Goal: Communication & Community: Answer question/provide support

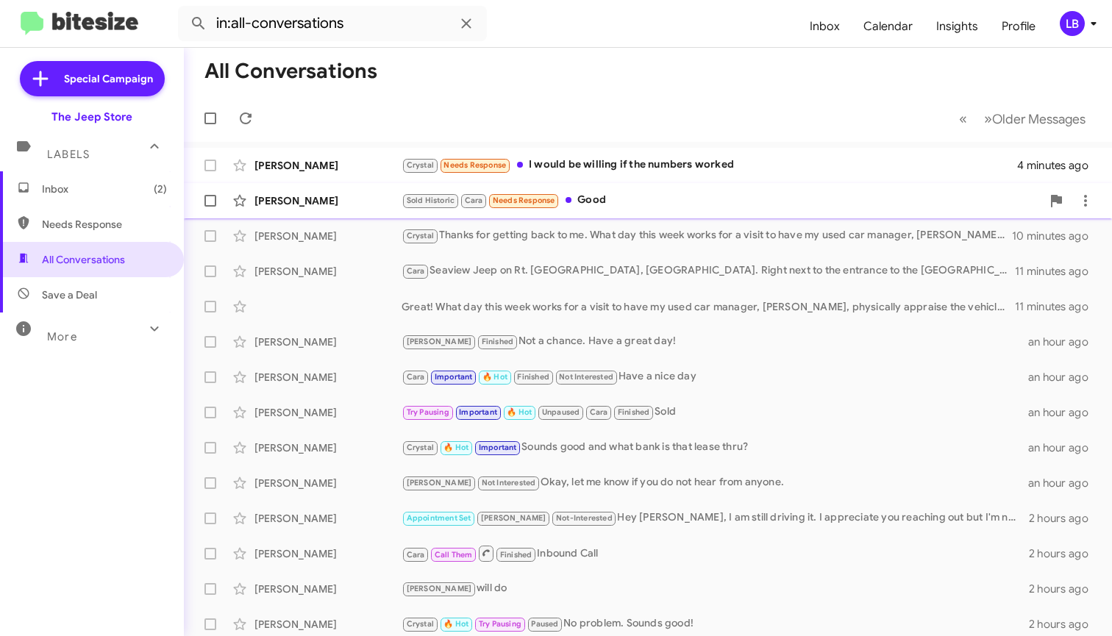
click at [636, 210] on div "[PERSON_NAME] Sold Historic Cara Needs Response Good 6 minutes ago" at bounding box center [648, 200] width 905 height 29
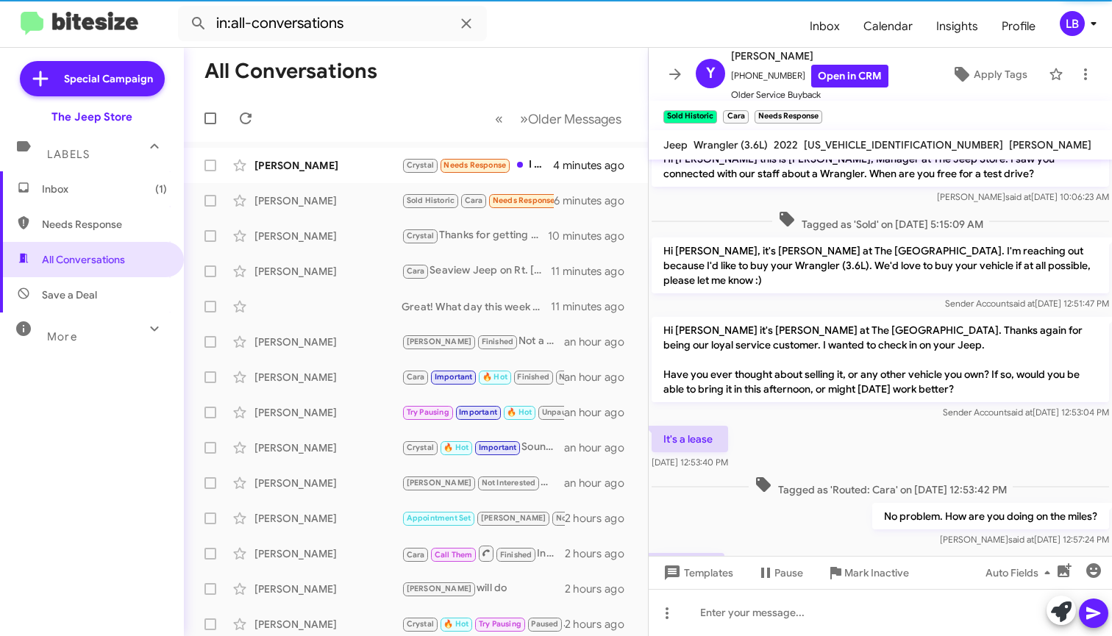
scroll to position [76, 0]
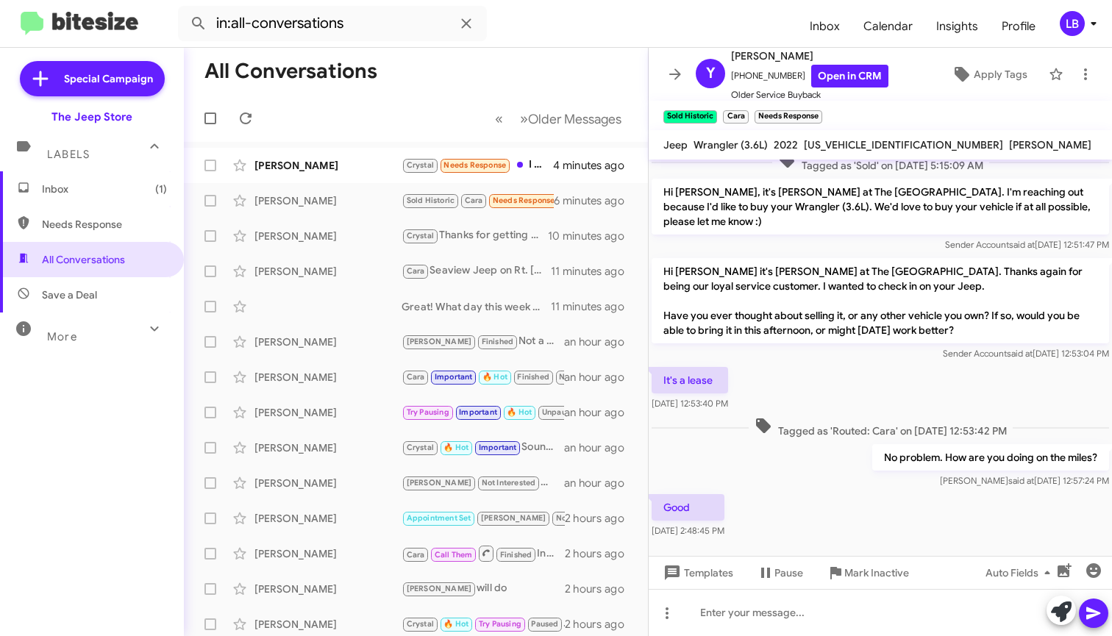
click at [839, 369] on div "It's a lease [DATE] 12:53:40 PM" at bounding box center [880, 389] width 463 height 50
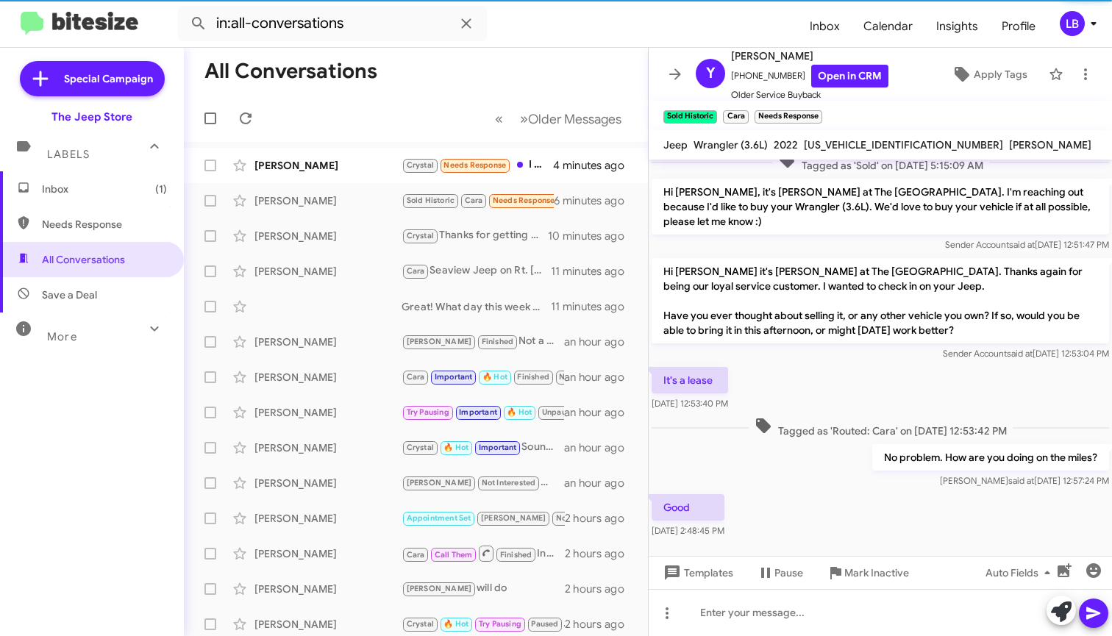
click at [827, 391] on div "It's a lease [DATE] 12:53:40 PM" at bounding box center [880, 389] width 463 height 50
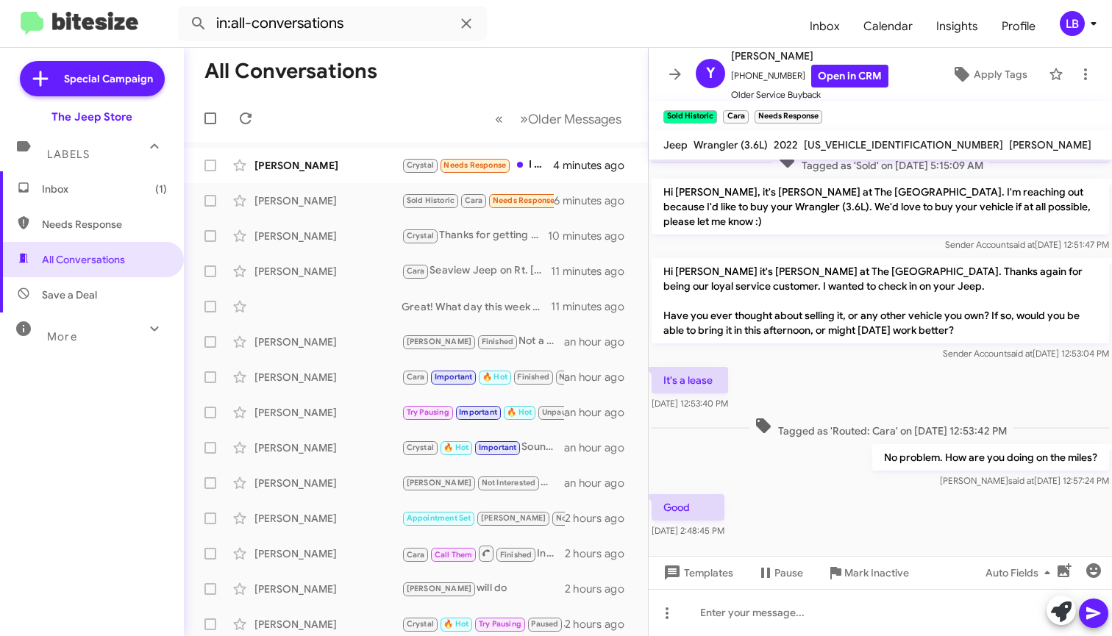
drag, startPoint x: 812, startPoint y: 451, endPoint x: 827, endPoint y: 366, distance: 85.9
click at [814, 448] on div "No problem. How are you doing on the miles? [PERSON_NAME] said at [DATE] 12:57:…" at bounding box center [880, 466] width 463 height 50
click at [815, 441] on div "No problem. How are you doing on the miles? [PERSON_NAME] said at [DATE] 12:57:…" at bounding box center [880, 466] width 463 height 50
click at [813, 364] on div "It's a lease [DATE] 12:53:40 PM" at bounding box center [880, 389] width 463 height 50
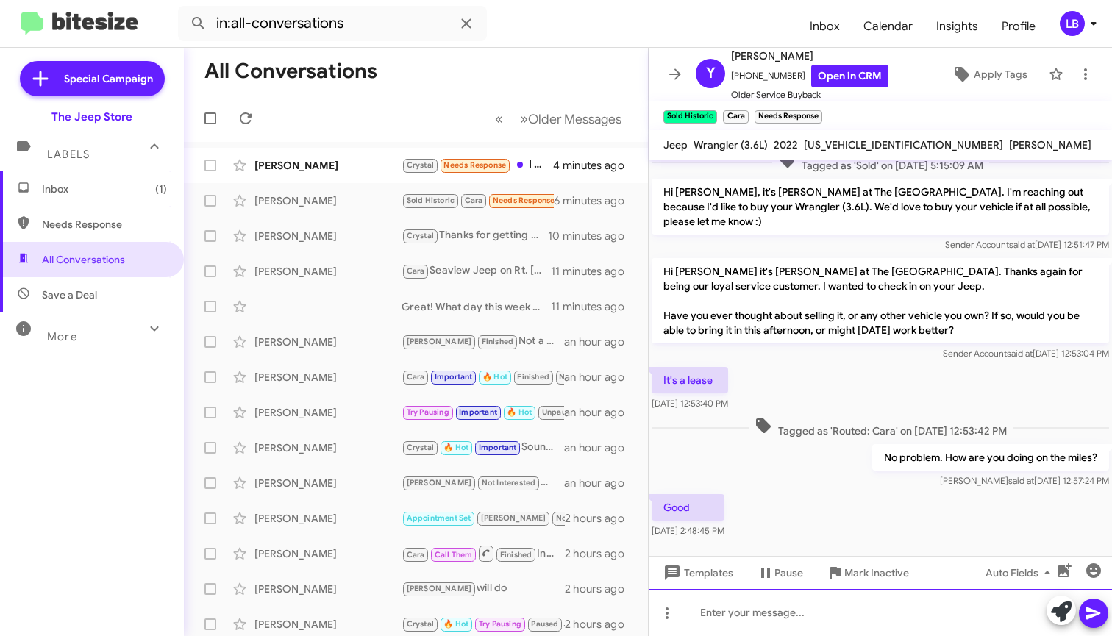
click at [814, 613] on div at bounding box center [880, 612] width 463 height 47
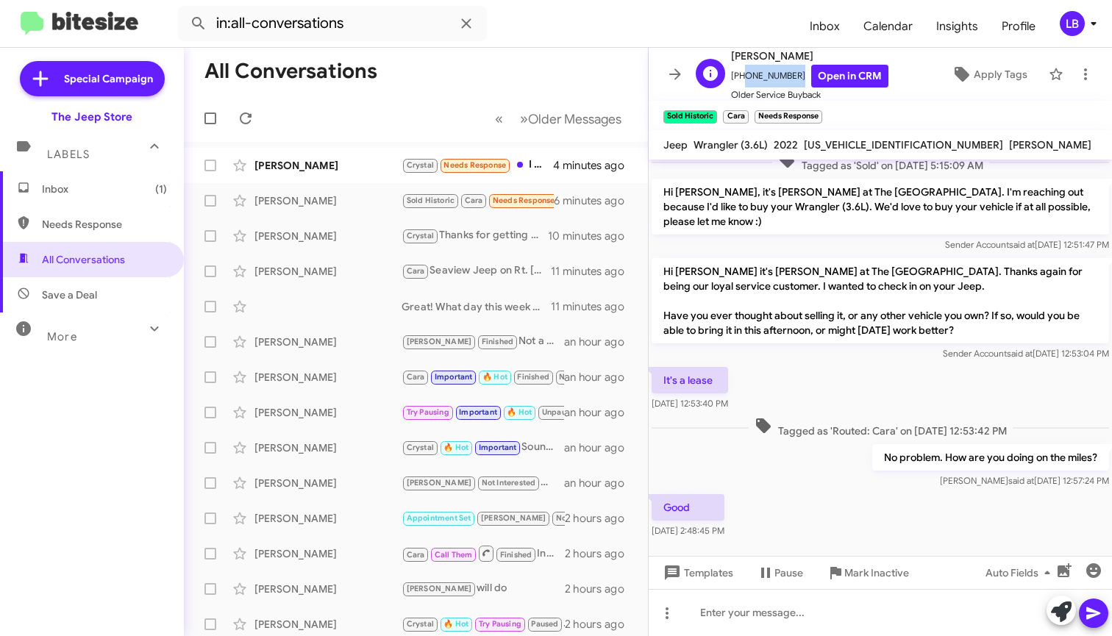
drag, startPoint x: 789, startPoint y: 79, endPoint x: 747, endPoint y: 78, distance: 41.2
click at [742, 79] on span "[PHONE_NUMBER] Open in CRM" at bounding box center [809, 76] width 157 height 23
copy span "9174765846"
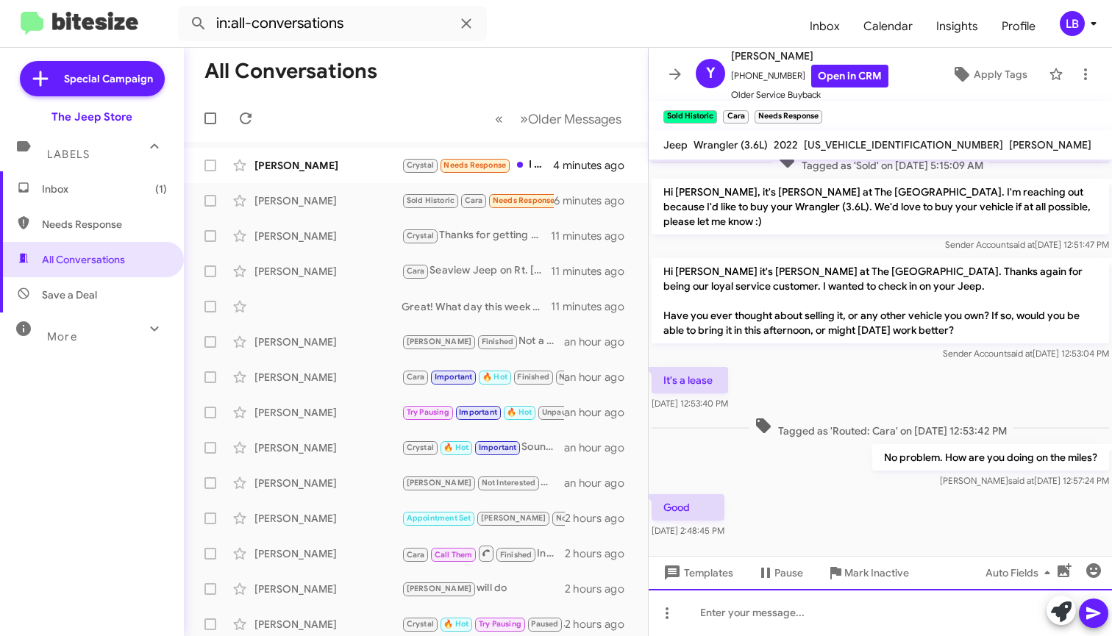
click at [832, 625] on div at bounding box center [880, 612] width 463 height 47
click at [946, 610] on div "Great, I do see your lease is due next year in" at bounding box center [880, 612] width 463 height 47
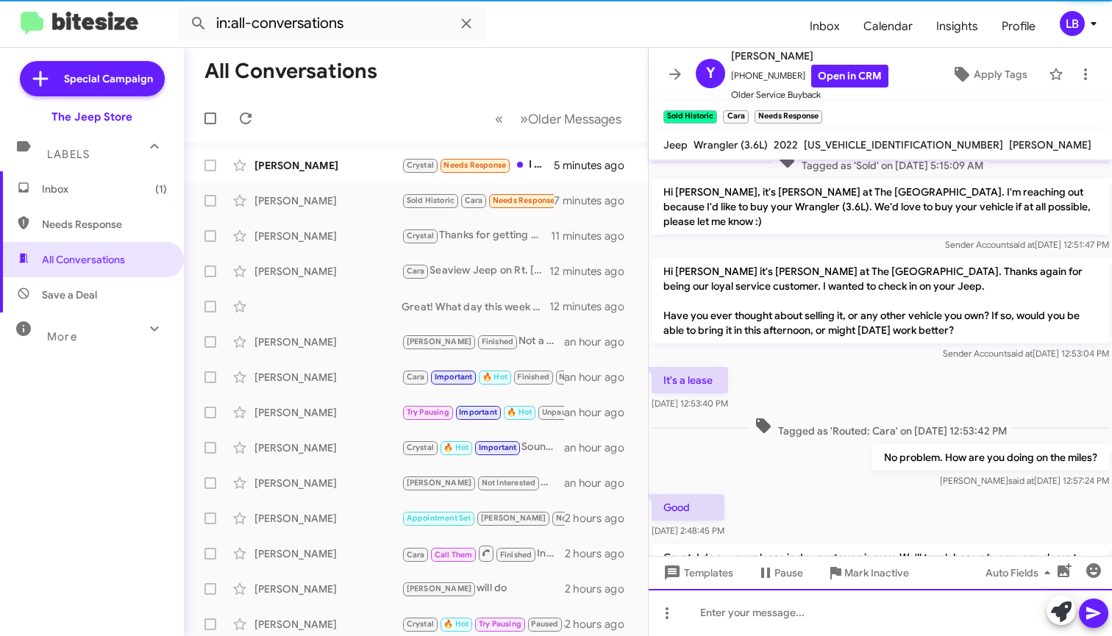
scroll to position [144, 0]
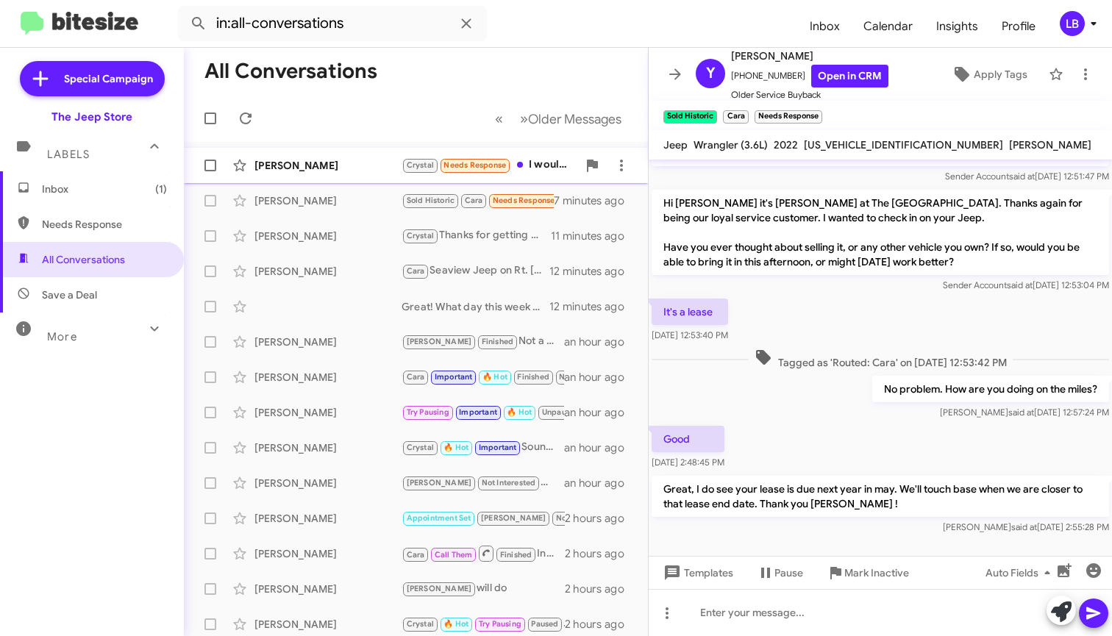
click at [376, 162] on div "[PERSON_NAME]" at bounding box center [328, 165] width 147 height 15
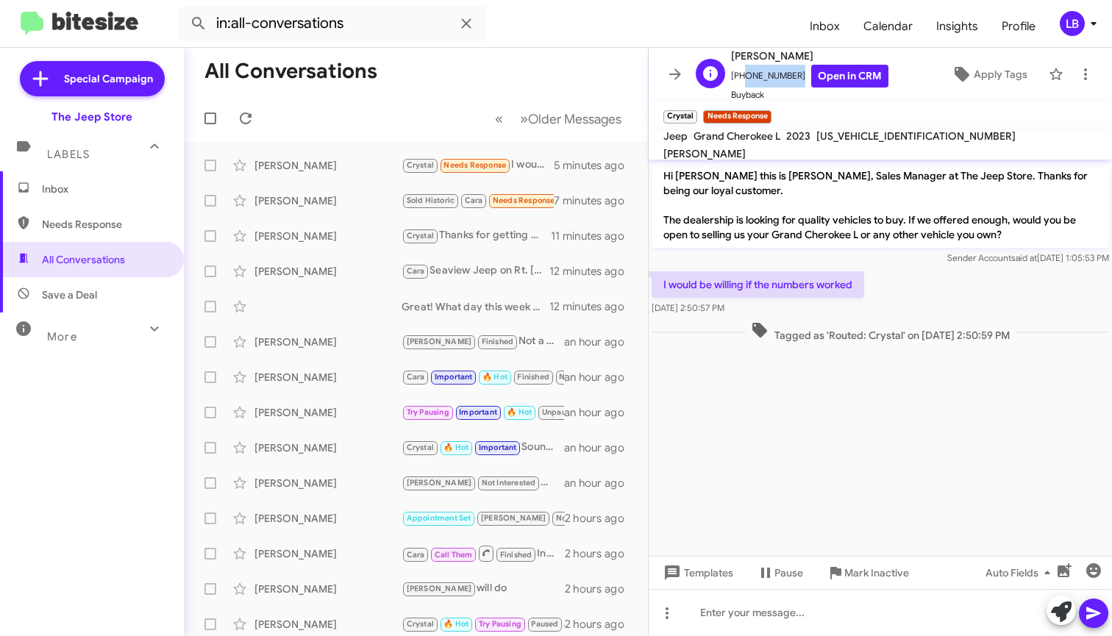
drag, startPoint x: 789, startPoint y: 79, endPoint x: 740, endPoint y: 81, distance: 48.6
click at [740, 81] on span "[PHONE_NUMBER] Open in CRM" at bounding box center [809, 76] width 157 height 23
copy span "7184406133"
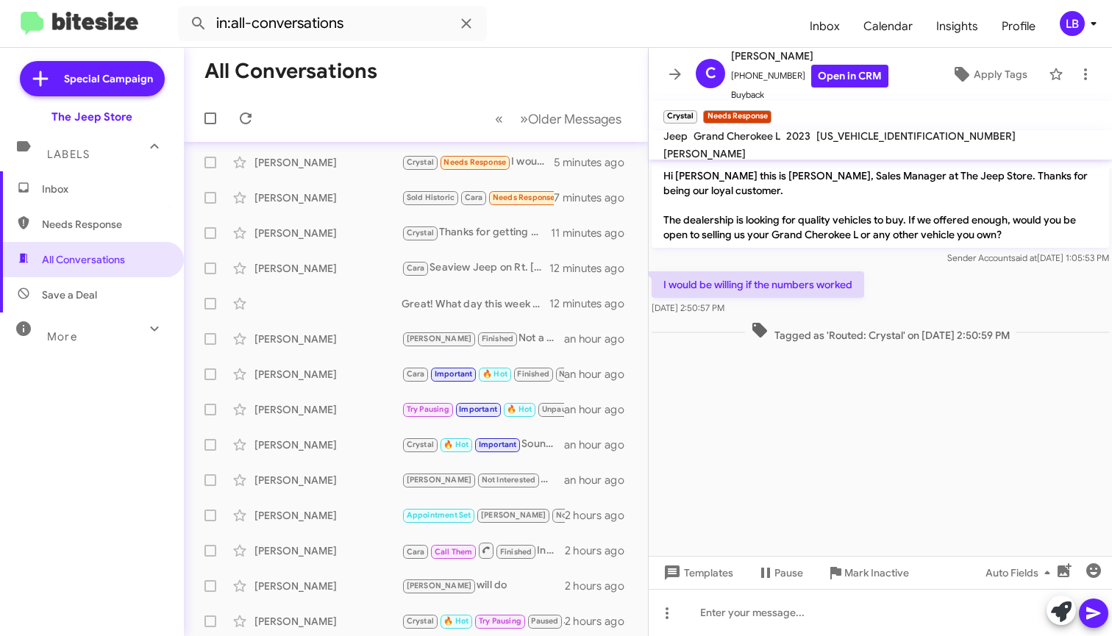
click at [383, 101] on mat-toolbar-row "« Previous » Next Older Messages" at bounding box center [416, 118] width 464 height 47
click at [925, 276] on div "I would be willing if the numbers worked [DATE] 2:50:57 PM" at bounding box center [880, 294] width 463 height 50
click at [778, 241] on p "Hi [PERSON_NAME] this is [PERSON_NAME], Sales Manager at The Jeep Store. Thanks…" at bounding box center [881, 205] width 458 height 85
click at [859, 267] on div "Hi [PERSON_NAME] this is [PERSON_NAME], Sales Manager at The Jeep Store. Thanks…" at bounding box center [880, 214] width 463 height 109
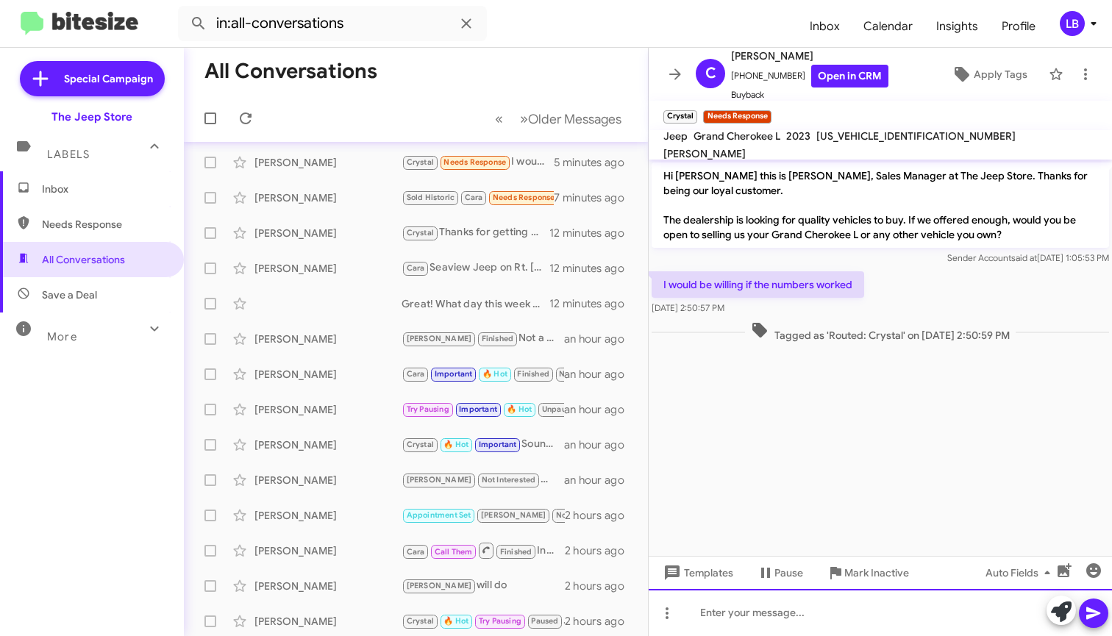
click at [756, 616] on div at bounding box center [880, 612] width 463 height 47
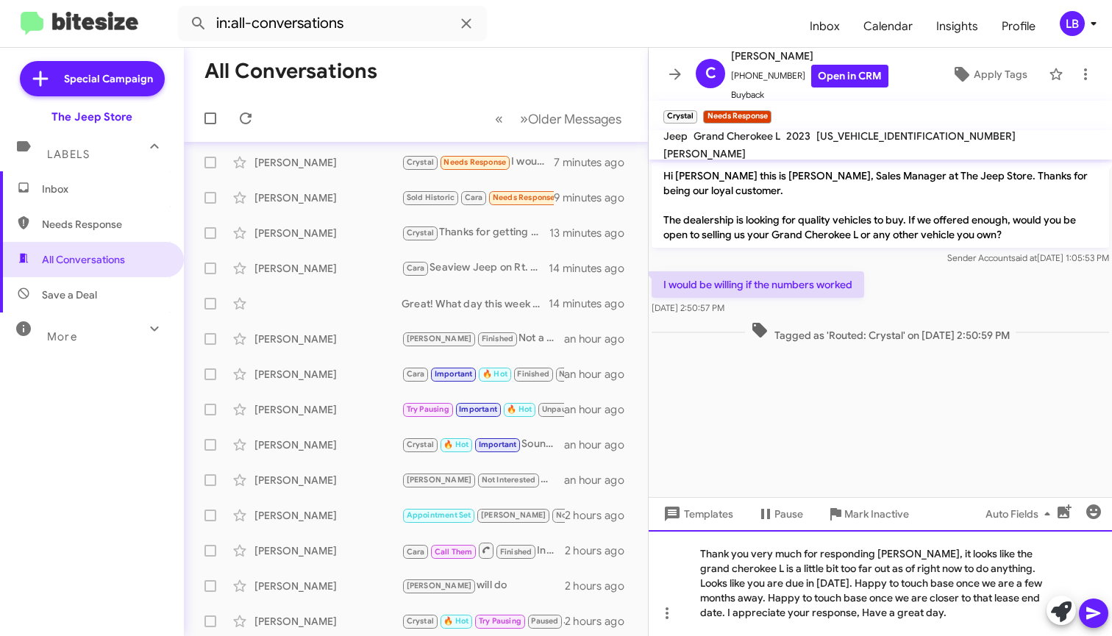
click at [978, 622] on div "Thank you very much for responding [PERSON_NAME], it looks like the grand chero…" at bounding box center [880, 583] width 463 height 106
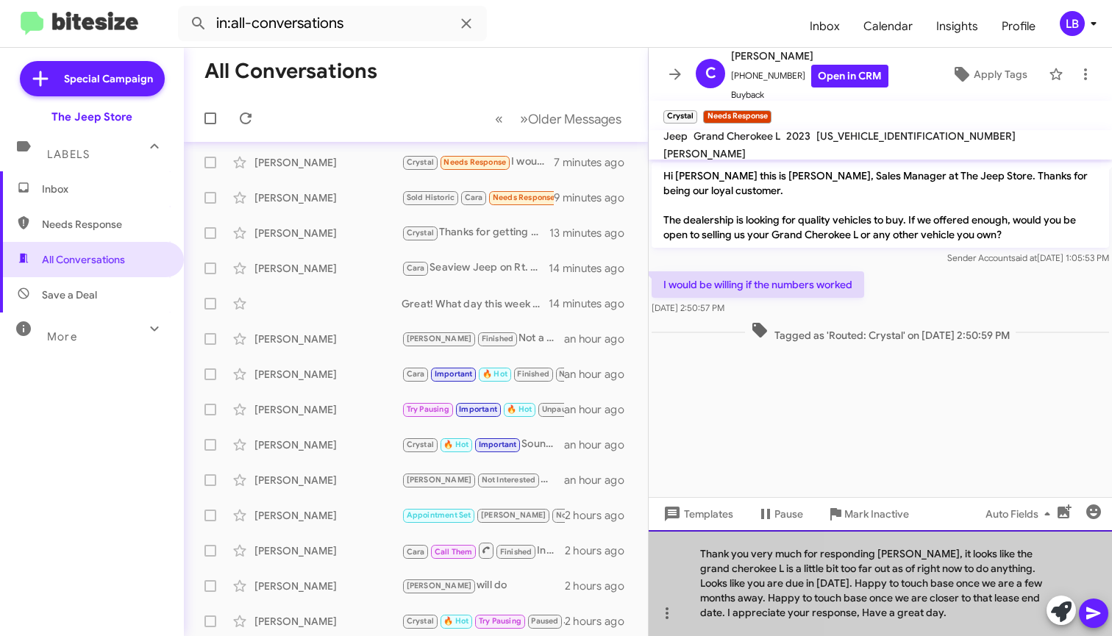
click at [978, 622] on div "Thank you very much for responding [PERSON_NAME], it looks like the grand chero…" at bounding box center [880, 583] width 463 height 106
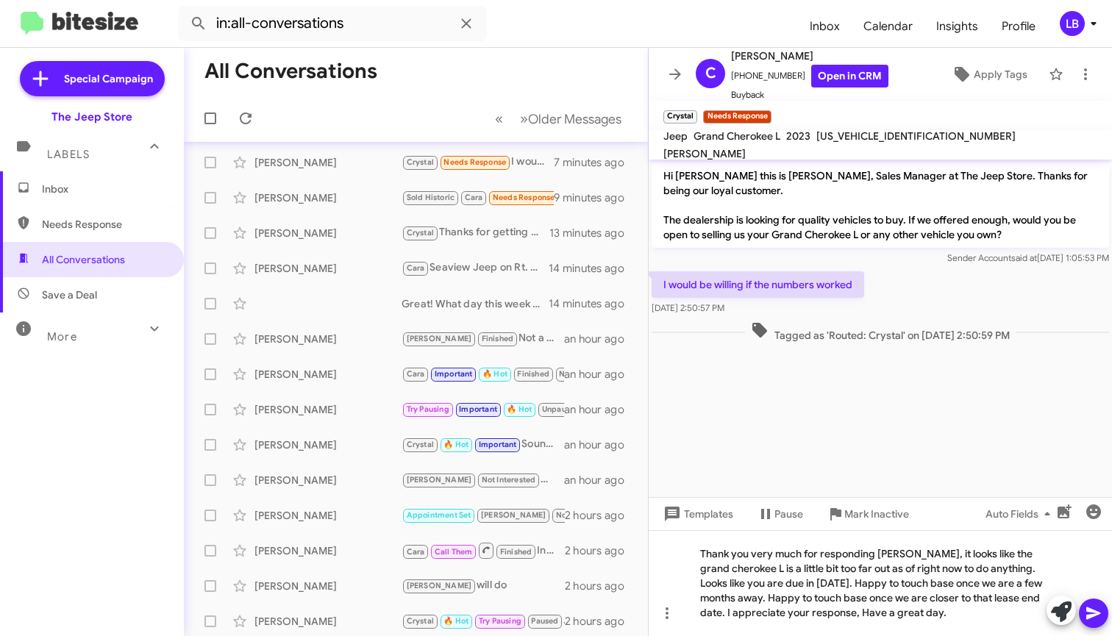
click at [1097, 619] on icon at bounding box center [1094, 614] width 18 height 18
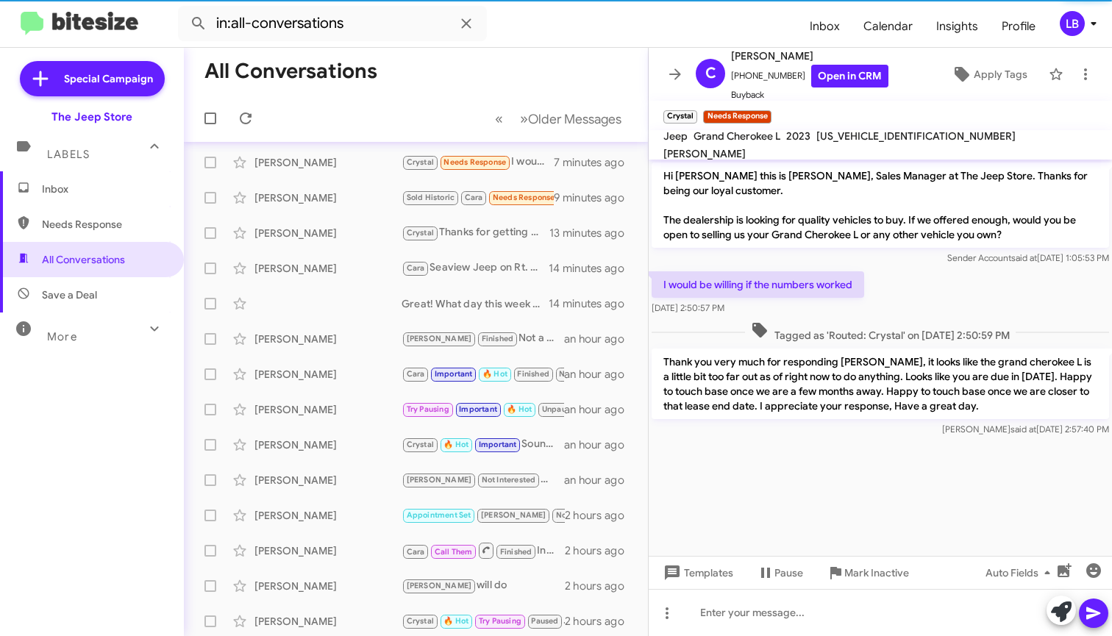
click at [964, 319] on div "Tagged as 'Routed: Crystal' on [DATE] 2:50:59 PM" at bounding box center [880, 332] width 463 height 27
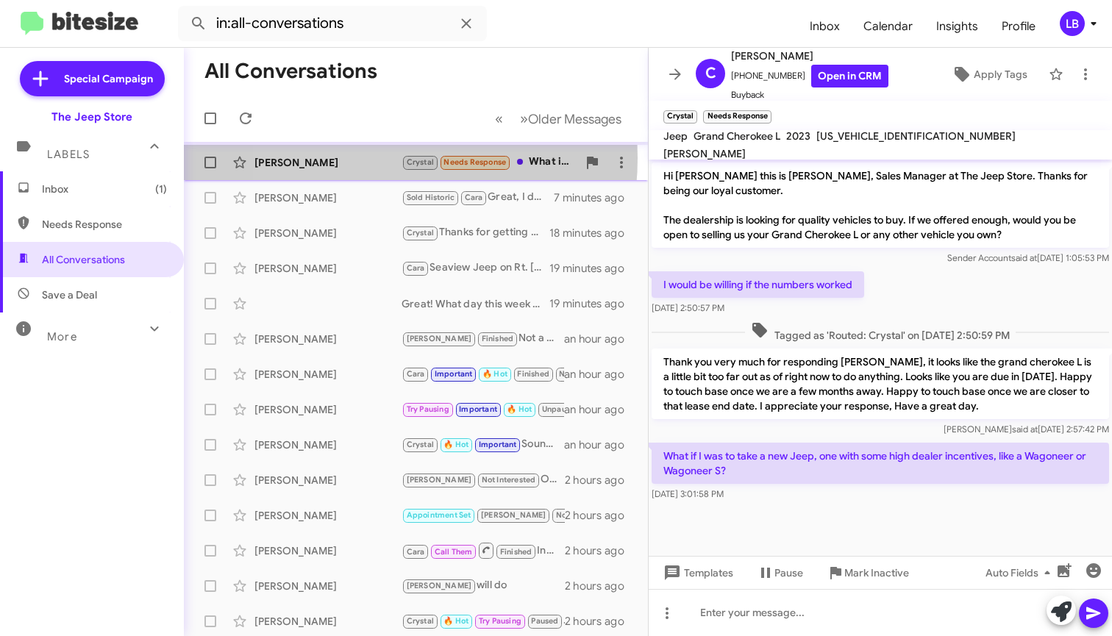
click at [352, 158] on div "[PERSON_NAME]" at bounding box center [328, 162] width 147 height 15
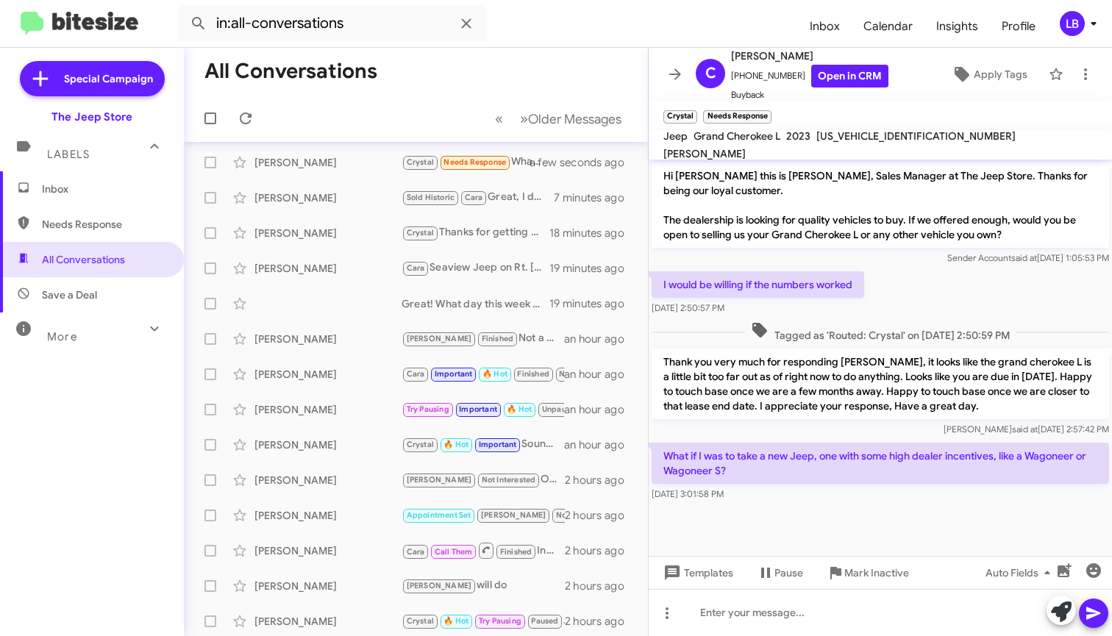
click at [928, 296] on div "I would be willing if the numbers worked [DATE] 2:50:57 PM" at bounding box center [880, 294] width 463 height 50
click at [908, 294] on div "I would be willing if the numbers worked [DATE] 2:50:57 PM" at bounding box center [880, 294] width 463 height 50
click at [533, 82] on mat-toolbar-row "All Conversations" at bounding box center [416, 71] width 464 height 47
click at [499, 91] on mat-toolbar-row "All Conversations" at bounding box center [416, 71] width 464 height 47
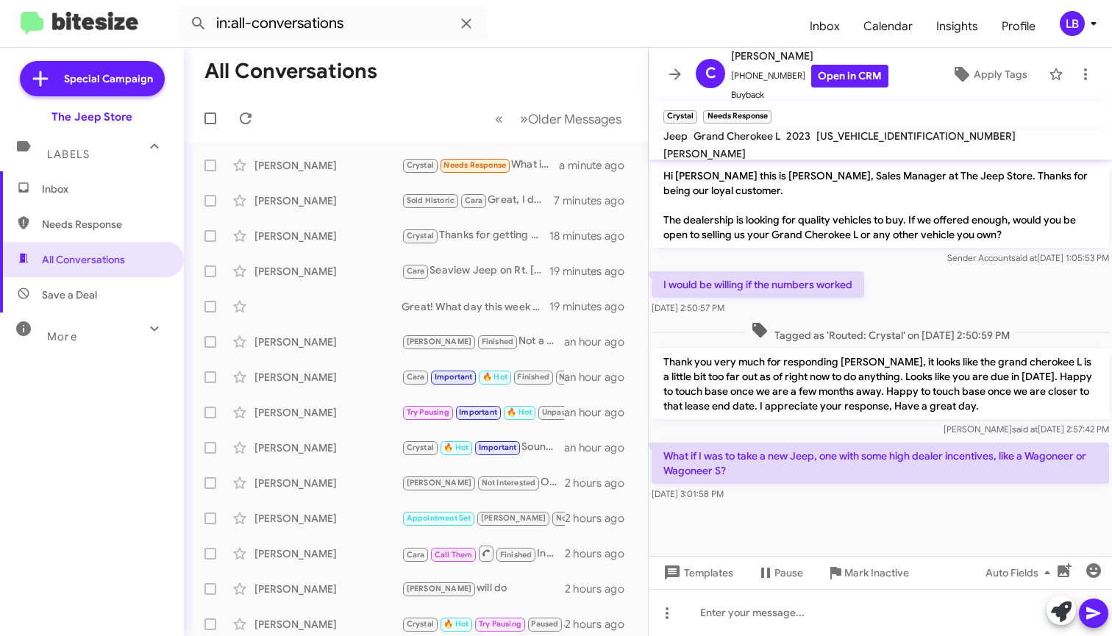
click at [449, 85] on mat-toolbar-row "All Conversations" at bounding box center [416, 71] width 464 height 47
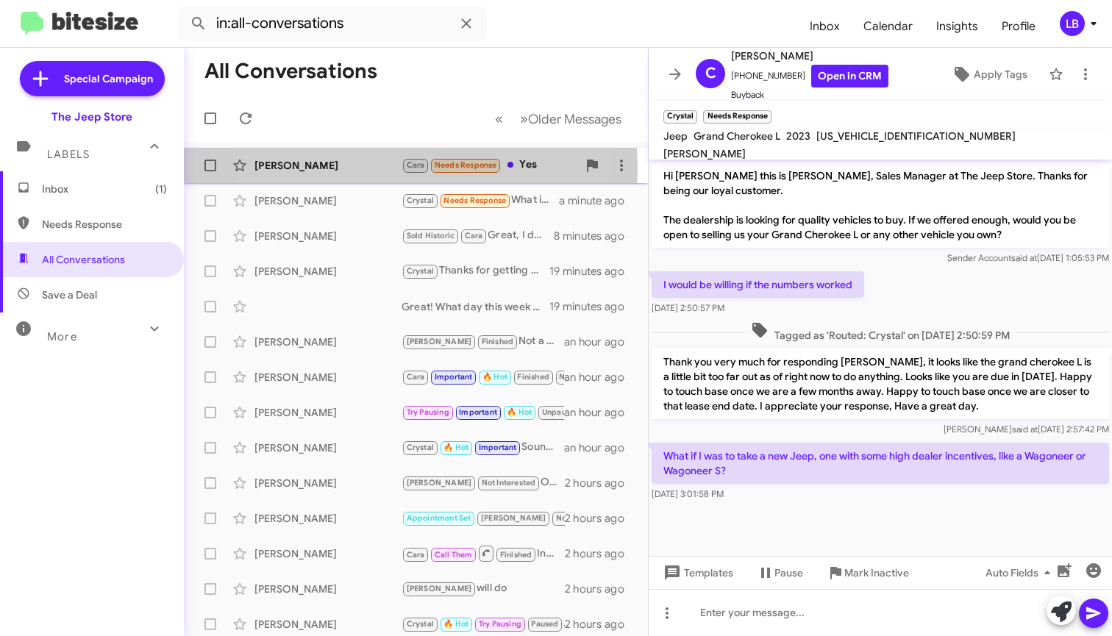
click at [344, 168] on div "[PERSON_NAME]" at bounding box center [328, 165] width 147 height 15
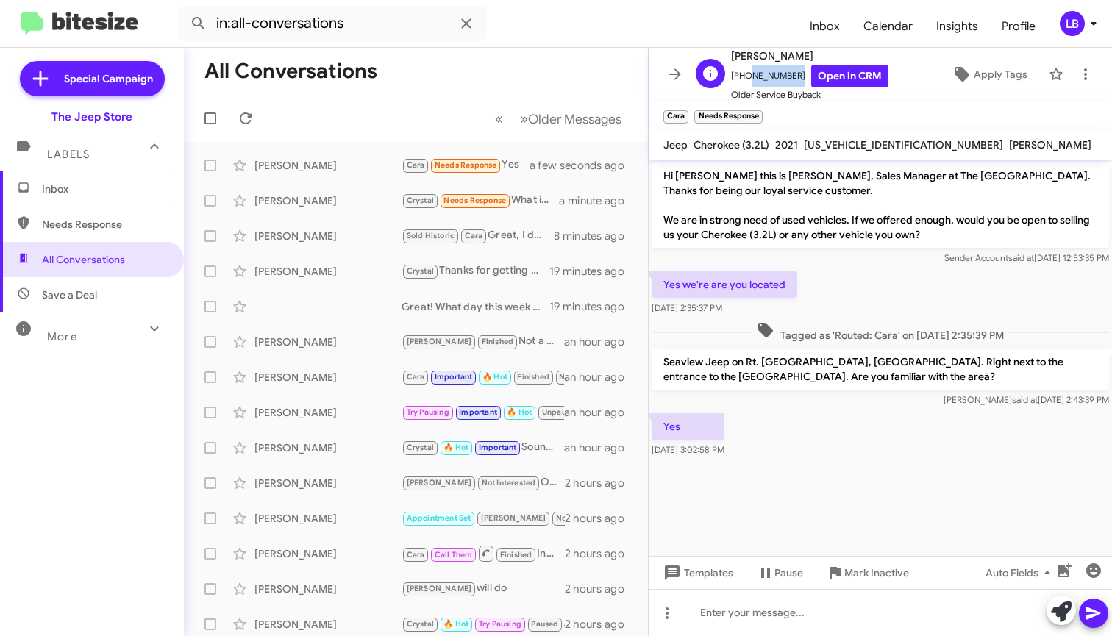
drag, startPoint x: 792, startPoint y: 74, endPoint x: 742, endPoint y: 85, distance: 50.4
click at [742, 85] on span "[PHONE_NUMBER] Open in CRM" at bounding box center [809, 76] width 157 height 23
click at [856, 184] on p "Hi [PERSON_NAME] this is [PERSON_NAME], Sales Manager at The [GEOGRAPHIC_DATA].…" at bounding box center [881, 205] width 458 height 85
drag, startPoint x: 790, startPoint y: 77, endPoint x: 742, endPoint y: 81, distance: 48.8
click at [741, 81] on span "[PHONE_NUMBER] Open in CRM" at bounding box center [809, 76] width 157 height 23
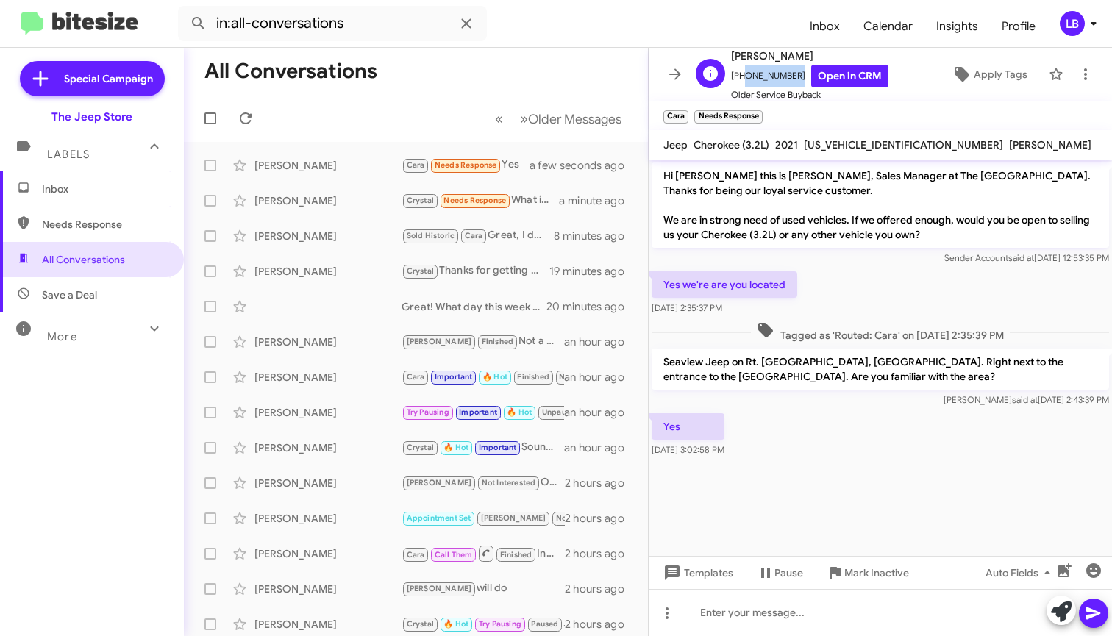
copy span "7326826379"
drag, startPoint x: 817, startPoint y: 423, endPoint x: 845, endPoint y: 309, distance: 117.4
click at [817, 422] on div "Yes [DATE] 3:02:58 PM" at bounding box center [880, 436] width 463 height 50
click at [809, 442] on div "Yes [DATE] 3:02:58 PM" at bounding box center [880, 436] width 463 height 50
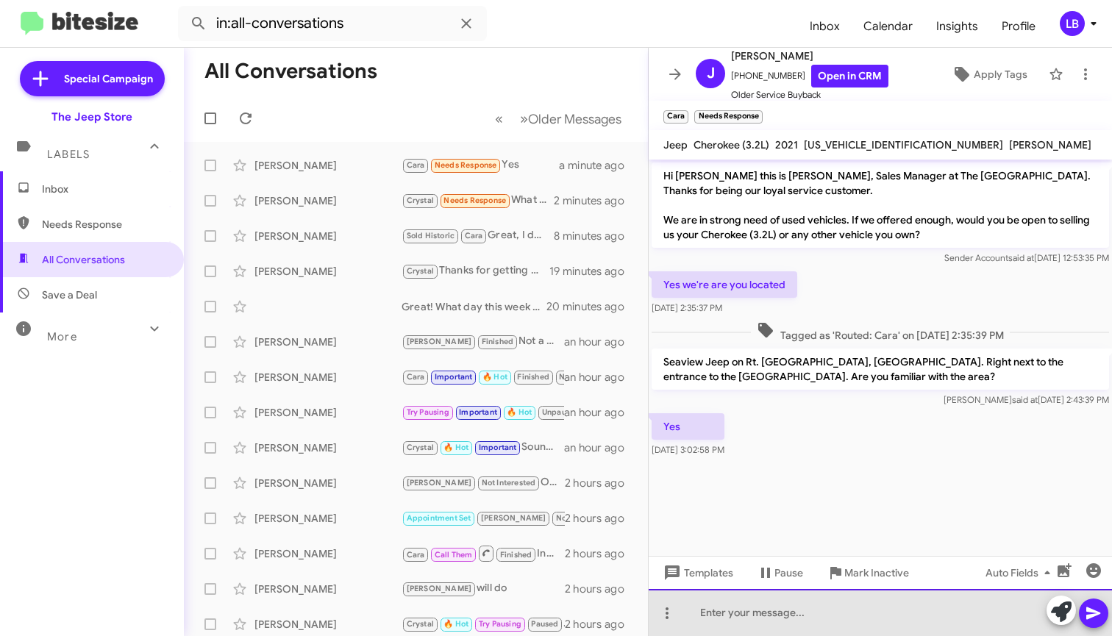
click at [773, 619] on div at bounding box center [880, 612] width 463 height 47
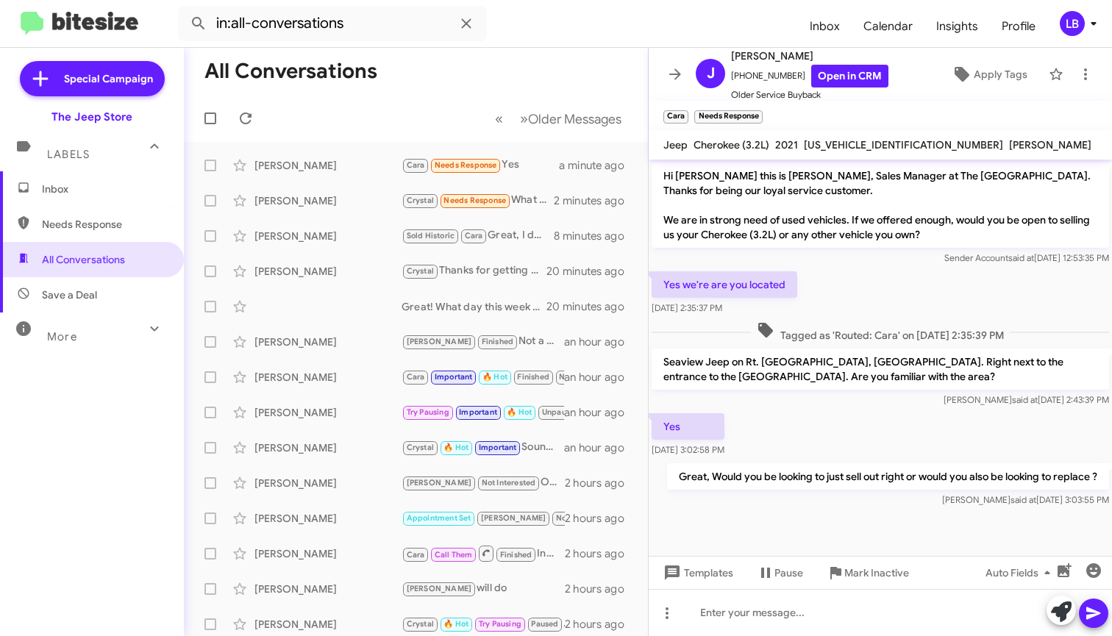
drag, startPoint x: 430, startPoint y: 104, endPoint x: 417, endPoint y: 97, distance: 14.5
click at [429, 104] on mat-toolbar-row "« Previous » Next Older Messages" at bounding box center [416, 118] width 464 height 47
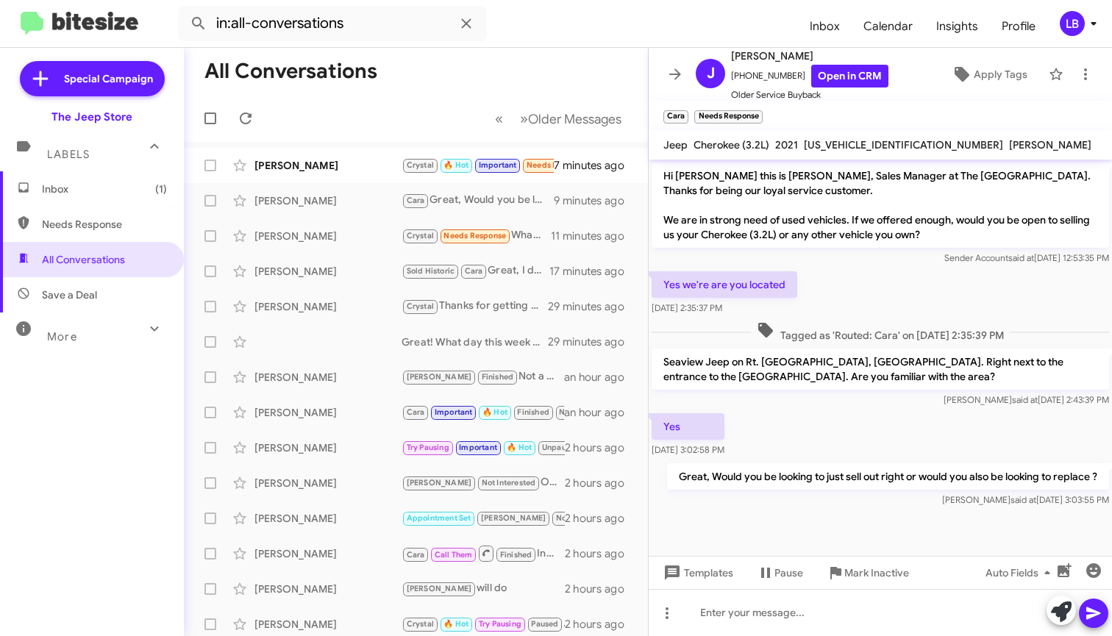
click at [446, 105] on mat-toolbar-row "« Previous » Next Older Messages" at bounding box center [416, 118] width 464 height 47
click at [874, 397] on div "[PERSON_NAME] said at [DATE] 2:43:39 PM" at bounding box center [881, 400] width 458 height 15
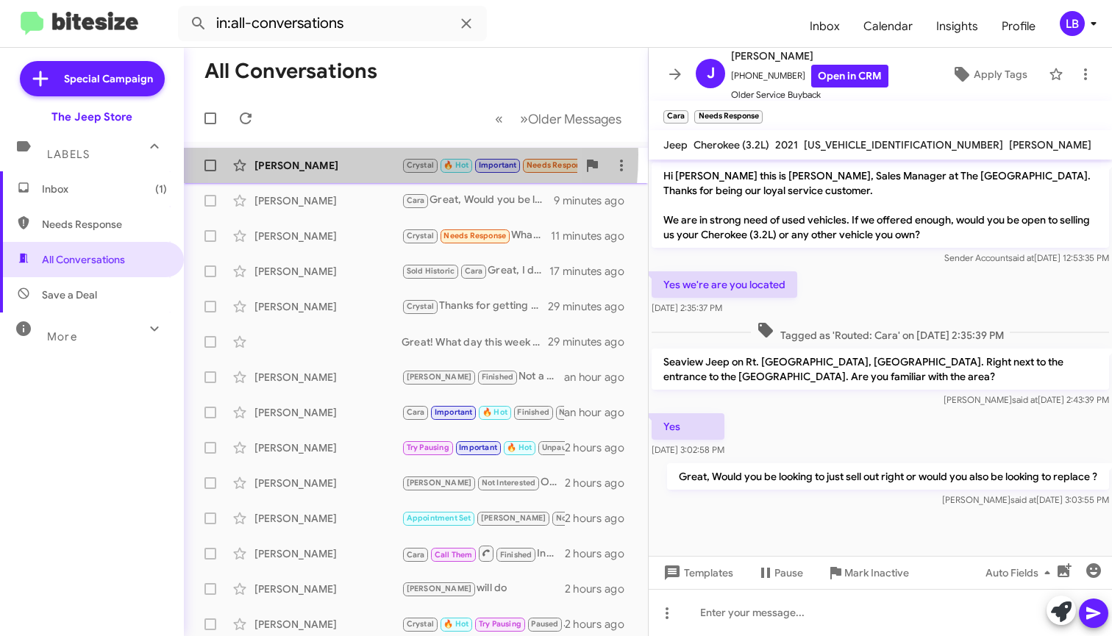
click at [330, 154] on div "[PERSON_NAME] [PERSON_NAME] 🔥 Hot Important Needs Response I also have a Volvo …" at bounding box center [416, 165] width 441 height 29
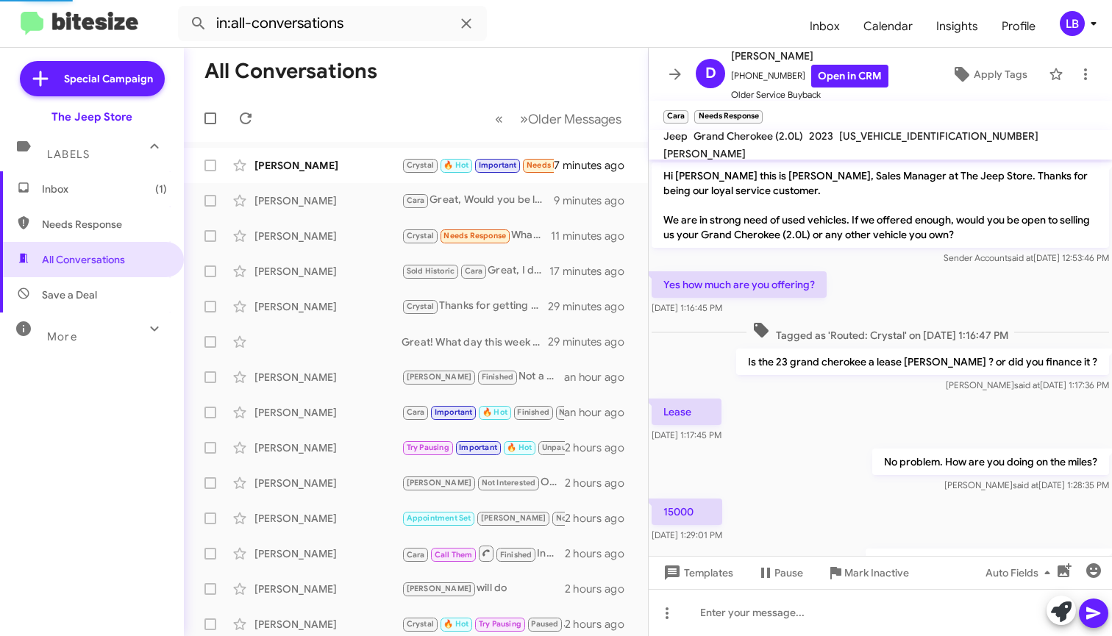
scroll to position [191, 0]
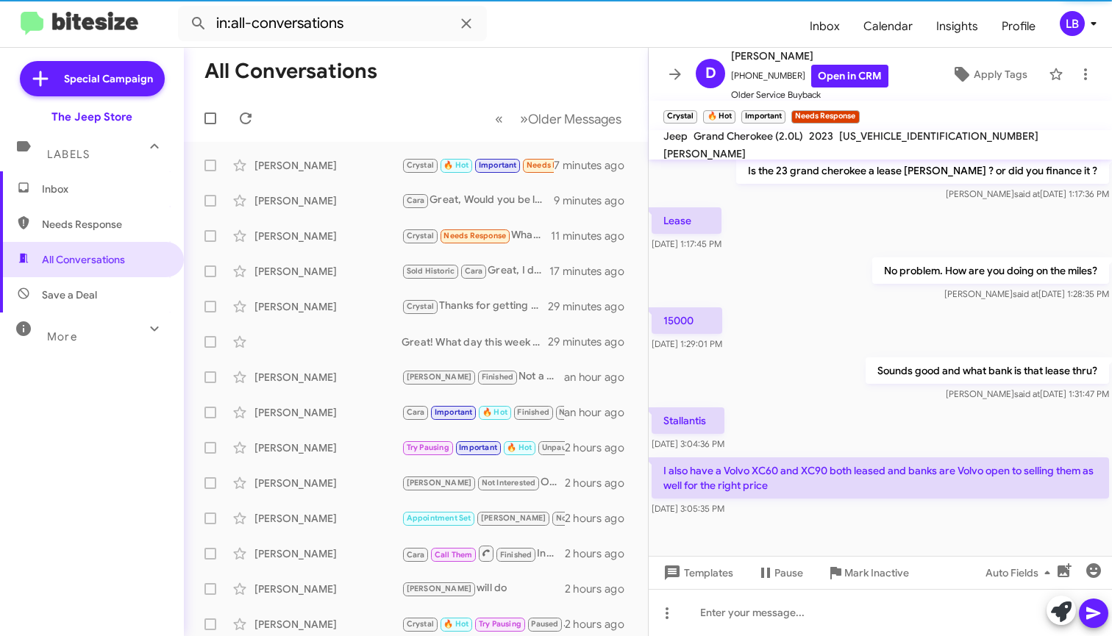
click at [809, 397] on div "Sounds good and what bank is that lease thru? [PERSON_NAME] said at [DATE] 1:31…" at bounding box center [880, 380] width 463 height 50
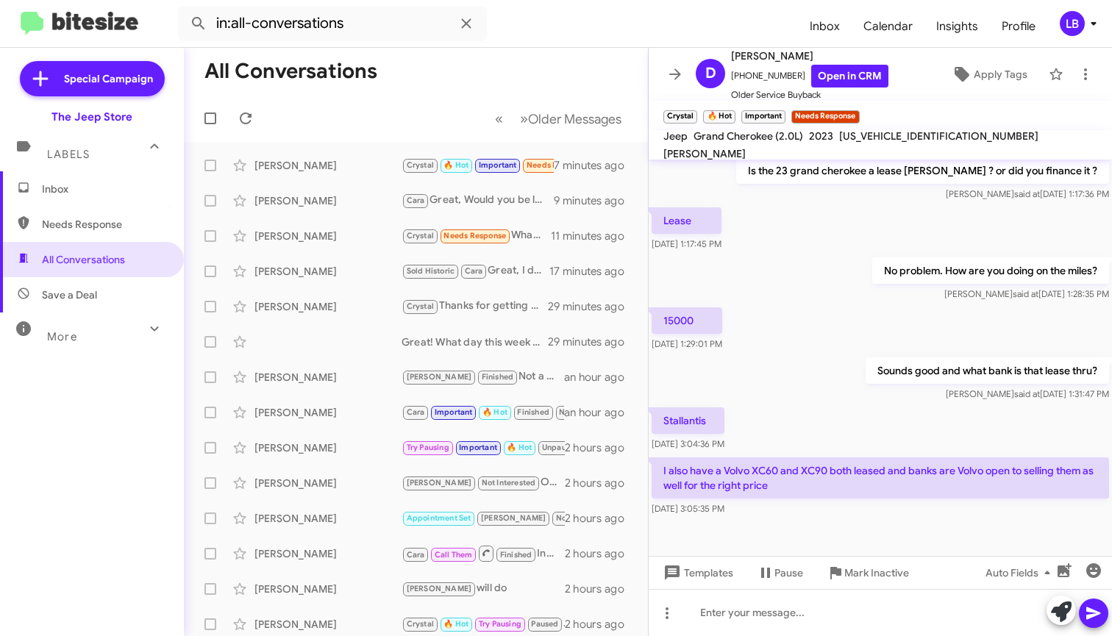
click at [801, 551] on mat-tooltip-component "Pause Conversation" at bounding box center [780, 538] width 100 height 44
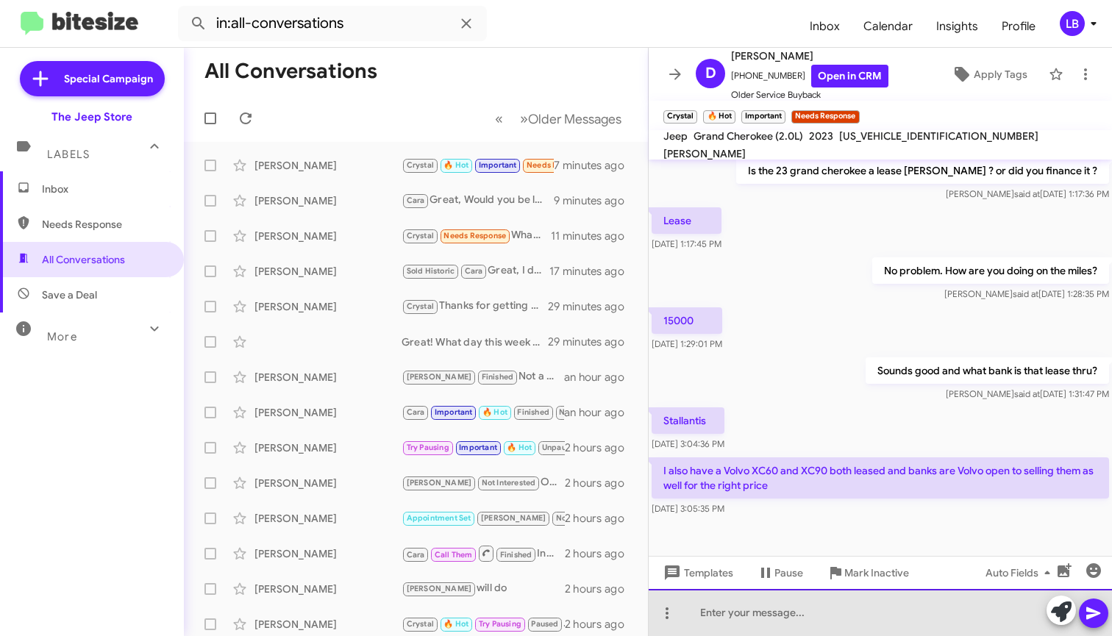
click at [782, 617] on div at bounding box center [880, 612] width 463 height 47
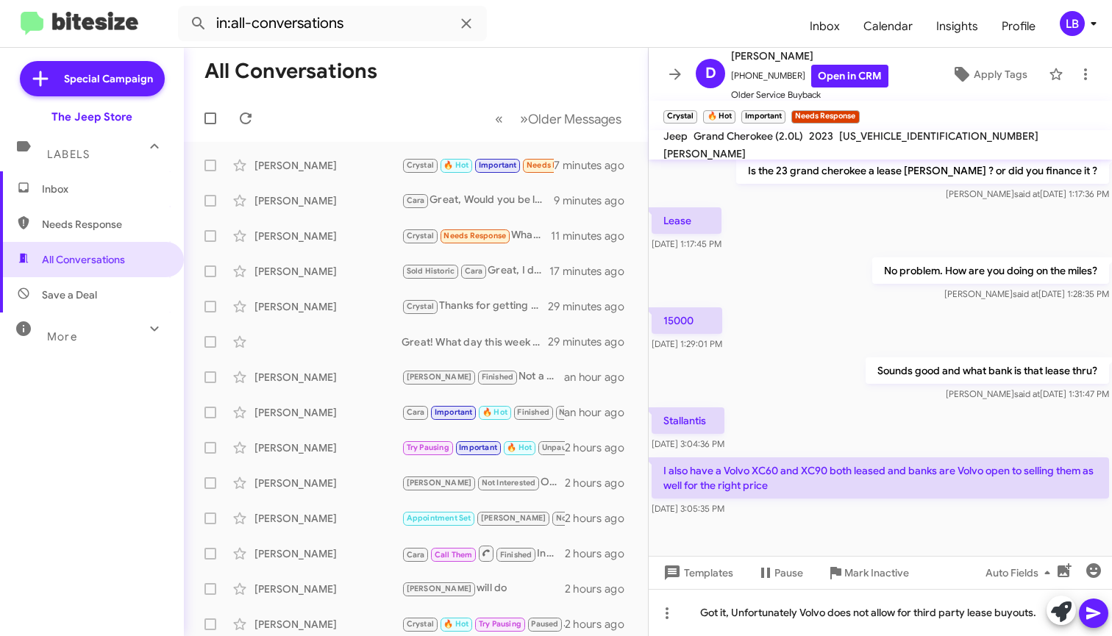
click at [785, 373] on div "Sounds good and what bank is that lease thru? [PERSON_NAME] said at [DATE] 1:31…" at bounding box center [880, 380] width 463 height 50
click at [837, 371] on div "Sounds good and what bank is that lease thru? [PERSON_NAME] said at [DATE] 1:31…" at bounding box center [880, 380] width 463 height 50
drag, startPoint x: 781, startPoint y: 74, endPoint x: 740, endPoint y: 82, distance: 41.9
click at [739, 82] on span "[PHONE_NUMBER] Open in CRM" at bounding box center [809, 76] width 157 height 23
copy span "7322455270"
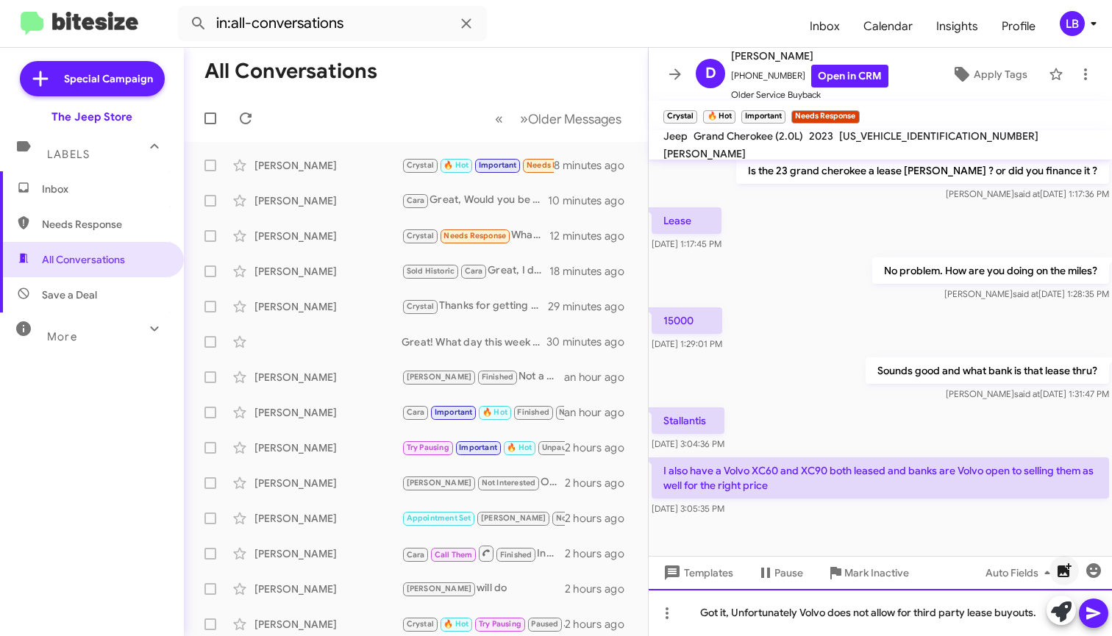
drag, startPoint x: 1040, startPoint y: 615, endPoint x: 1058, endPoint y: 567, distance: 51.0
click at [1040, 615] on div "Got it, Unfortunately Volvo does not allow for third party lease buyouts." at bounding box center [880, 612] width 463 height 47
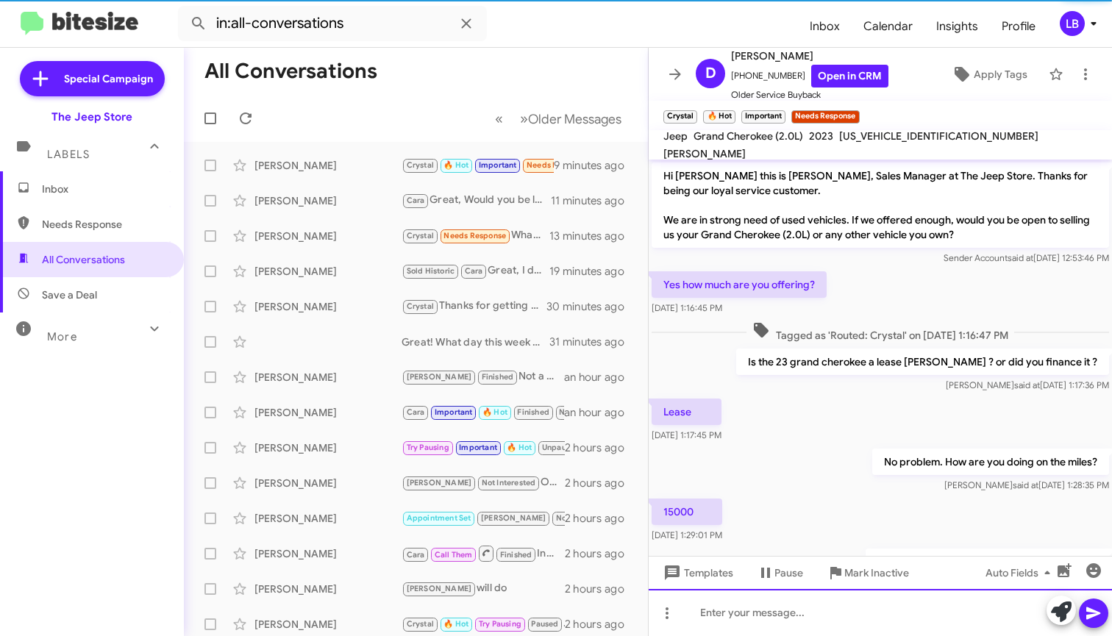
scroll to position [274, 0]
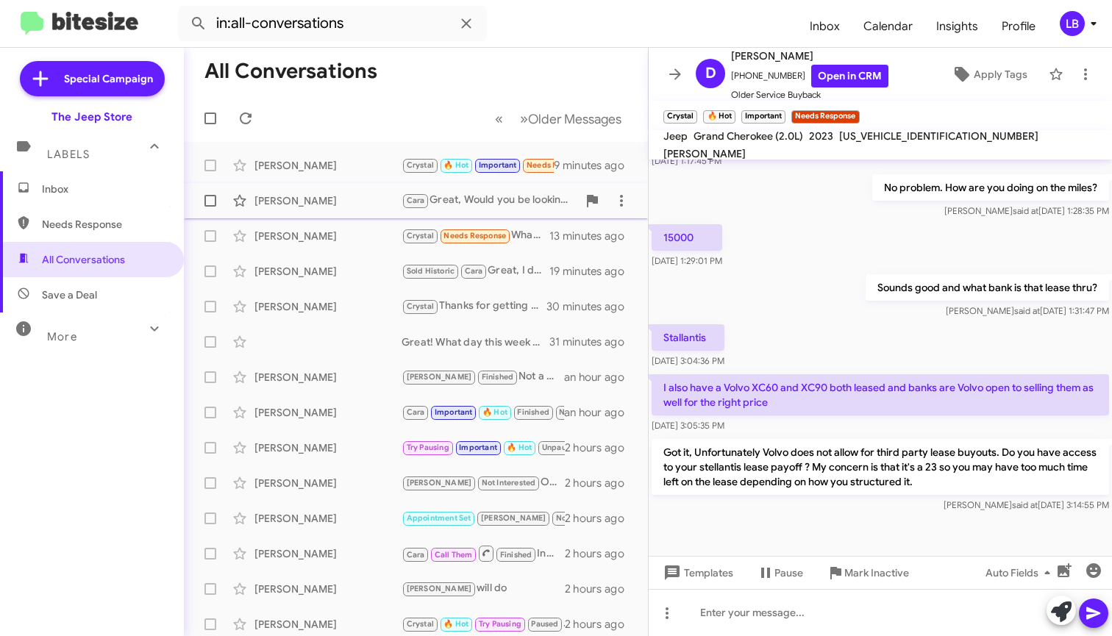
drag, startPoint x: 913, startPoint y: 249, endPoint x: 592, endPoint y: 207, distance: 323.5
click at [913, 249] on div "15000 [DATE] 1:29:01 PM" at bounding box center [880, 246] width 463 height 50
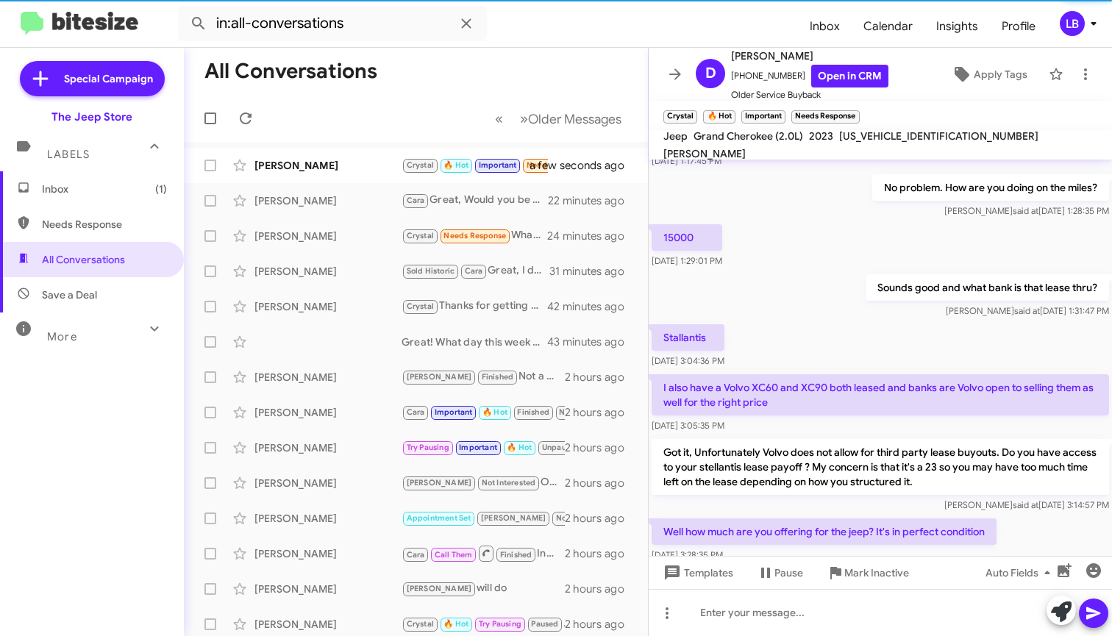
scroll to position [382, 0]
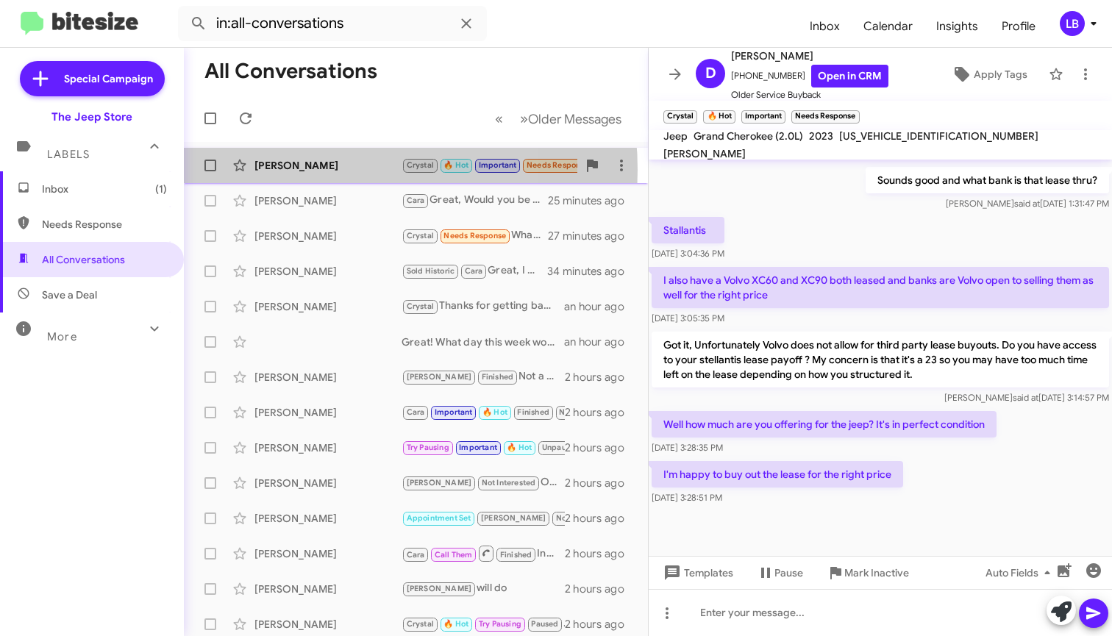
click at [308, 170] on div "[PERSON_NAME]" at bounding box center [328, 165] width 147 height 15
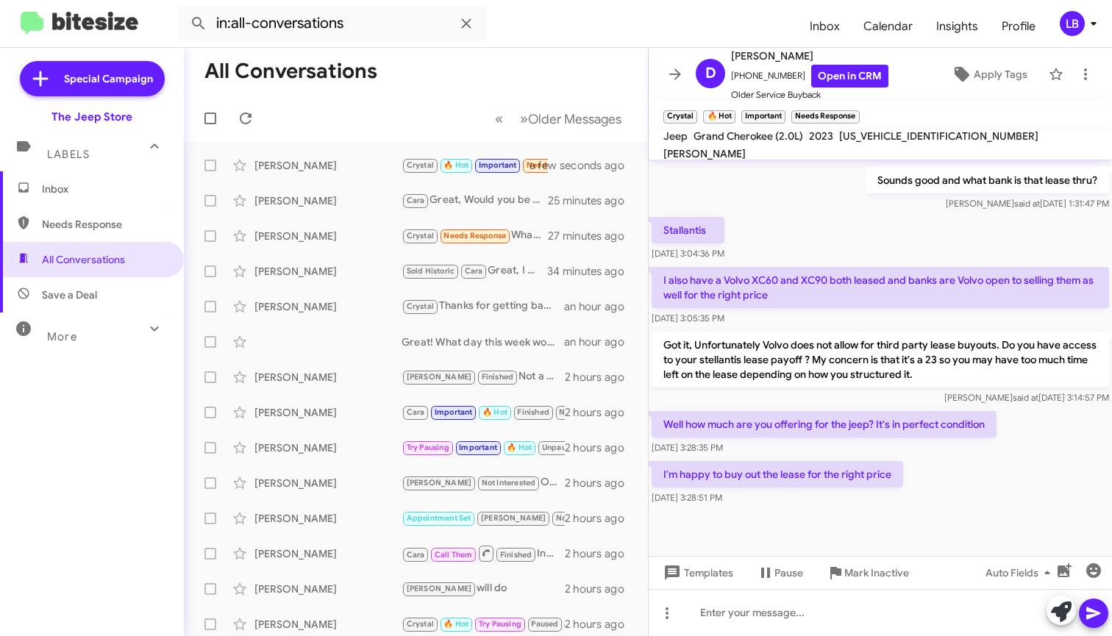
click at [900, 211] on div "Hi [PERSON_NAME] this is [PERSON_NAME], Sales Manager at The Jeep Store. Thanks…" at bounding box center [880, 143] width 463 height 731
drag, startPoint x: 814, startPoint y: 224, endPoint x: 804, endPoint y: 179, distance: 45.9
click at [813, 221] on div "Stallantis [DATE] 3:04:36 PM" at bounding box center [880, 239] width 463 height 50
click at [802, 225] on div "Stallantis [DATE] 3:04:36 PM" at bounding box center [880, 239] width 463 height 50
click at [937, 395] on div "[PERSON_NAME] said at [DATE] 3:14:57 PM" at bounding box center [881, 398] width 458 height 15
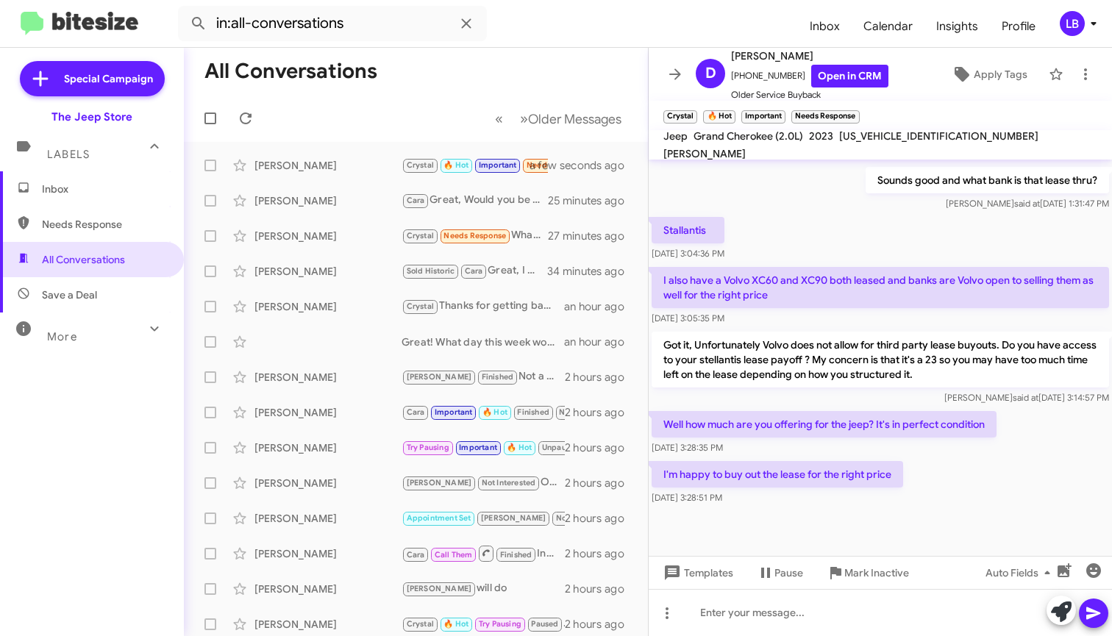
click at [933, 502] on div "I'm happy to buy out the lease for the right price [DATE] 3:28:51 PM" at bounding box center [880, 483] width 463 height 50
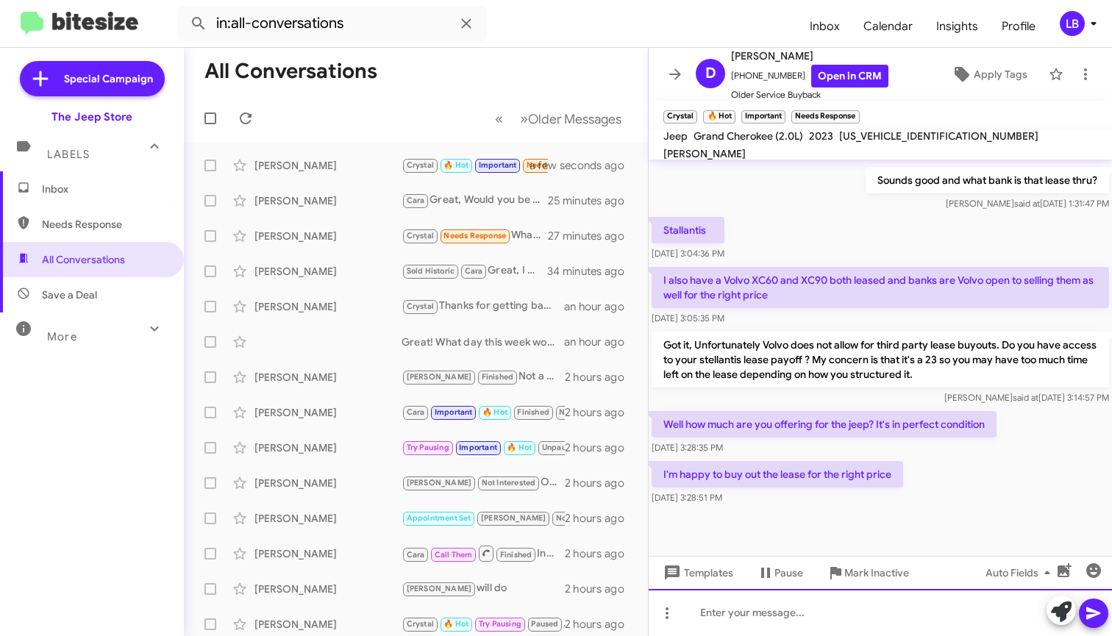
click at [872, 622] on div at bounding box center [880, 612] width 463 height 47
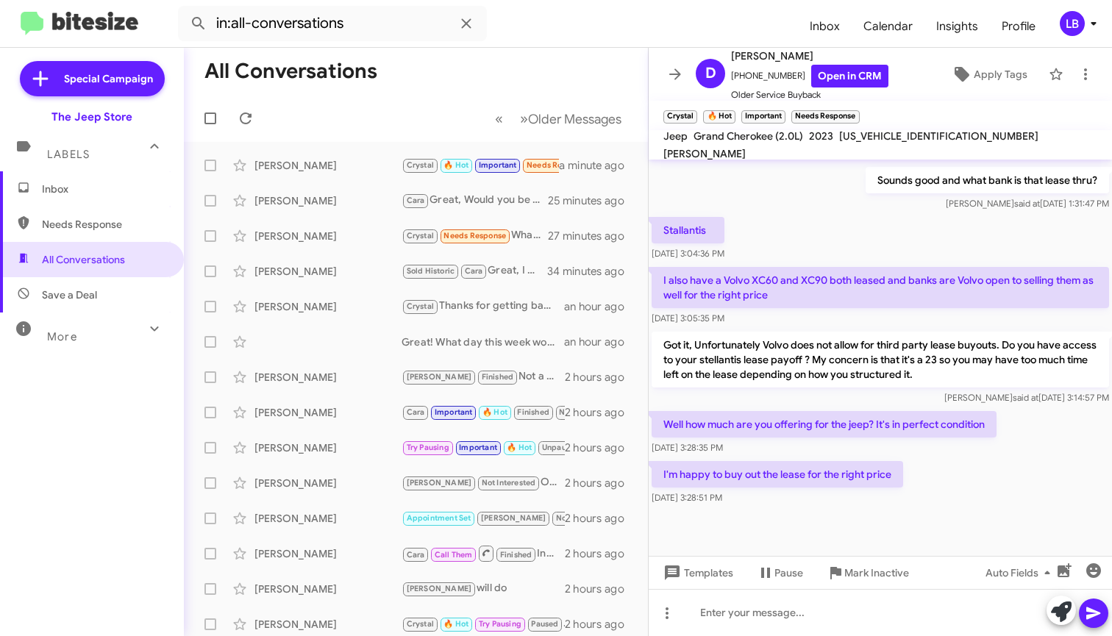
click at [840, 238] on div "Stallantis [DATE] 3:04:36 PM" at bounding box center [880, 239] width 463 height 50
drag, startPoint x: 898, startPoint y: 440, endPoint x: 840, endPoint y: 395, distance: 72.9
click at [896, 438] on div "Well how much are you offering for the jeep? It's in perfect condition [DATE] 3…" at bounding box center [824, 433] width 345 height 44
click at [989, 504] on div "I'm happy to buy out the lease for the right price [DATE] 3:28:51 PM" at bounding box center [880, 483] width 463 height 50
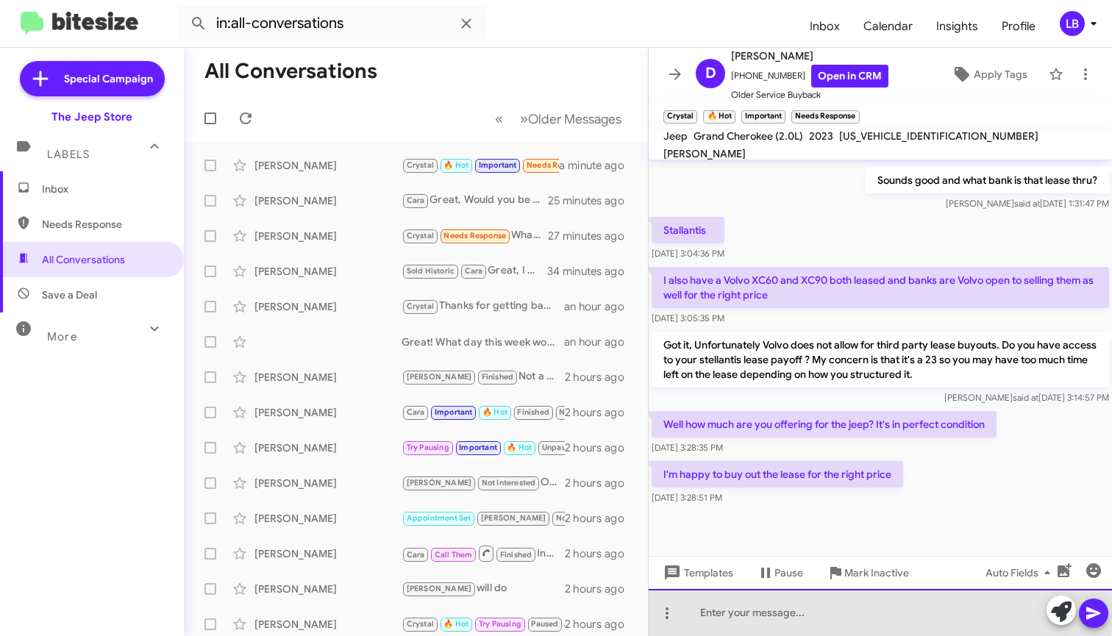
click at [839, 613] on div at bounding box center [880, 612] width 463 height 47
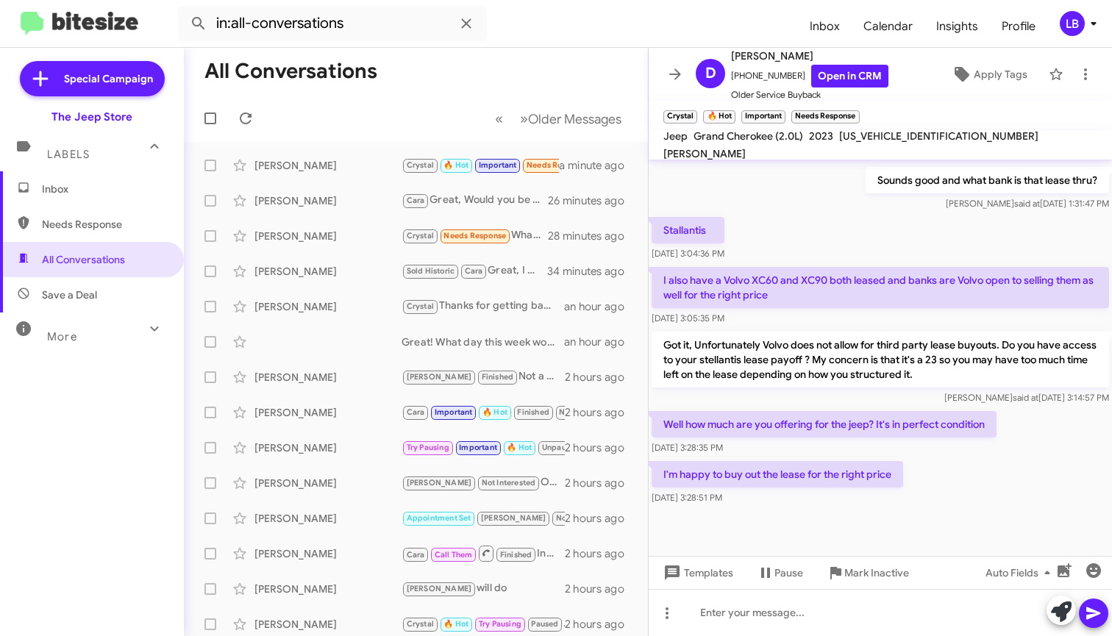
click at [804, 199] on div "Sounds good and what bank is that lease thru? [PERSON_NAME] said at [DATE] 1:31…" at bounding box center [880, 189] width 463 height 50
drag, startPoint x: 942, startPoint y: 143, endPoint x: 836, endPoint y: 145, distance: 106.0
click at [836, 145] on div "Jeep Grand Cherokee (2.0L) 2023 [US_VEHICLE_IDENTIFICATION_NUMBER] [PERSON_NAME]" at bounding box center [881, 144] width 440 height 35
copy span "[US_VEHICLE_IDENTIFICATION_NUMBER]"
drag, startPoint x: 786, startPoint y: 227, endPoint x: 786, endPoint y: 235, distance: 8.8
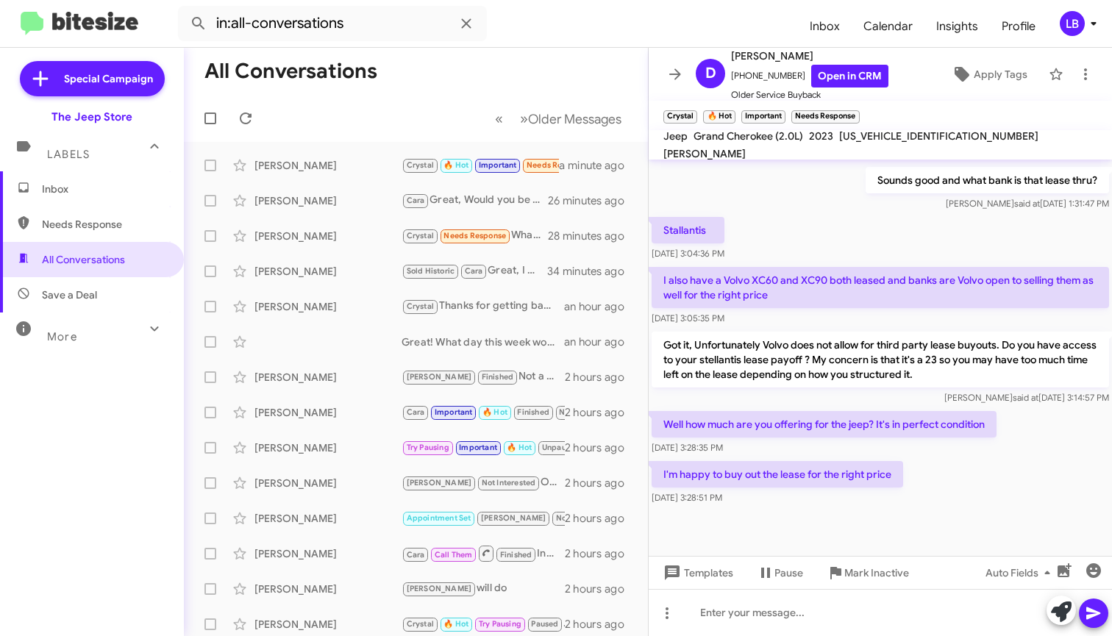
click at [786, 227] on div "Stallantis [DATE] 3:04:36 PM" at bounding box center [880, 239] width 463 height 50
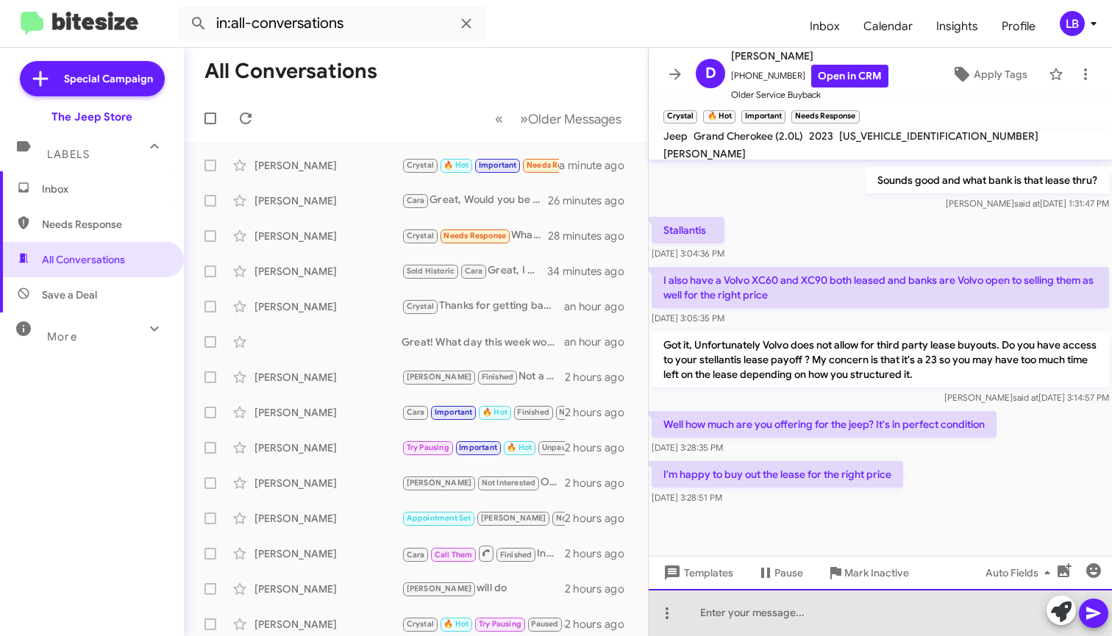
click at [809, 612] on div at bounding box center [880, 612] width 463 height 47
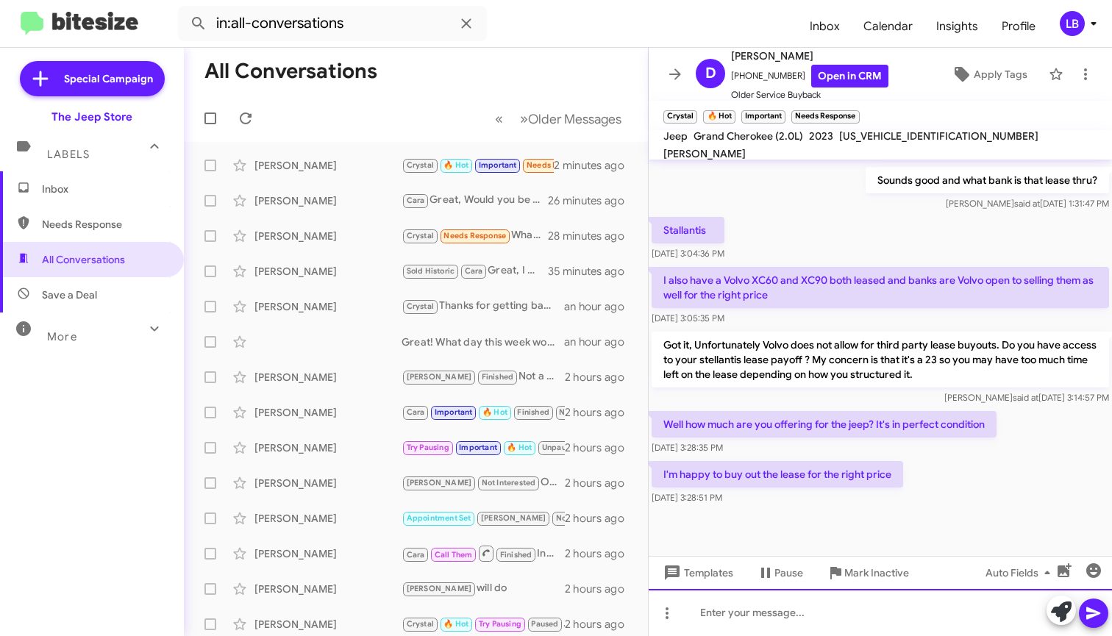
click at [806, 620] on div at bounding box center [880, 612] width 463 height 47
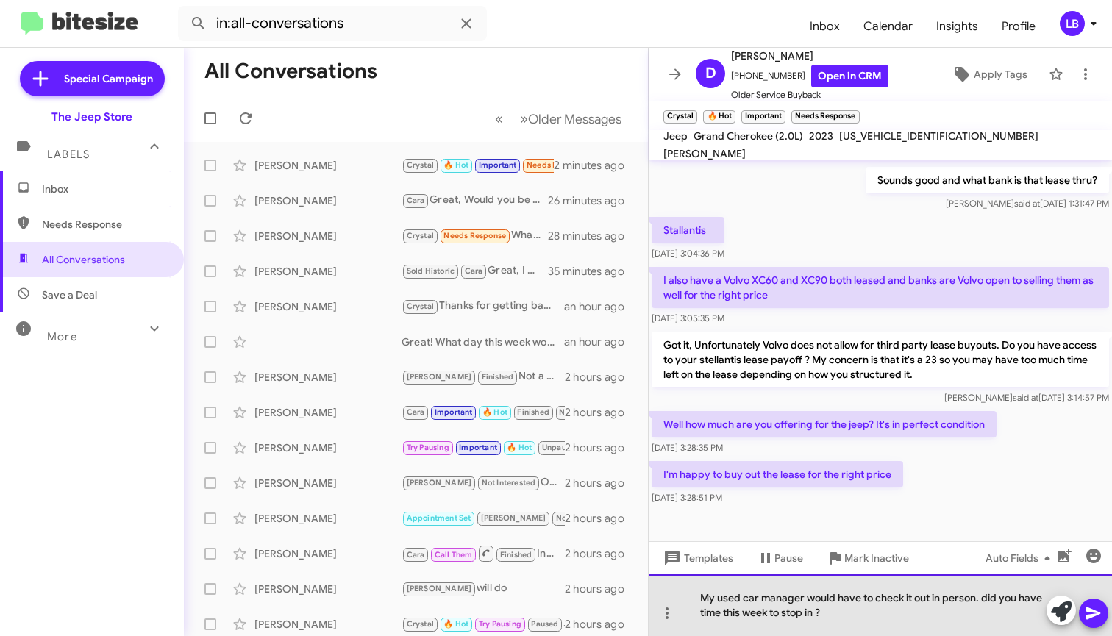
drag, startPoint x: 987, startPoint y: 599, endPoint x: 1008, endPoint y: 581, distance: 27.7
click at [987, 599] on div "My used car manager would have to check it out in person. did you have time thi…" at bounding box center [880, 606] width 463 height 62
click at [863, 614] on div "My used car manager would have to check it out in person. Did you have time thi…" at bounding box center [880, 606] width 463 height 62
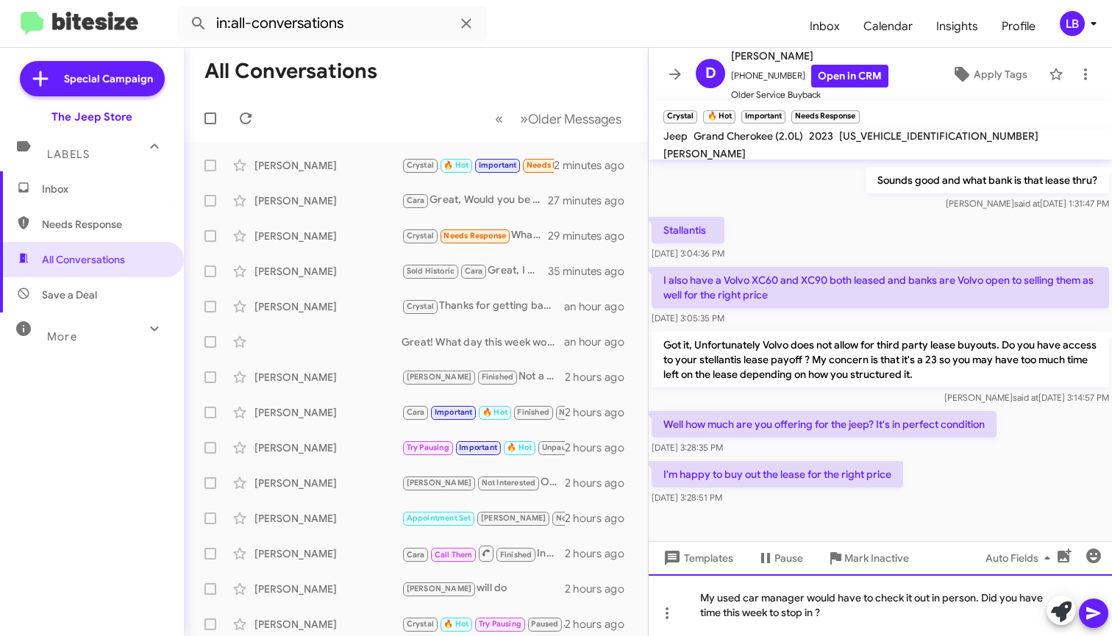
scroll to position [397, 0]
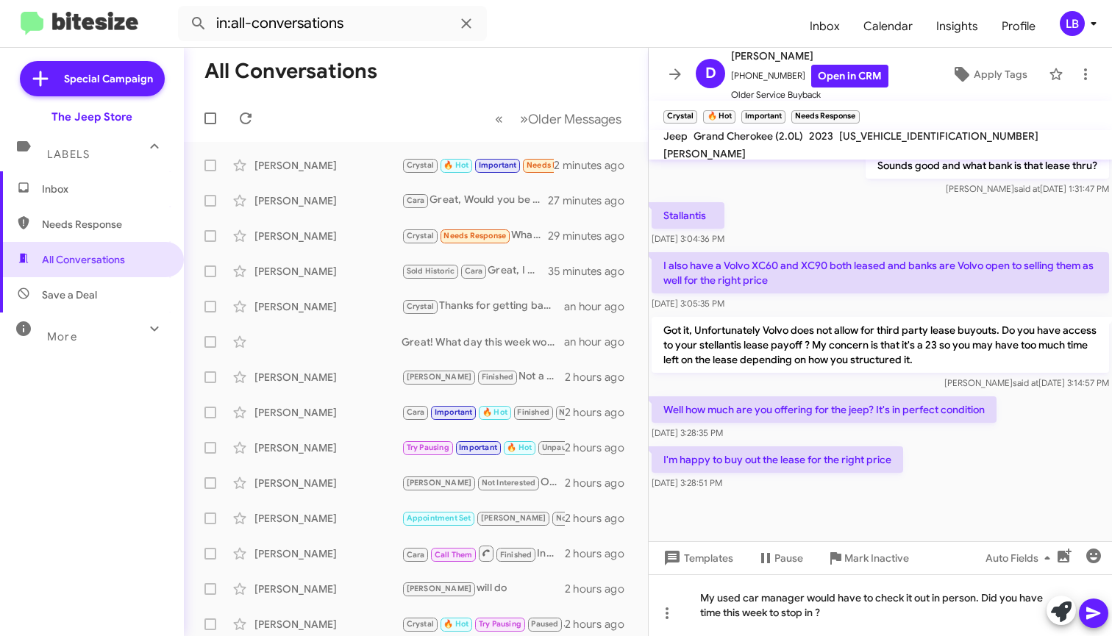
click at [967, 438] on div "[DATE] 3:28:35 PM" at bounding box center [824, 433] width 345 height 15
click at [894, 620] on div "My used car manager would have to check it out in person. Did you have time thi…" at bounding box center [880, 606] width 463 height 62
click at [1087, 617] on icon at bounding box center [1094, 614] width 14 height 13
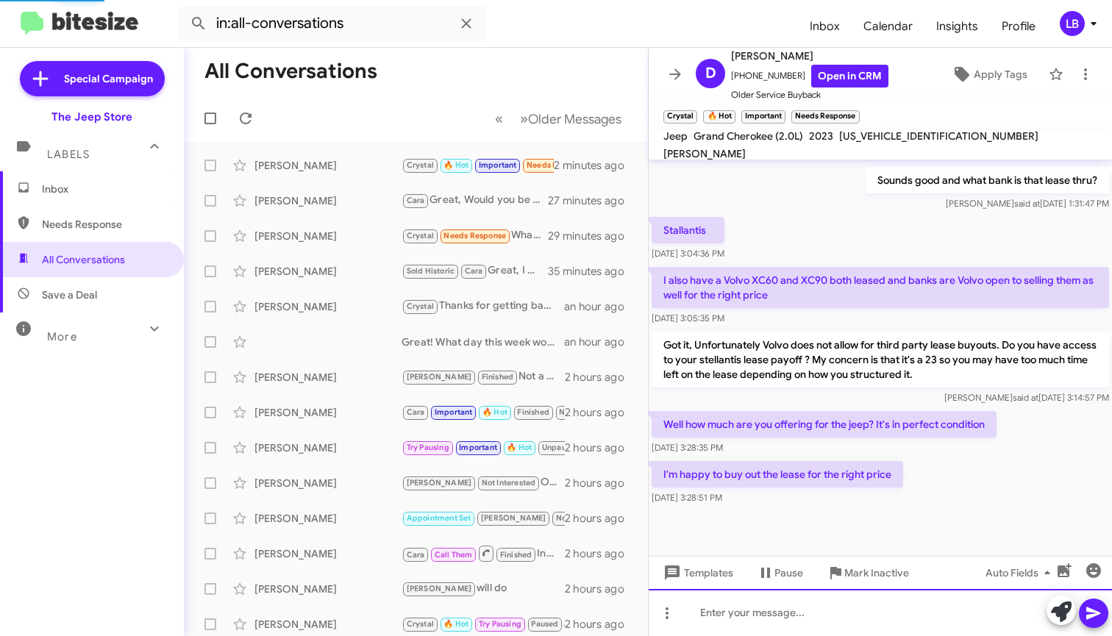
scroll to position [450, 0]
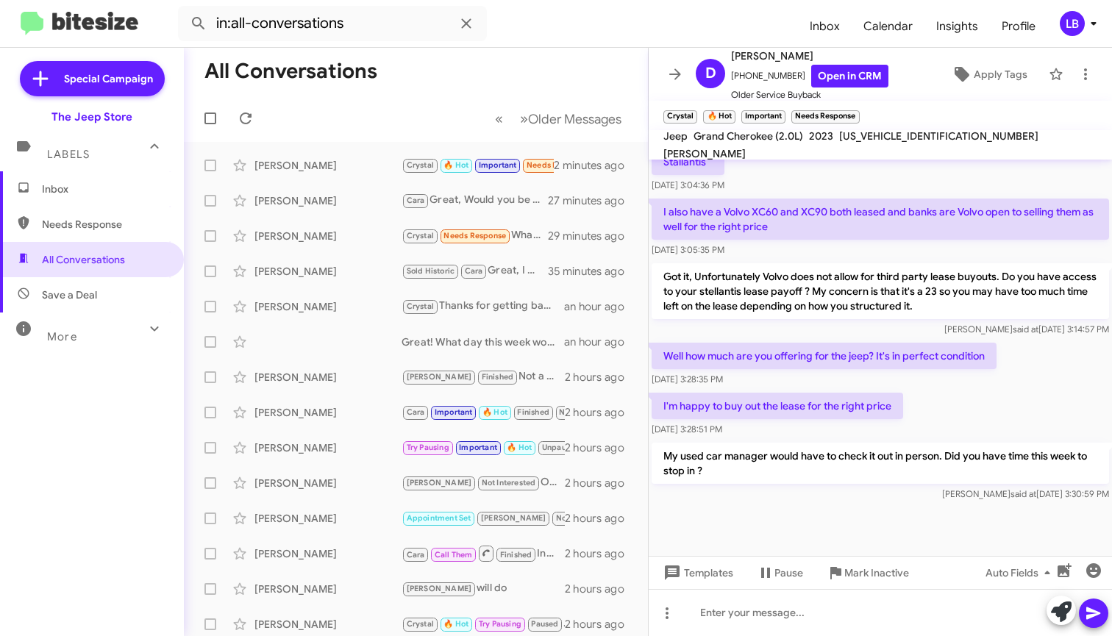
click at [329, 116] on mat-toolbar-row "« Previous » Next Older Messages" at bounding box center [416, 118] width 464 height 47
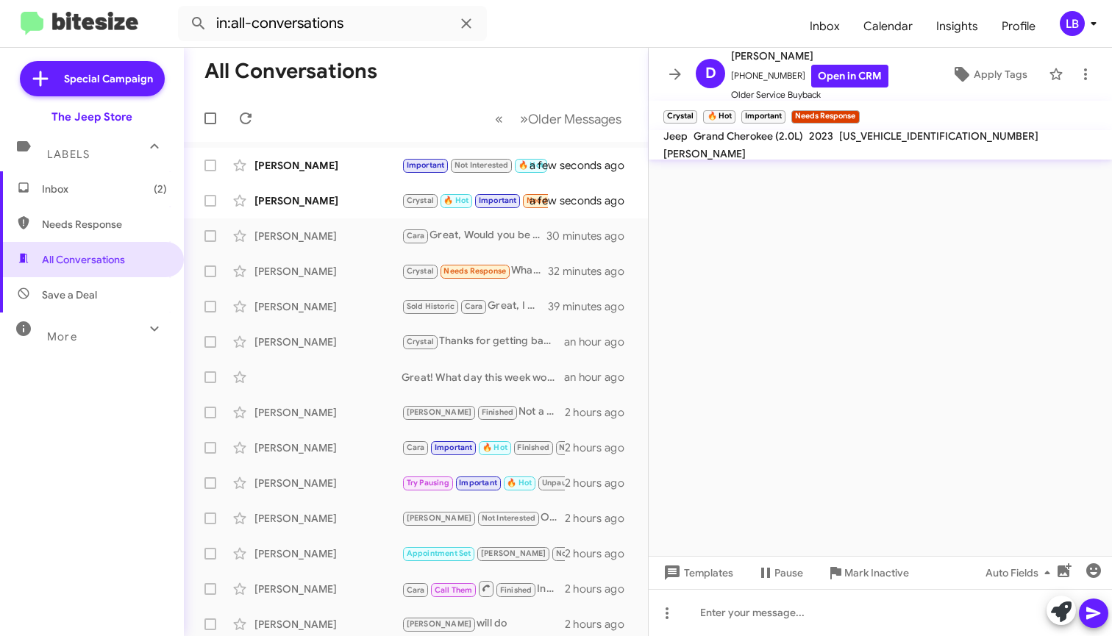
scroll to position [0, 0]
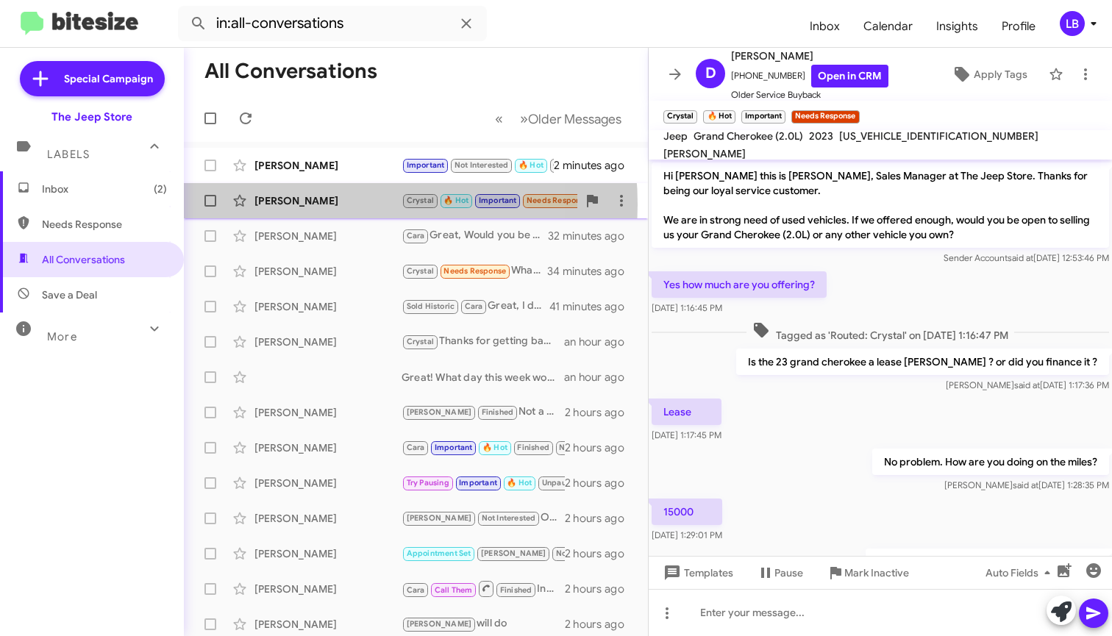
click at [321, 205] on div "[PERSON_NAME]" at bounding box center [328, 200] width 147 height 15
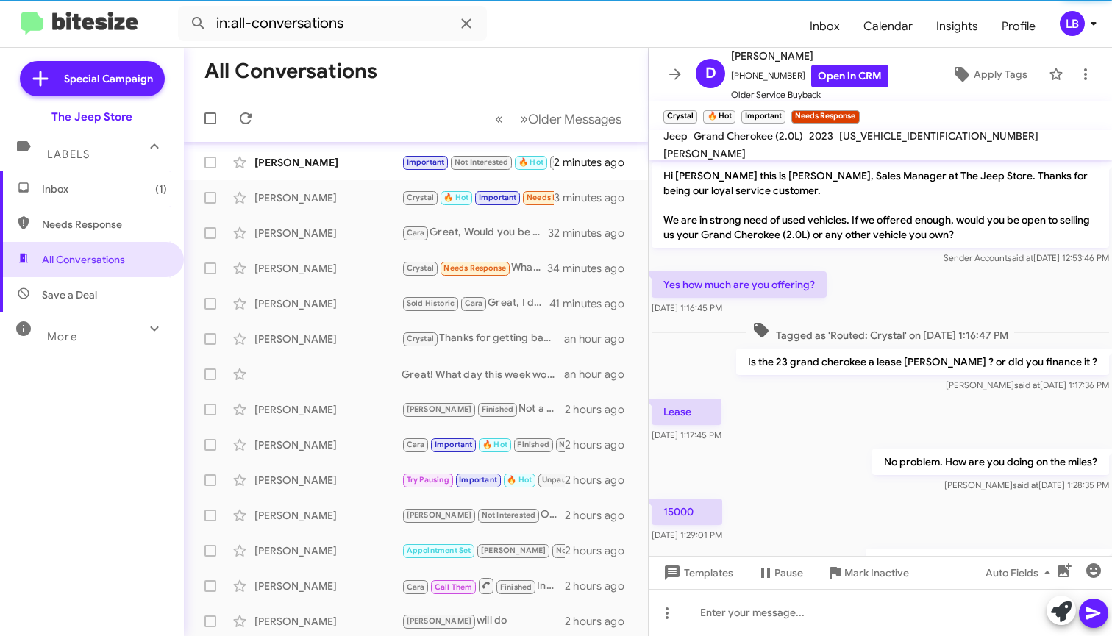
scroll to position [504, 0]
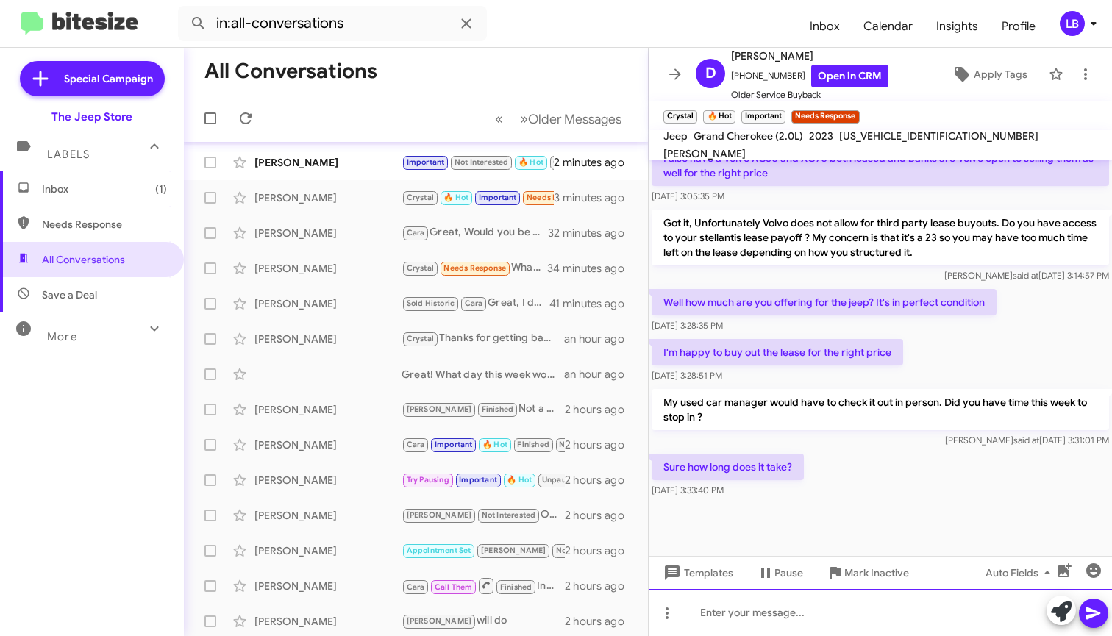
click at [798, 625] on div at bounding box center [880, 612] width 463 height 47
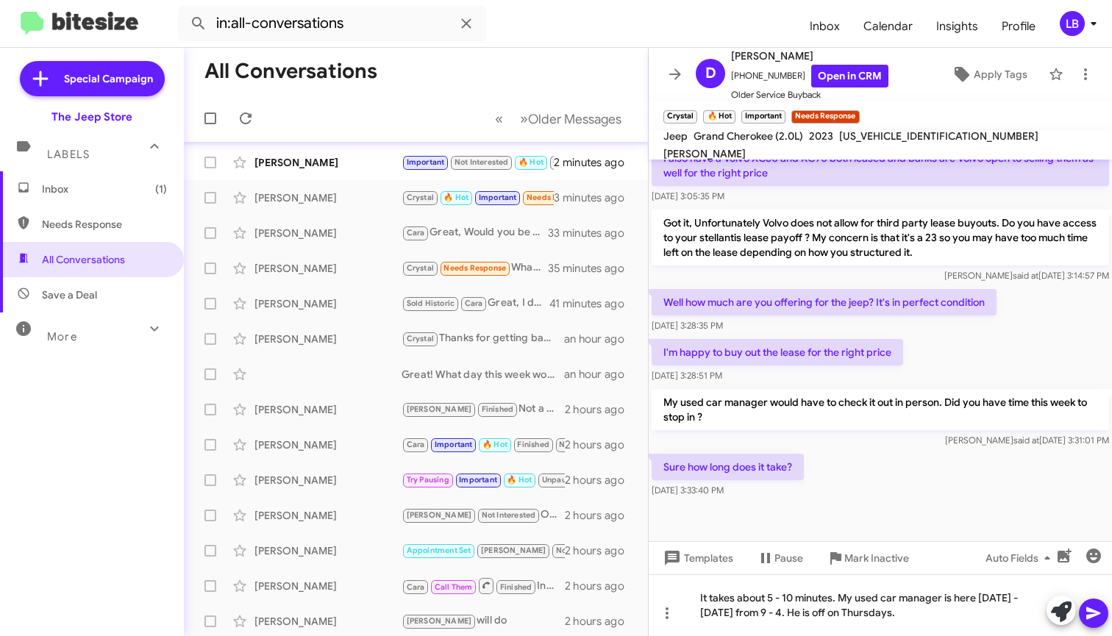
click at [937, 340] on div "I'm happy to buy out the lease for the right price [DATE] 3:28:51 PM" at bounding box center [880, 361] width 463 height 50
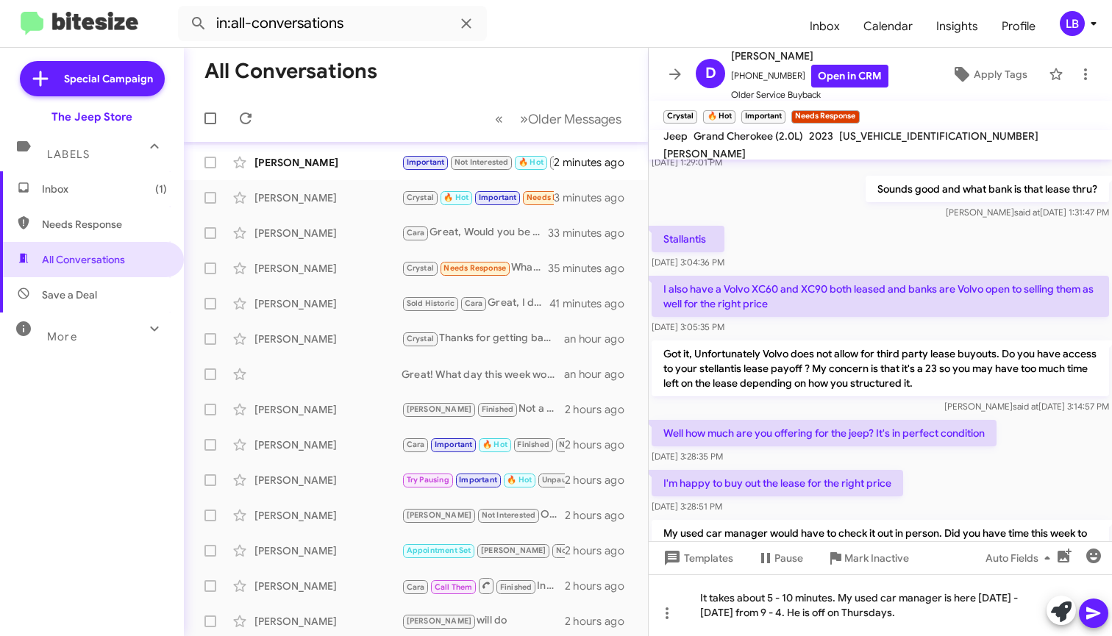
scroll to position [352, 0]
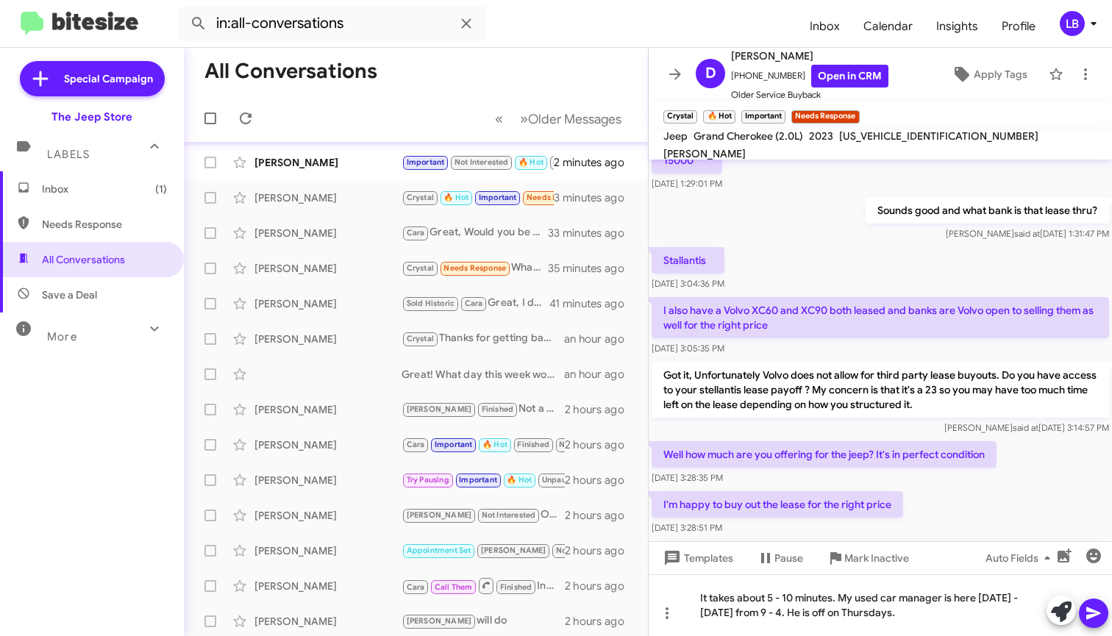
click at [870, 255] on div "Stallantis [DATE] 3:04:36 PM" at bounding box center [880, 269] width 463 height 50
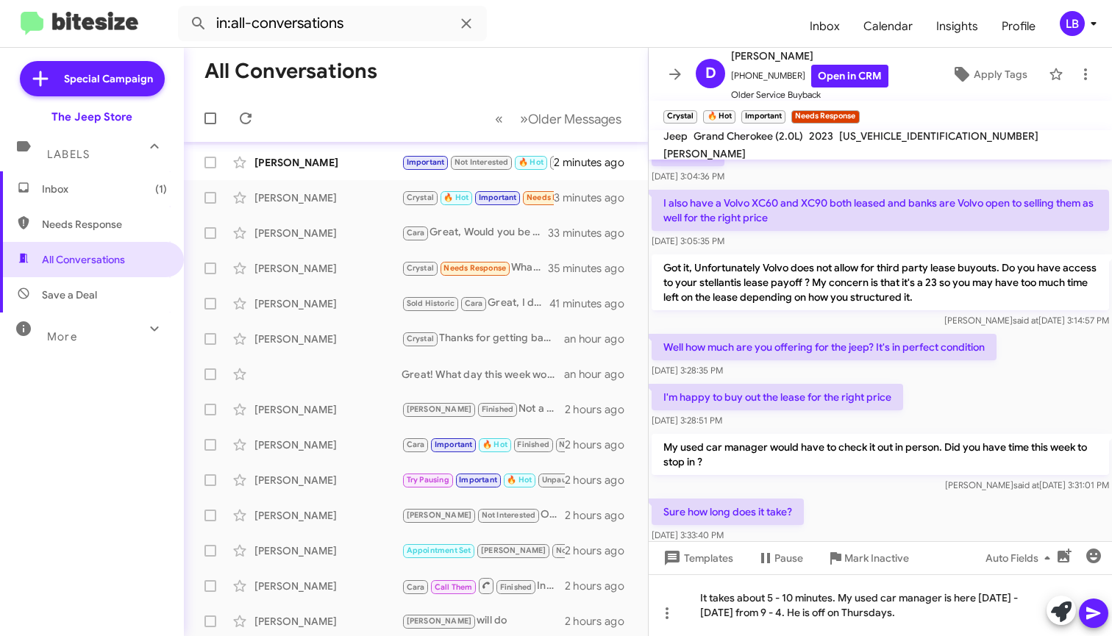
scroll to position [519, 0]
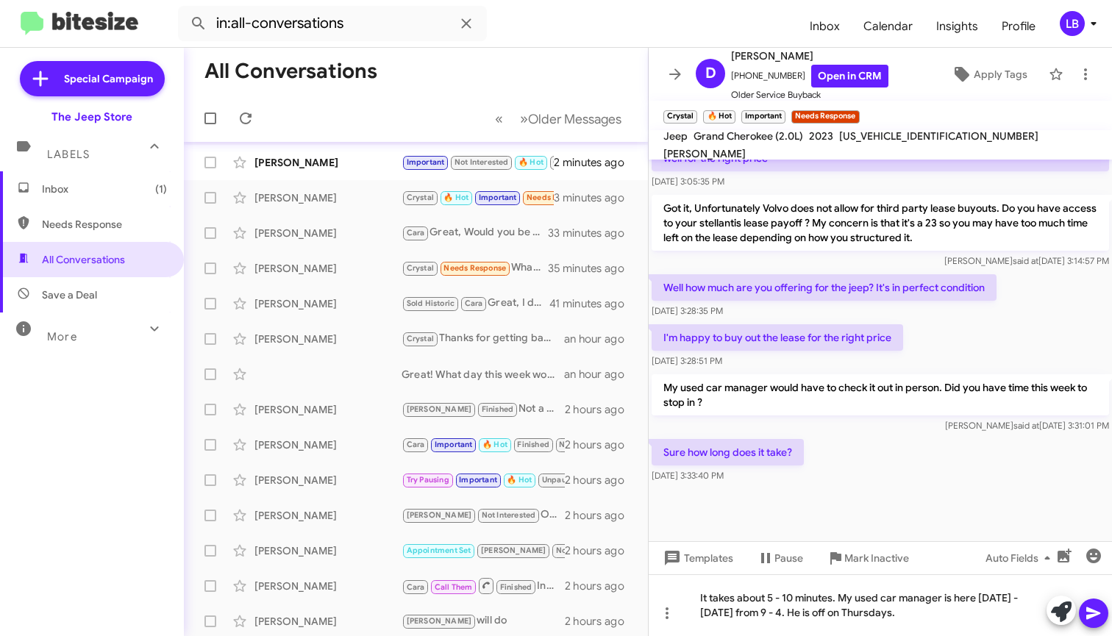
click at [928, 491] on div at bounding box center [880, 513] width 463 height 55
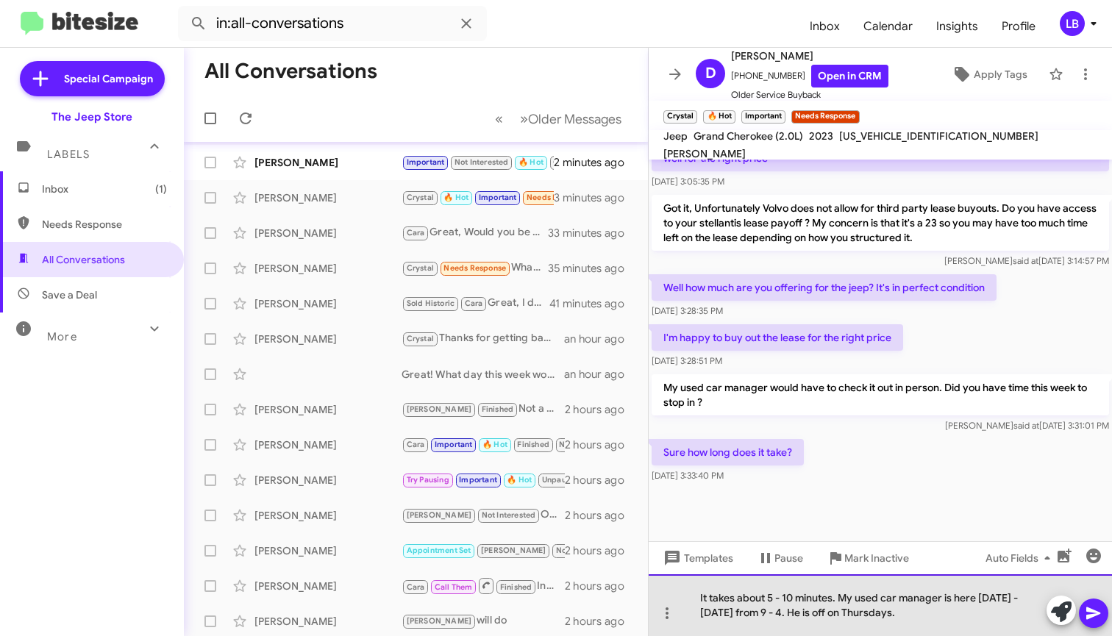
click at [947, 619] on div "It takes about 5 - 10 minutes. My used car manager is here [DATE] - [DATE] from…" at bounding box center [880, 606] width 463 height 62
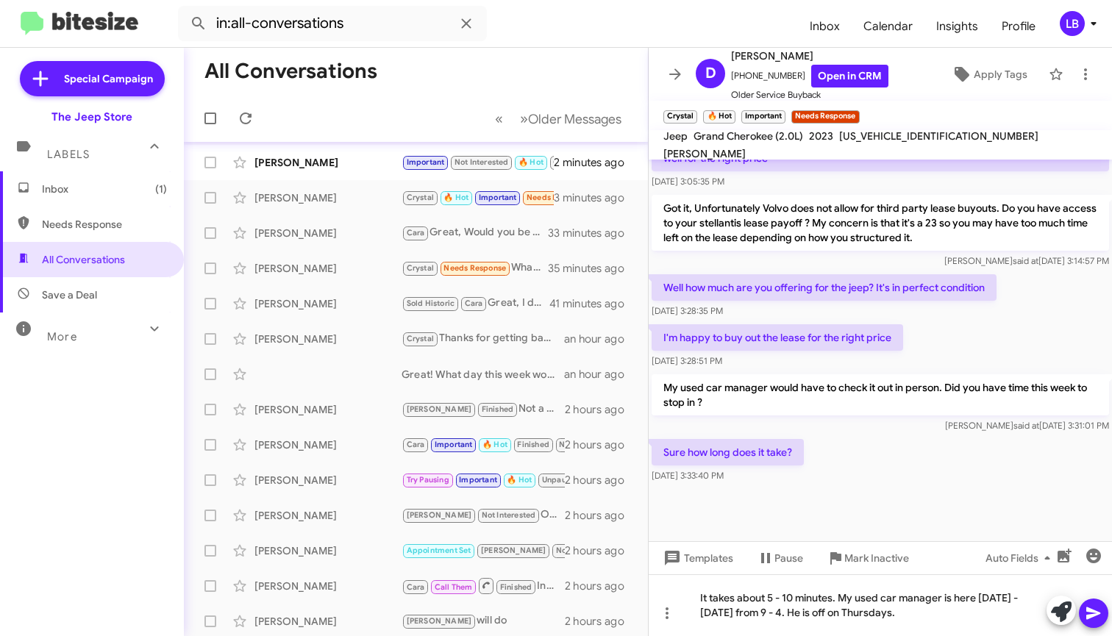
click at [1090, 616] on icon at bounding box center [1094, 614] width 14 height 13
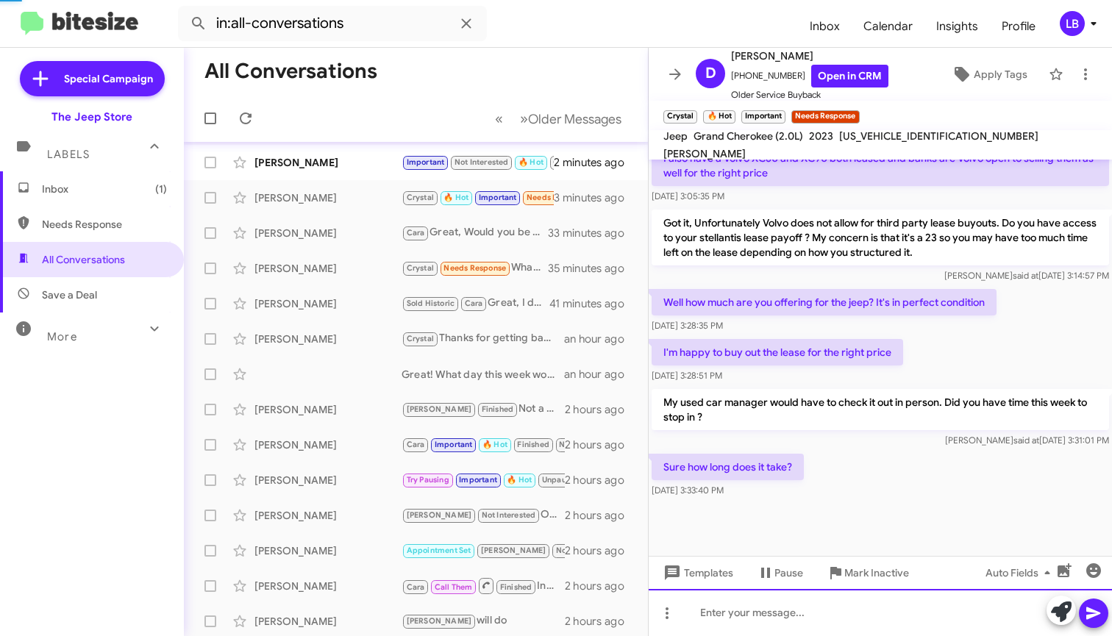
scroll to position [0, 0]
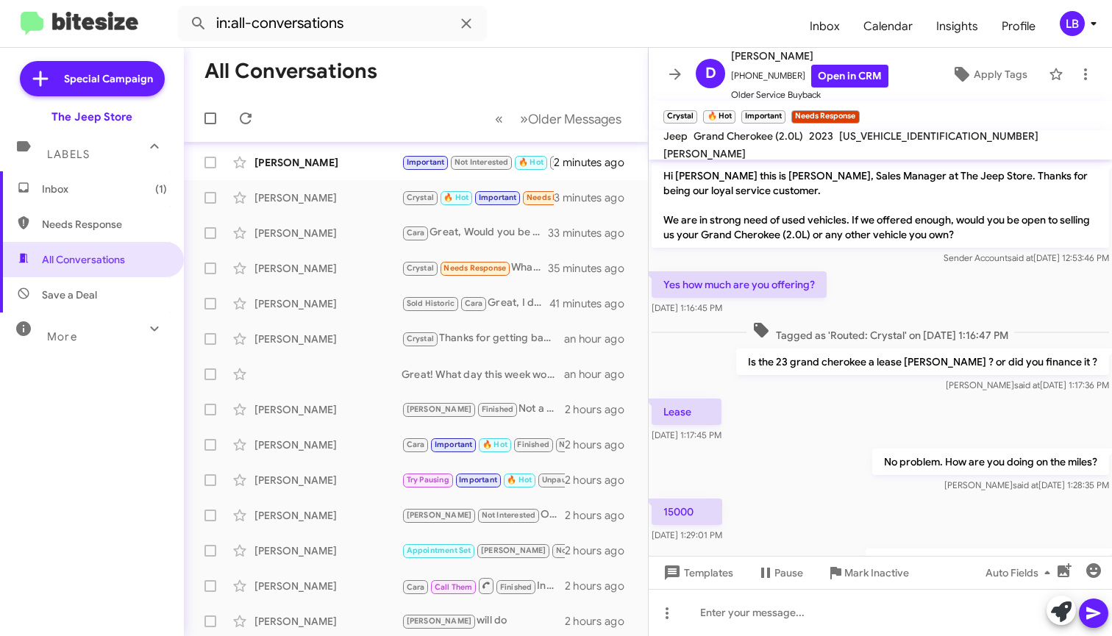
click at [935, 302] on div "Yes how much are you offering? [DATE] 1:16:45 PM" at bounding box center [880, 294] width 463 height 50
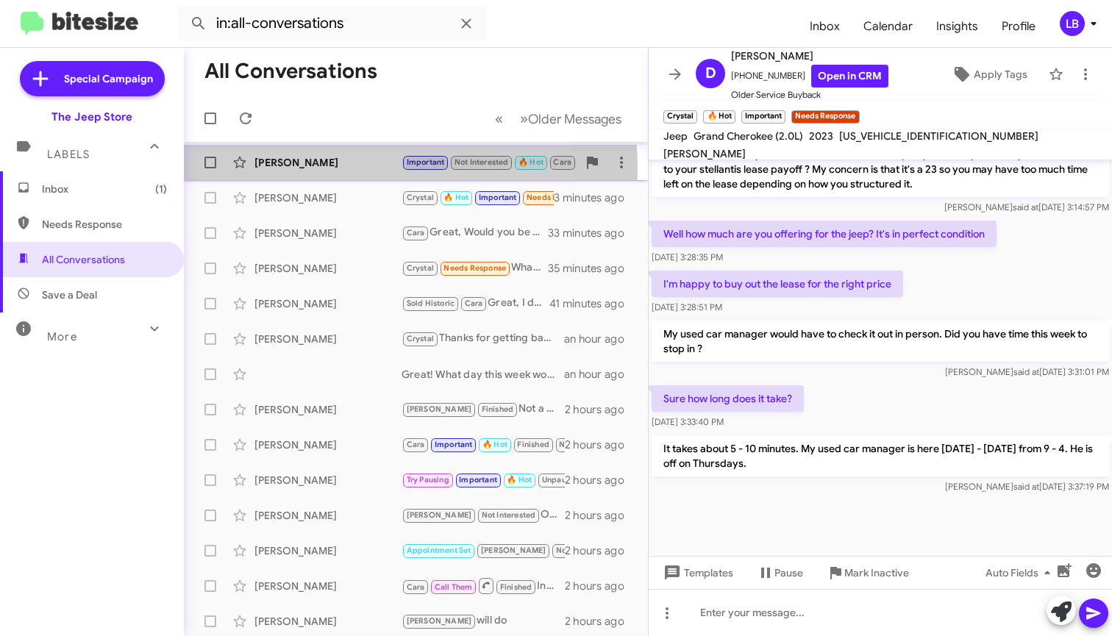
click at [324, 167] on div "[PERSON_NAME]" at bounding box center [328, 162] width 147 height 15
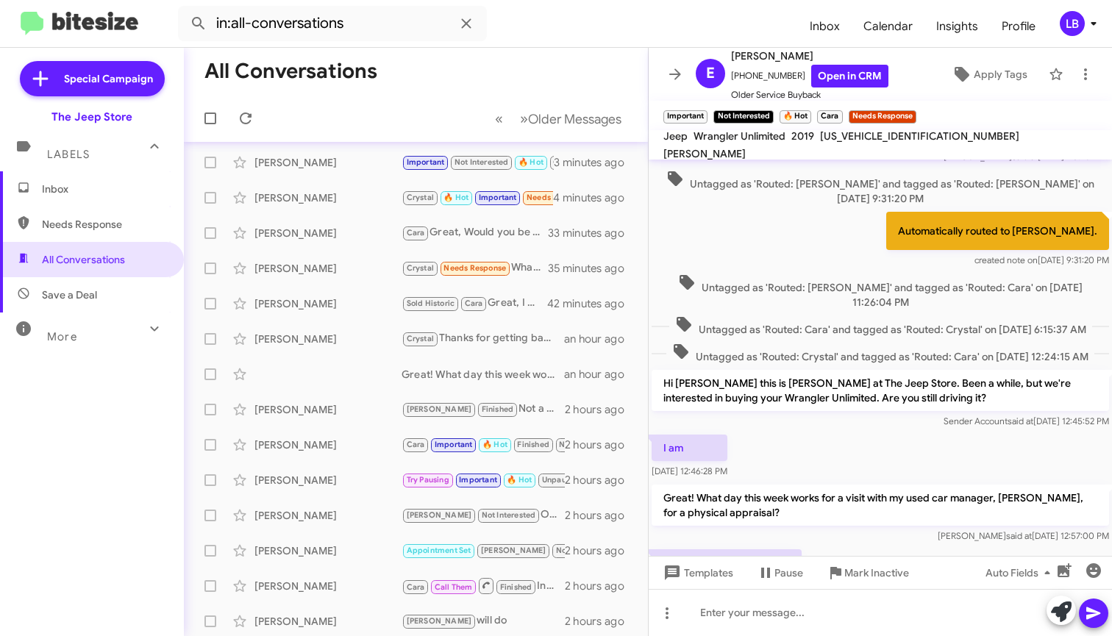
scroll to position [1204, 0]
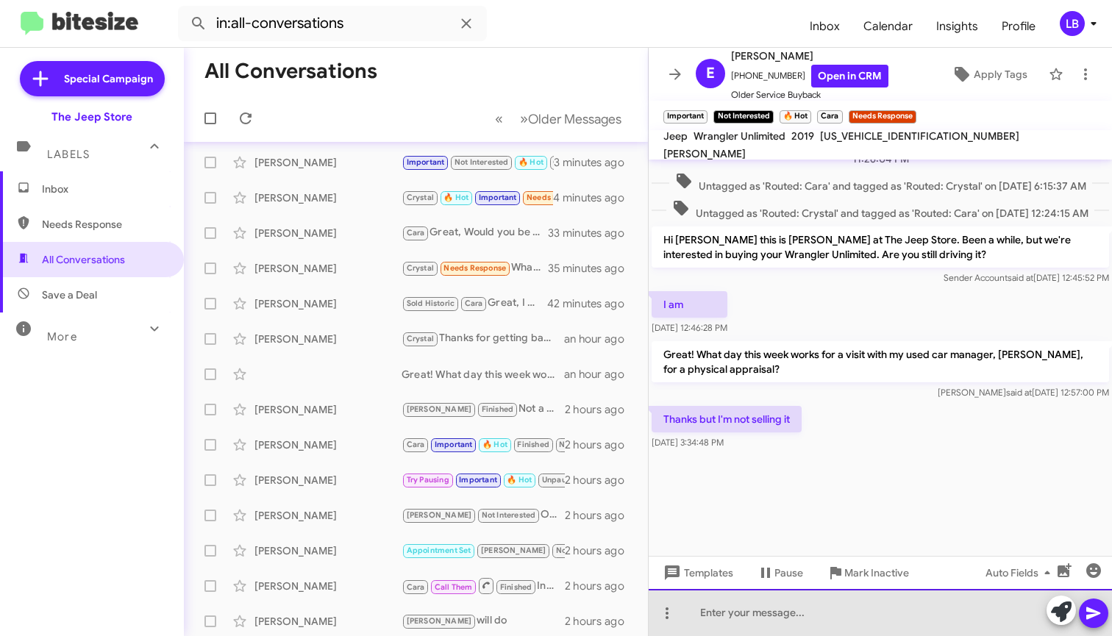
drag, startPoint x: 870, startPoint y: 613, endPoint x: 967, endPoint y: 486, distance: 160.0
click at [870, 613] on div at bounding box center [880, 612] width 463 height 47
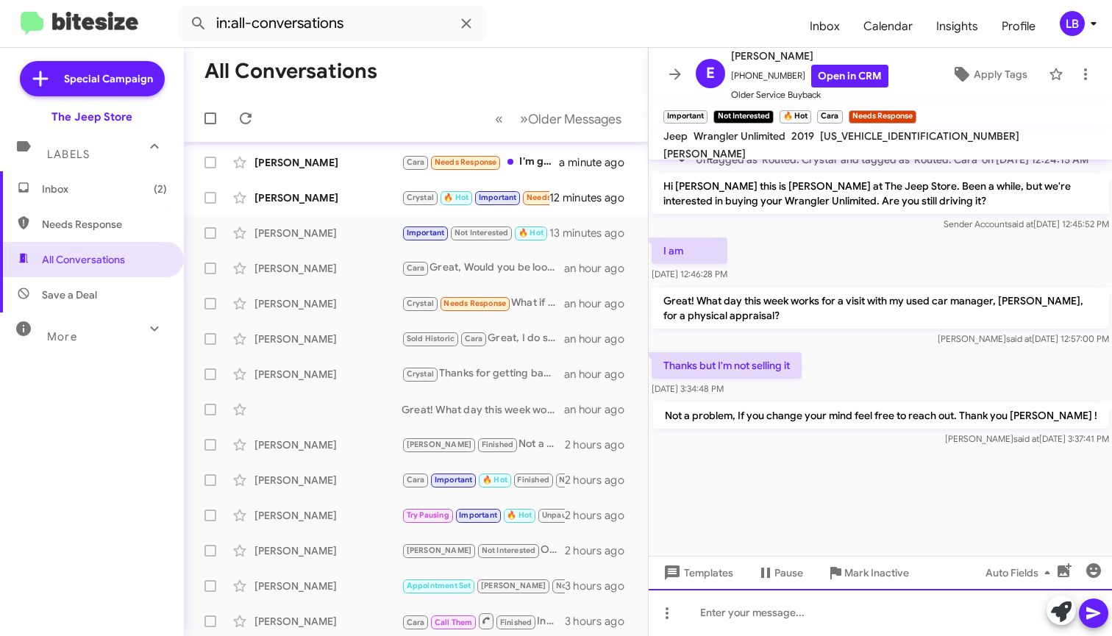
scroll to position [1257, 0]
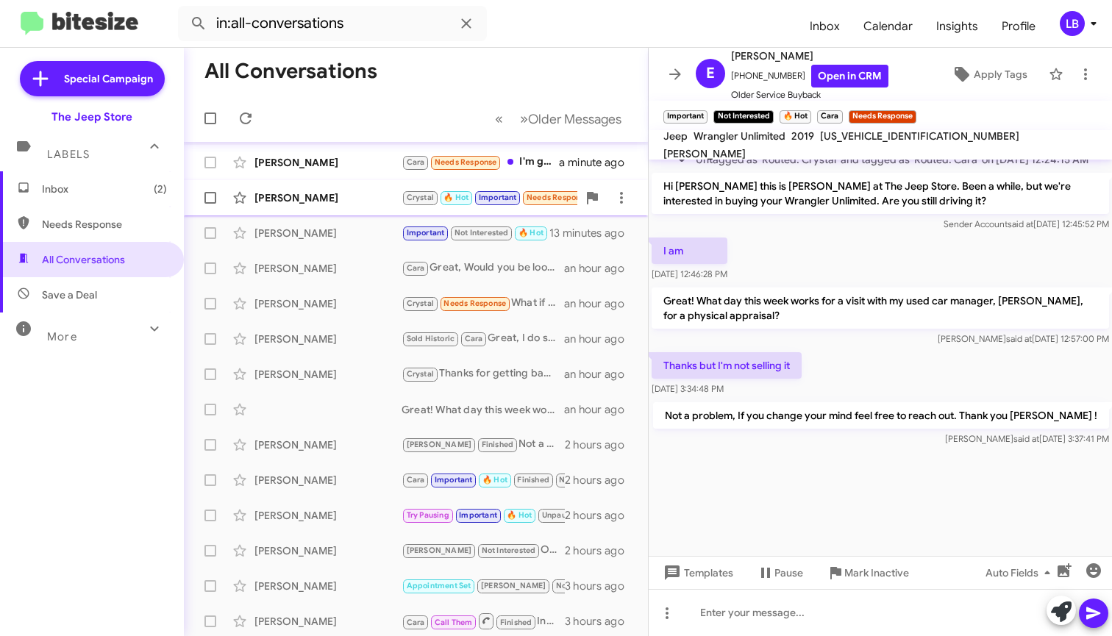
click at [341, 197] on div "[PERSON_NAME]" at bounding box center [328, 198] width 147 height 15
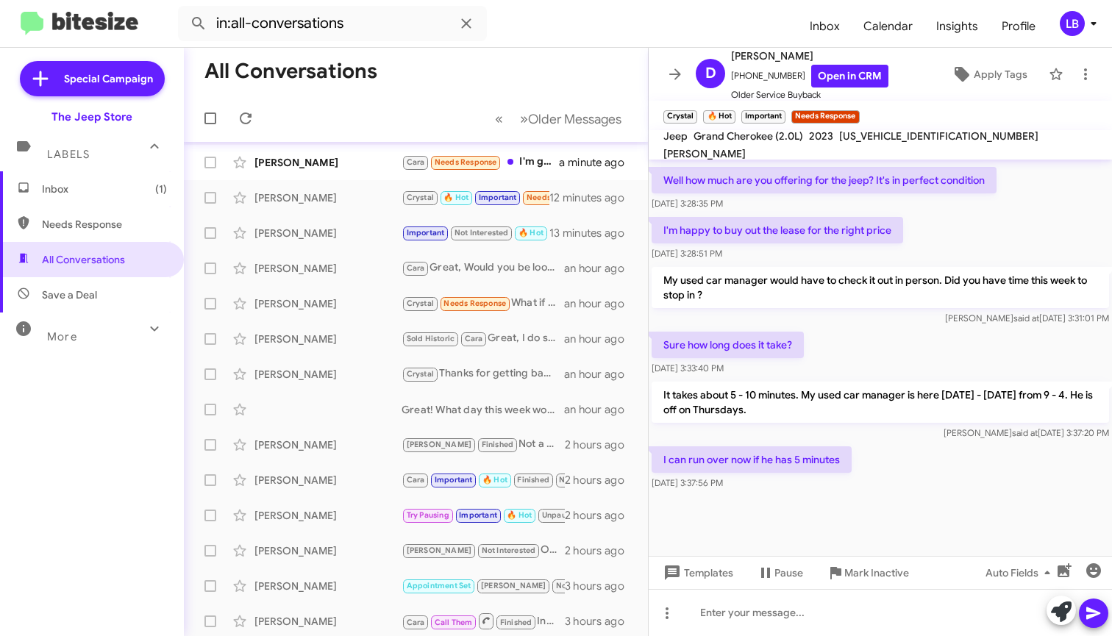
click at [894, 347] on div "Sure how long does it take? [DATE] 3:33:40 PM" at bounding box center [880, 354] width 463 height 50
drag, startPoint x: 898, startPoint y: 524, endPoint x: 918, endPoint y: 423, distance: 102.9
click at [898, 524] on div at bounding box center [880, 525] width 463 height 63
click at [910, 324] on div "[PERSON_NAME] said at [DATE] 3:31:01 PM" at bounding box center [881, 318] width 458 height 15
click at [926, 238] on div "I'm happy to buy out the lease for the right price [DATE] 3:28:51 PM" at bounding box center [880, 239] width 463 height 50
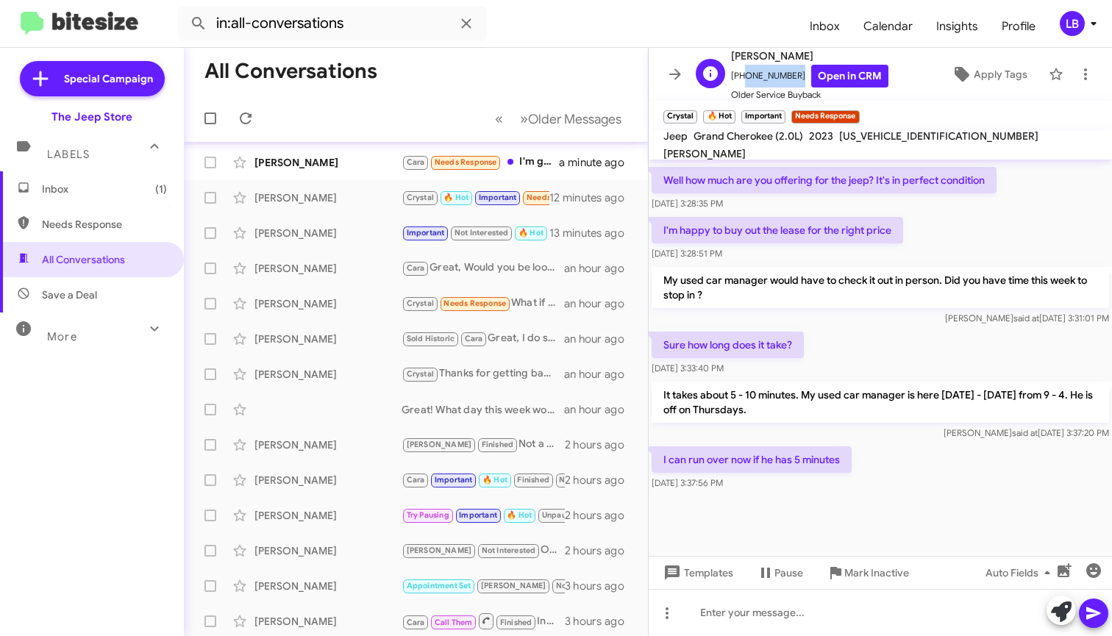
drag, startPoint x: 789, startPoint y: 75, endPoint x: 744, endPoint y: 79, distance: 45.1
click at [739, 81] on span "[PHONE_NUMBER] Open in CRM" at bounding box center [809, 76] width 157 height 23
click at [888, 491] on div "I can run over now if he has 5 minutes [DATE] 3:37:56 PM" at bounding box center [880, 469] width 463 height 50
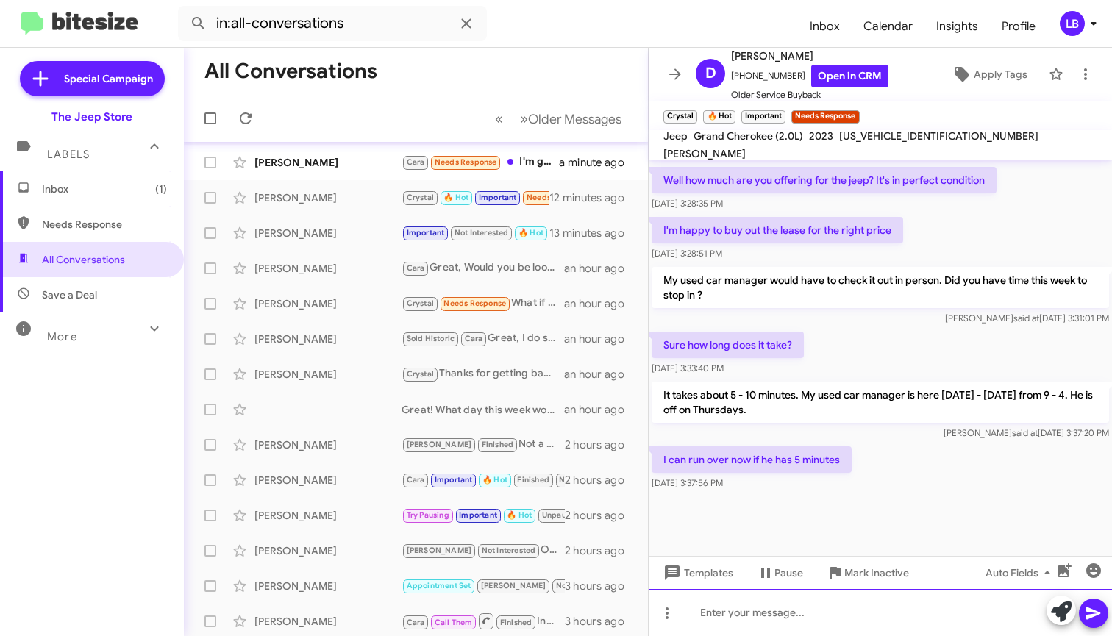
click at [835, 631] on div at bounding box center [880, 612] width 463 height 47
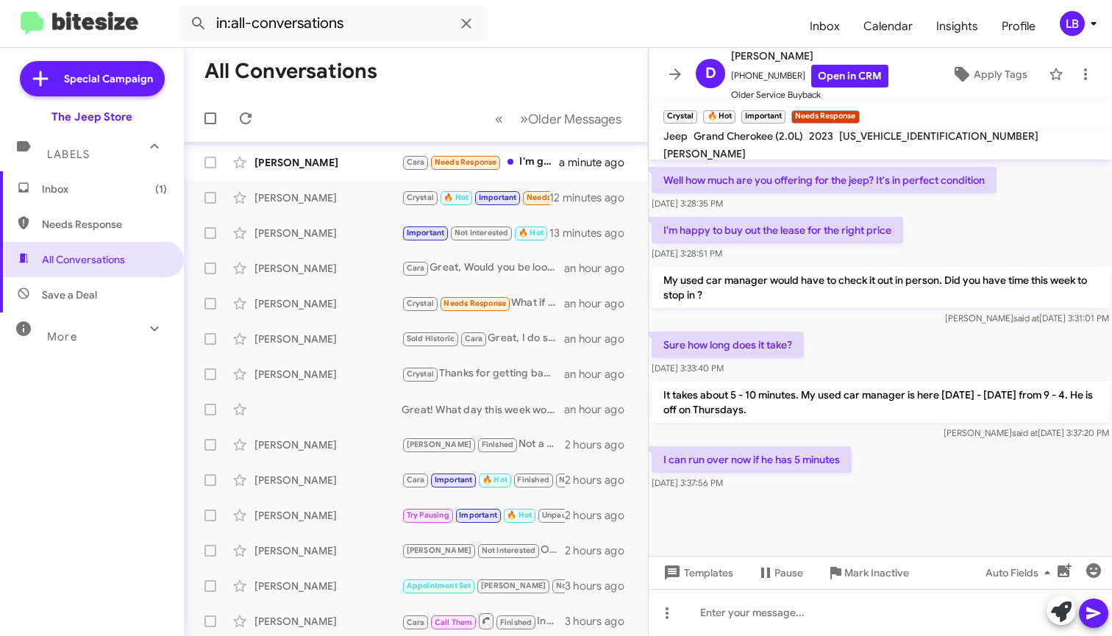
click at [937, 257] on div "I'm happy to buy out the lease for the right price [DATE] 3:28:51 PM" at bounding box center [880, 239] width 463 height 50
click at [869, 355] on div "Sure how long does it take? [DATE] 3:33:40 PM" at bounding box center [880, 354] width 463 height 50
click at [873, 517] on div at bounding box center [880, 525] width 463 height 63
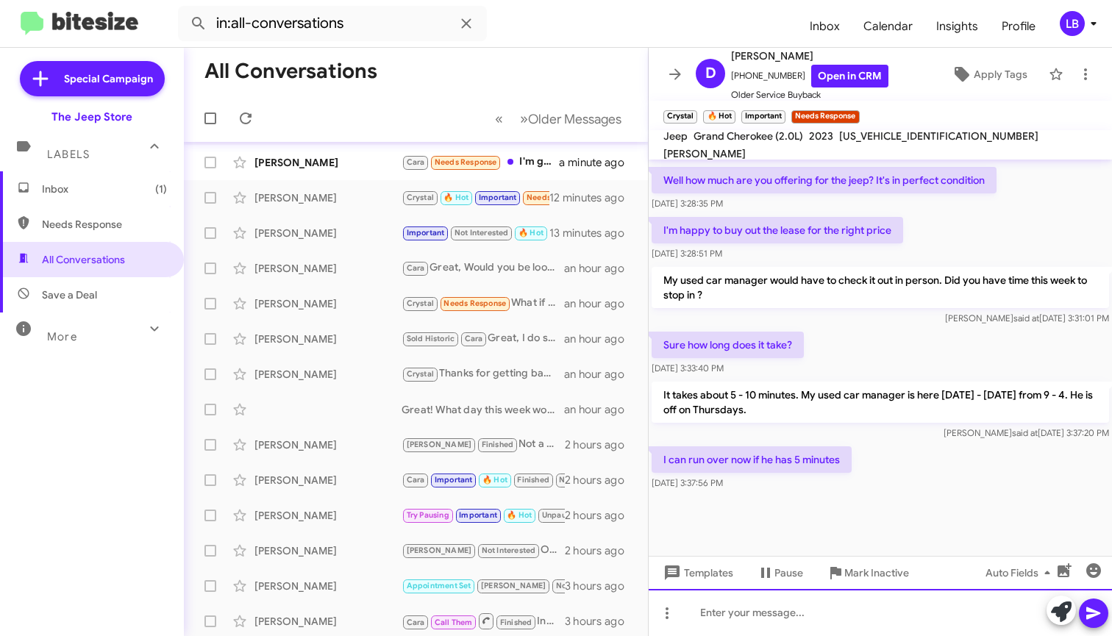
click at [862, 611] on div at bounding box center [880, 612] width 463 height 47
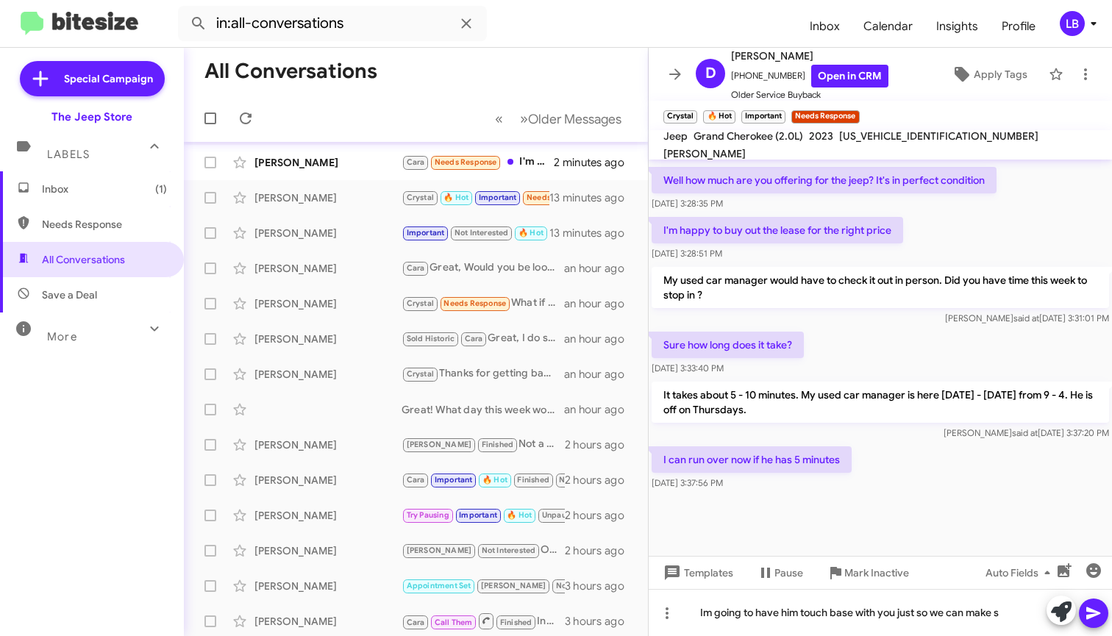
click at [823, 514] on div at bounding box center [880, 525] width 463 height 63
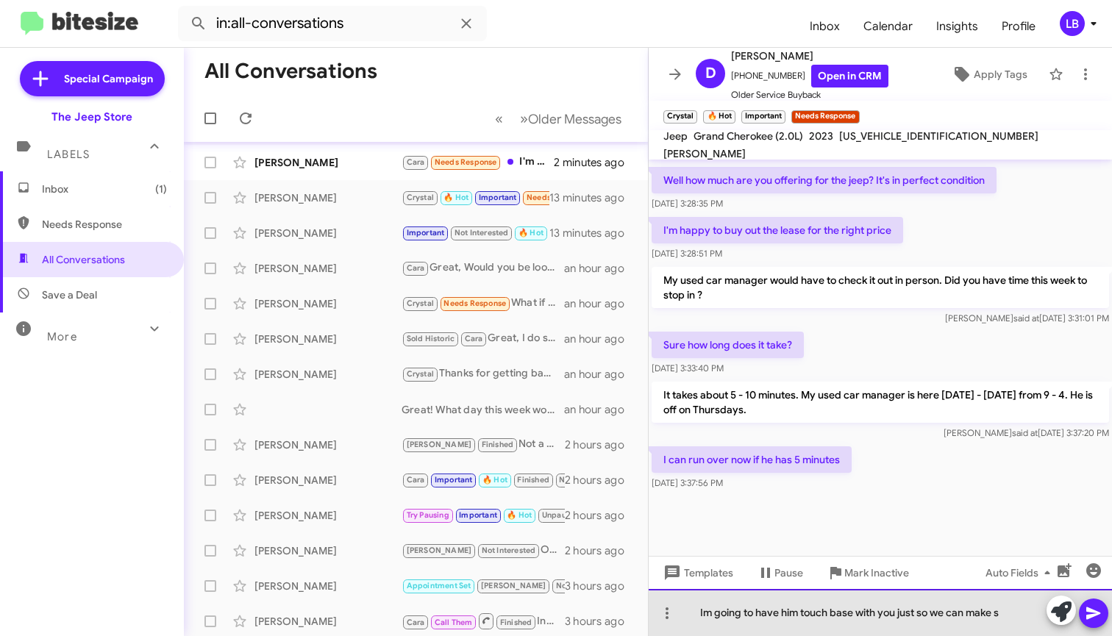
click at [1038, 618] on div "Im going to have him touch base with you just so we can make s" at bounding box center [880, 612] width 463 height 47
drag, startPoint x: 975, startPoint y: 621, endPoint x: 705, endPoint y: 614, distance: 270.1
click at [705, 614] on div "Im going to have him touch base with you just so we can make s" at bounding box center [880, 612] width 463 height 47
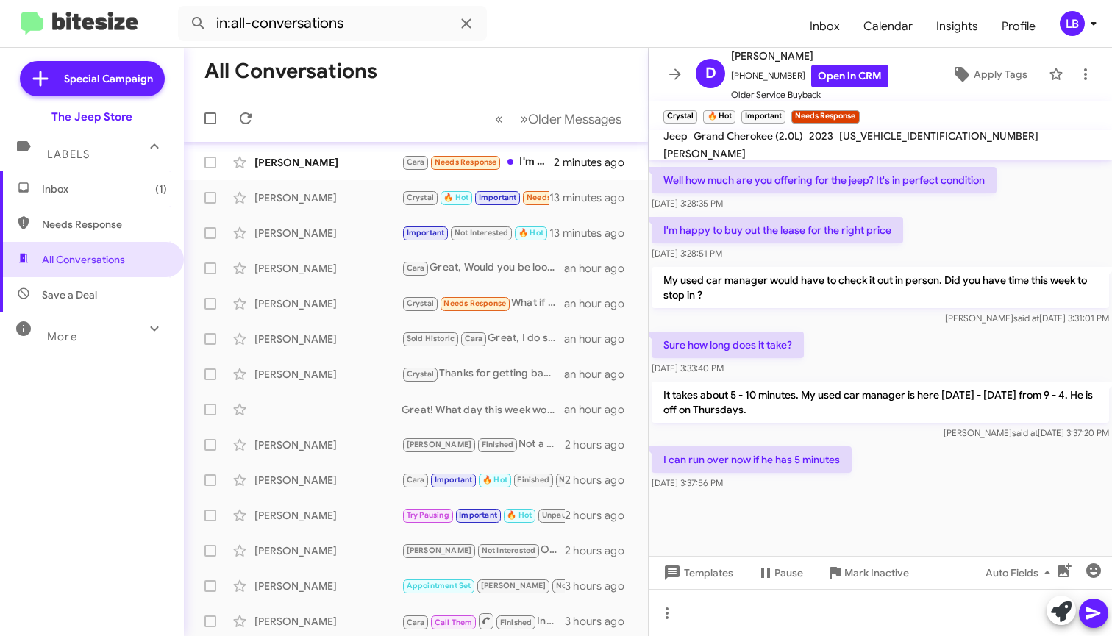
click at [924, 334] on div "Sure how long does it take? [DATE] 3:33:40 PM" at bounding box center [880, 354] width 463 height 50
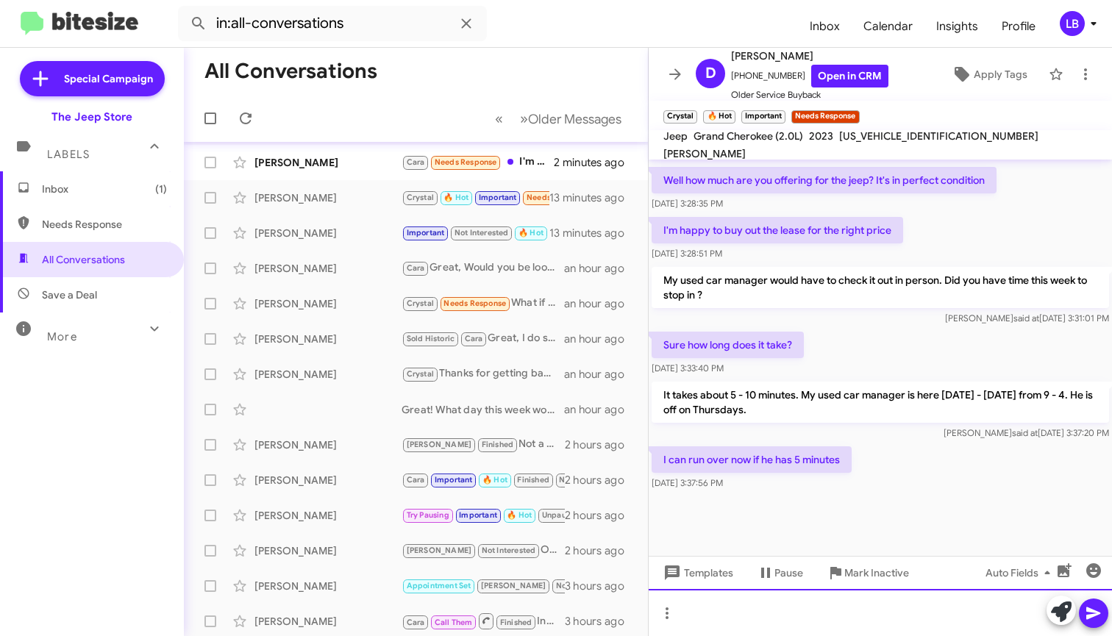
drag, startPoint x: 867, startPoint y: 617, endPoint x: 978, endPoint y: 348, distance: 291.3
click at [867, 617] on div at bounding box center [880, 612] width 463 height 47
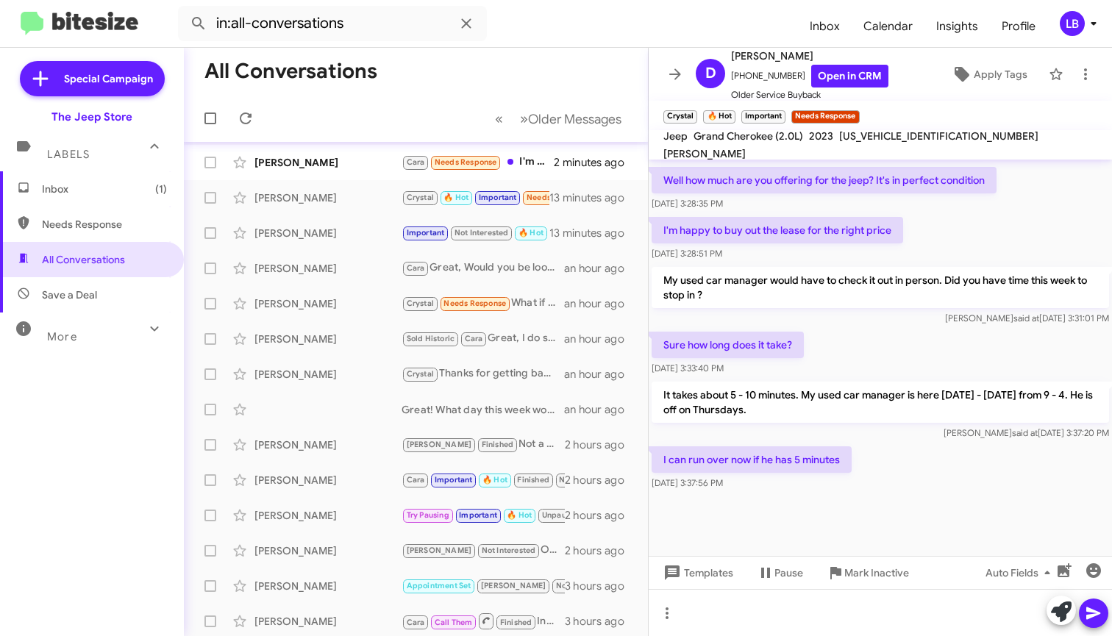
click at [906, 494] on div at bounding box center [880, 525] width 463 height 63
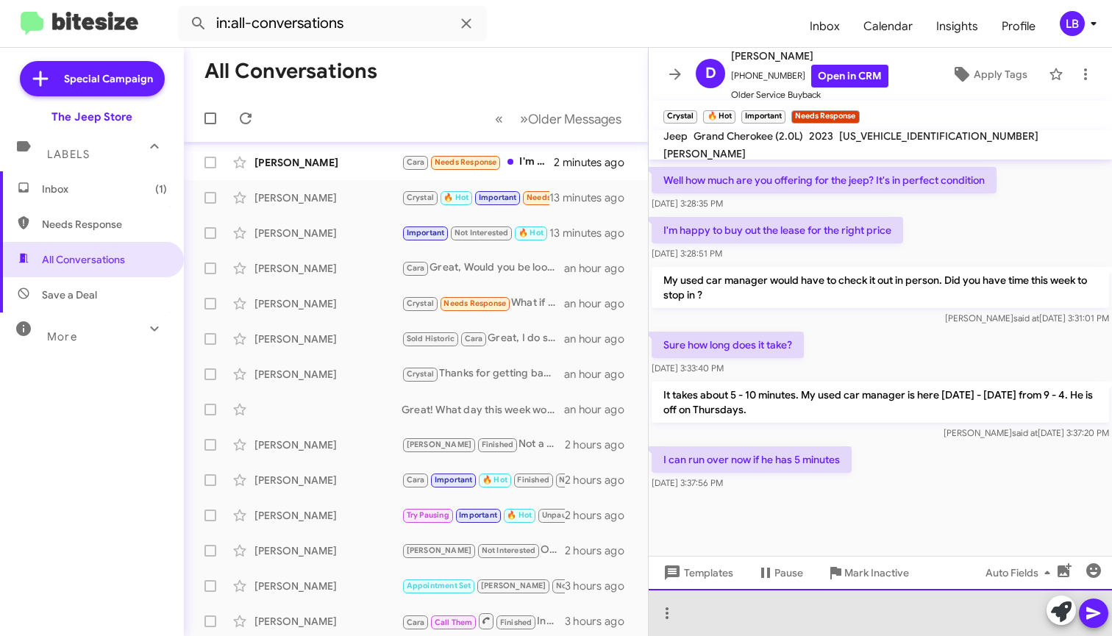
click at [876, 611] on div at bounding box center [880, 612] width 463 height 47
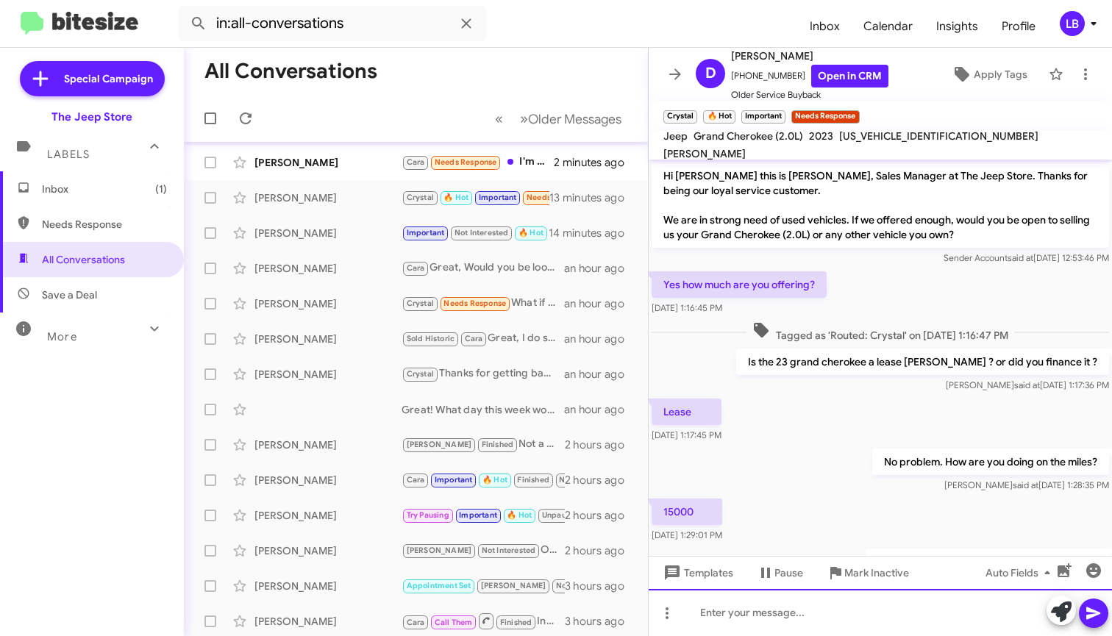
scroll to position [680, 0]
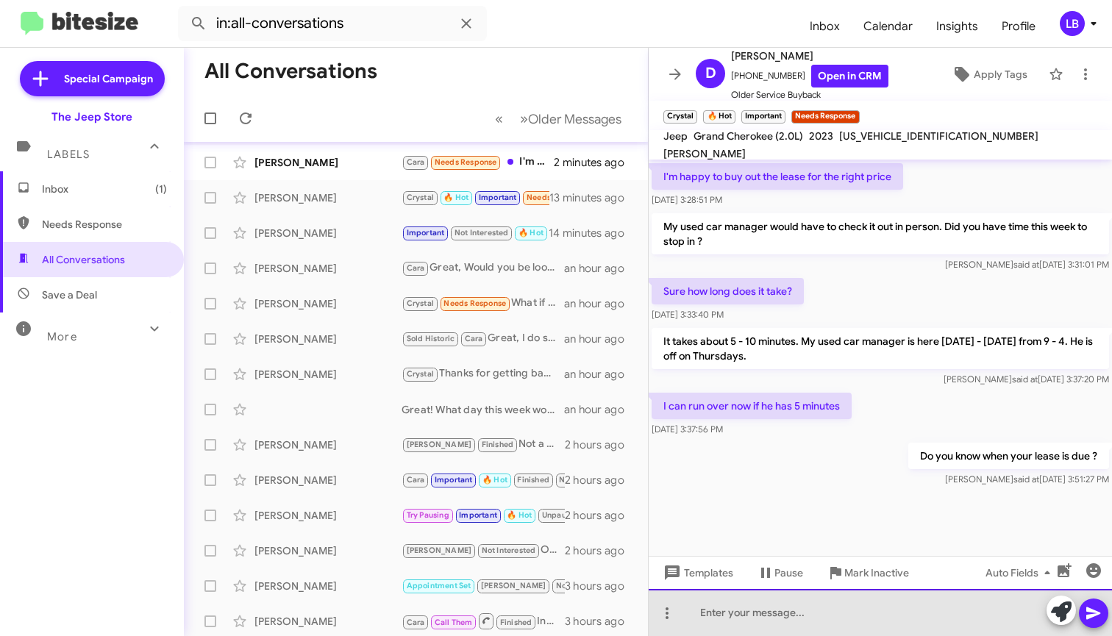
click at [850, 615] on div at bounding box center [880, 612] width 463 height 47
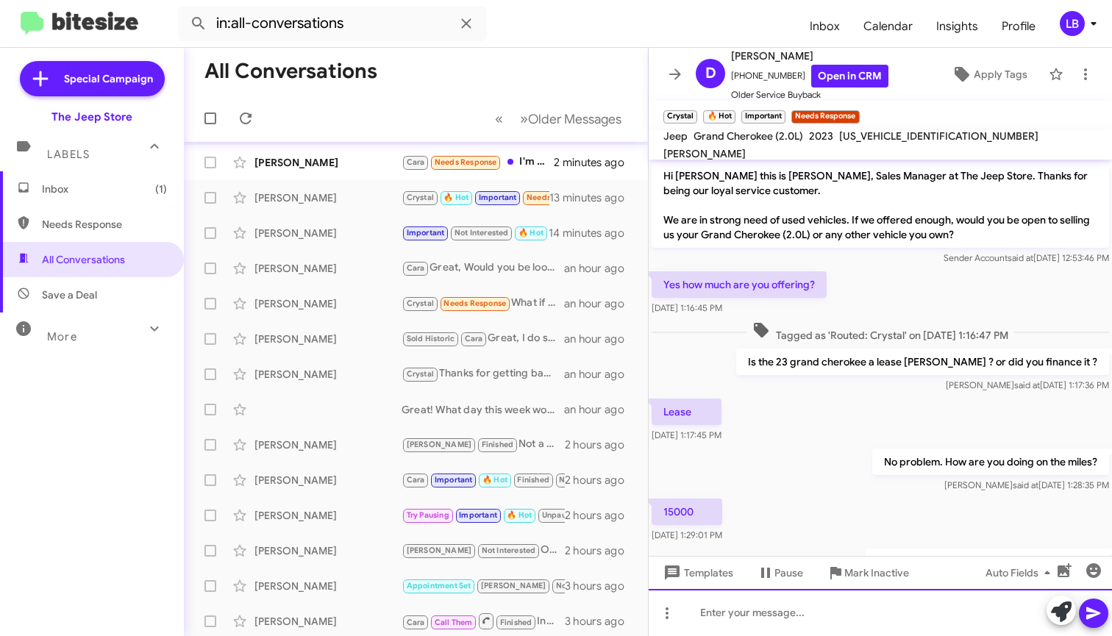
scroll to position [734, 0]
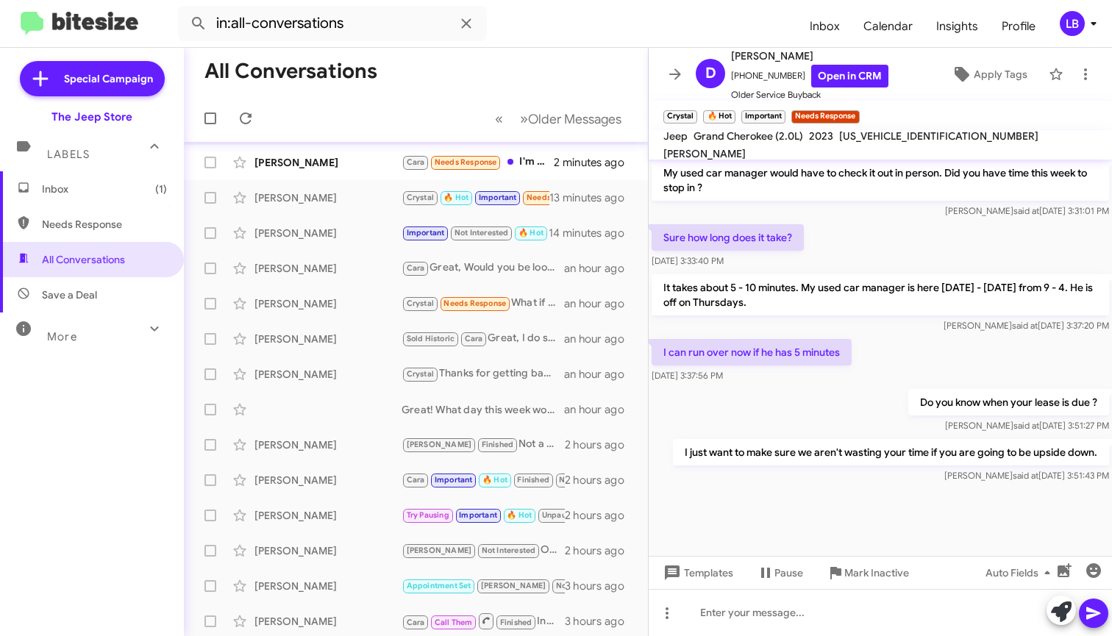
click at [929, 314] on p "It takes about 5 - 10 minutes. My used car manager is here [DATE] - [DATE] from…" at bounding box center [881, 294] width 458 height 41
click at [911, 217] on div "[PERSON_NAME] said at [DATE] 3:31:01 PM" at bounding box center [881, 211] width 458 height 15
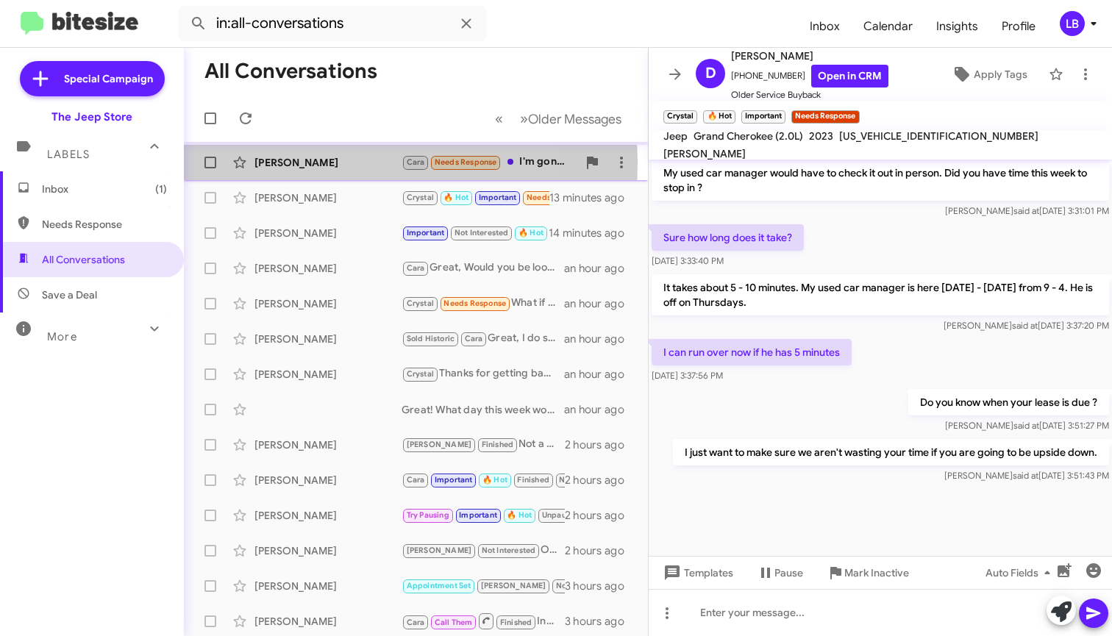
click at [317, 163] on div "[PERSON_NAME]" at bounding box center [328, 162] width 147 height 15
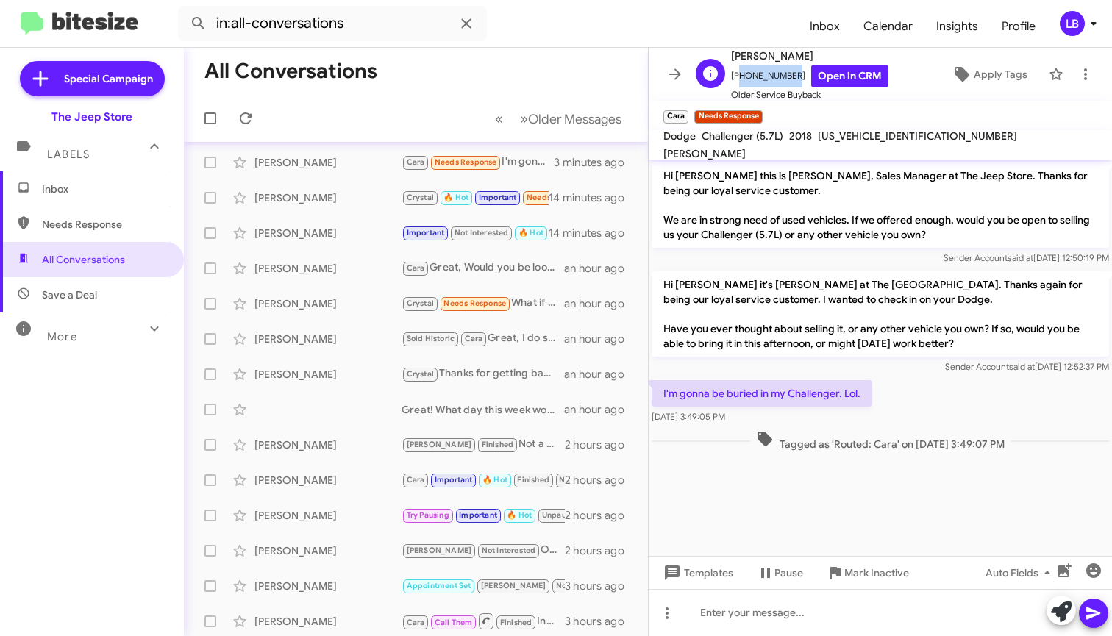
drag, startPoint x: 786, startPoint y: 74, endPoint x: 745, endPoint y: 80, distance: 42.5
click at [736, 85] on span "[PHONE_NUMBER] Open in CRM" at bounding box center [809, 76] width 157 height 23
drag, startPoint x: 747, startPoint y: 78, endPoint x: 626, endPoint y: 85, distance: 120.9
click at [555, 67] on div "All Conversations « Previous » Next Older Messages [PERSON_NAME] [PERSON_NAME] …" at bounding box center [648, 342] width 928 height 589
drag, startPoint x: 755, startPoint y: 33, endPoint x: 806, endPoint y: 75, distance: 65.8
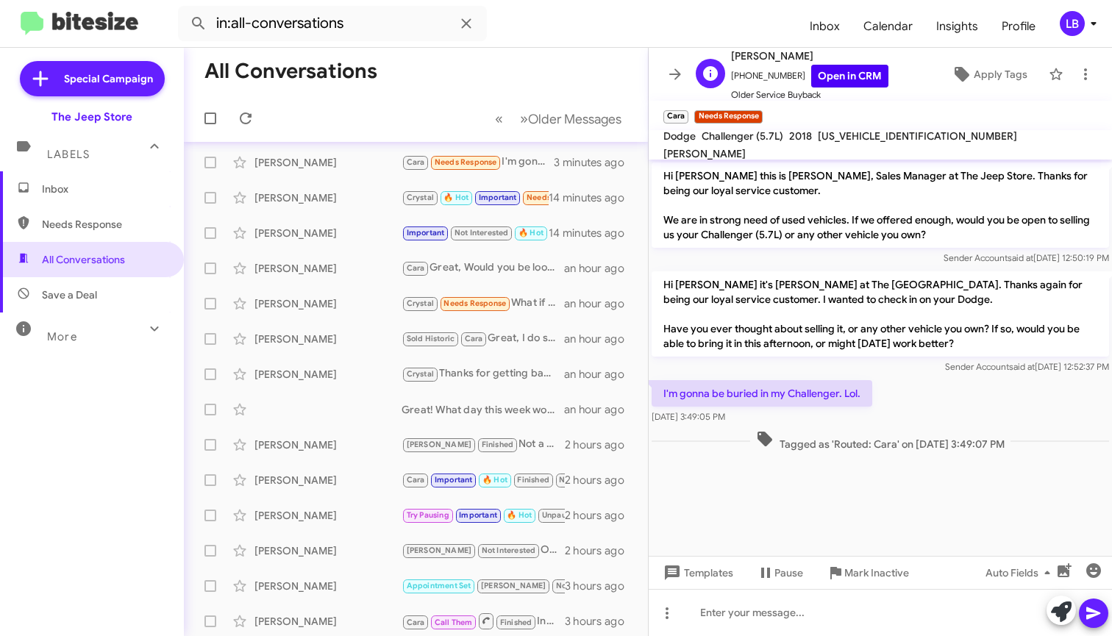
click at [755, 33] on form "in:all-conversations" at bounding box center [488, 23] width 620 height 35
drag, startPoint x: 789, startPoint y: 79, endPoint x: 738, endPoint y: 79, distance: 51.5
click at [738, 79] on span "[PHONE_NUMBER] Open in CRM" at bounding box center [809, 76] width 157 height 23
copy span "9085867101"
click at [487, 86] on mat-toolbar-row "All Conversations" at bounding box center [416, 71] width 464 height 47
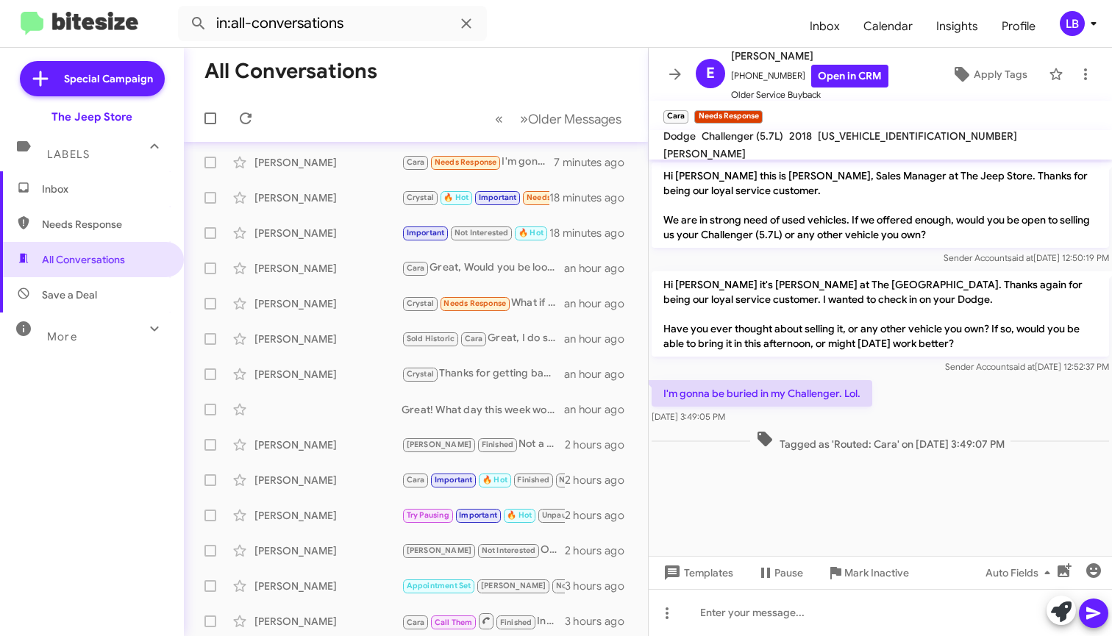
click at [967, 430] on div "Tagged as 'Routed: Cara' on [DATE] 3:49:07 PM" at bounding box center [880, 440] width 463 height 27
drag, startPoint x: 788, startPoint y: 77, endPoint x: 741, endPoint y: 79, distance: 47.1
click at [741, 79] on span "[PHONE_NUMBER] Open in CRM" at bounding box center [809, 76] width 157 height 23
copy span "9085867101"
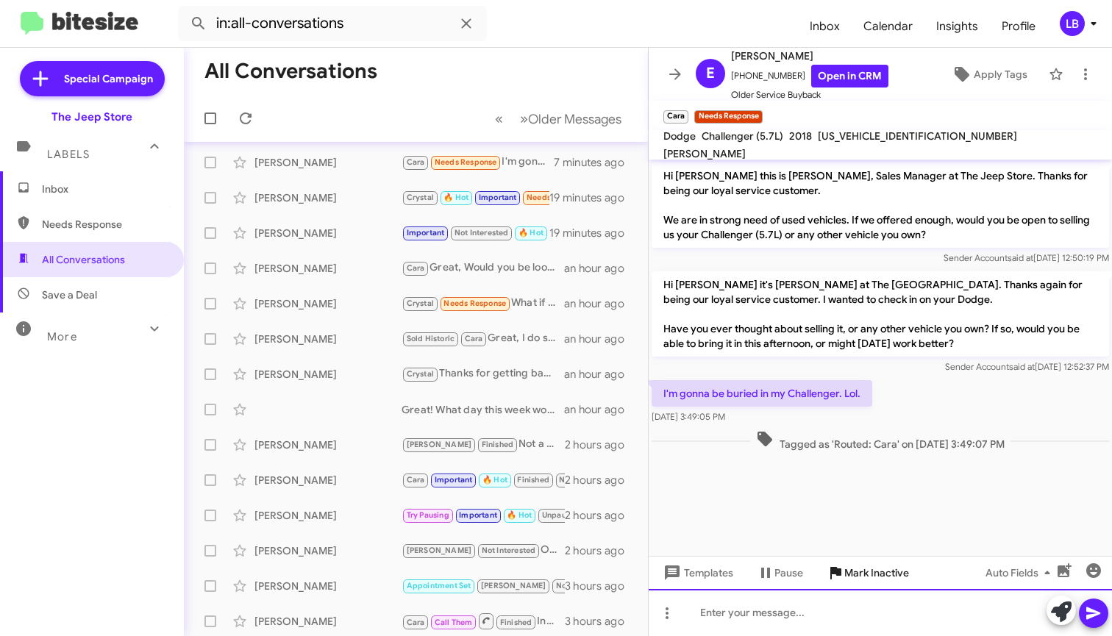
drag, startPoint x: 820, startPoint y: 613, endPoint x: 834, endPoint y: 572, distance: 43.7
click at [820, 613] on div at bounding box center [880, 612] width 463 height 47
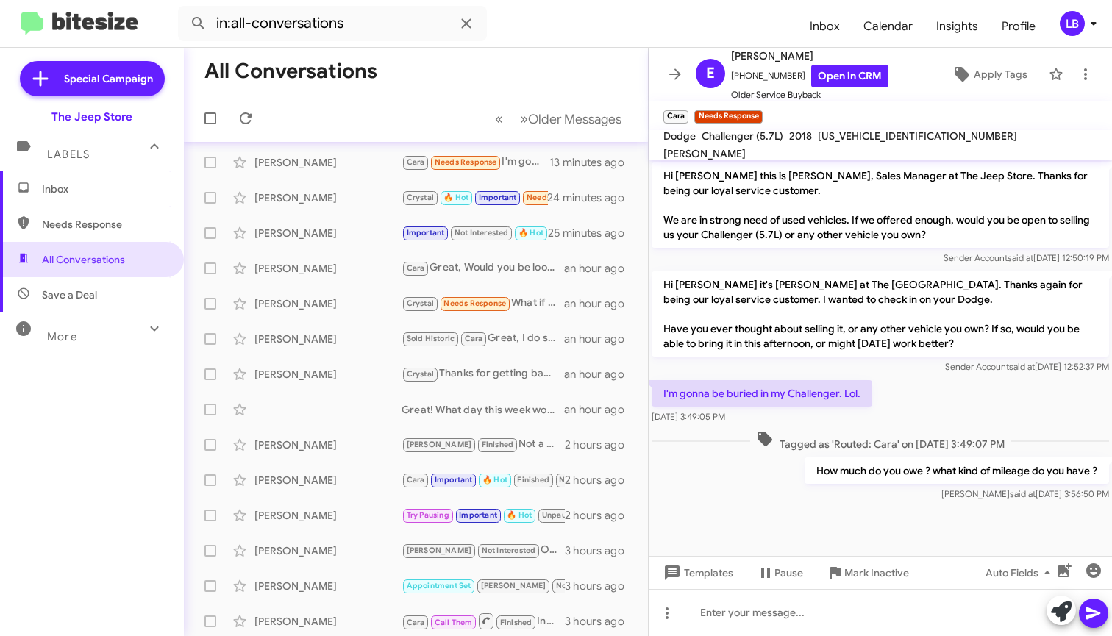
click at [527, 83] on mat-toolbar-row "All Conversations" at bounding box center [416, 71] width 464 height 47
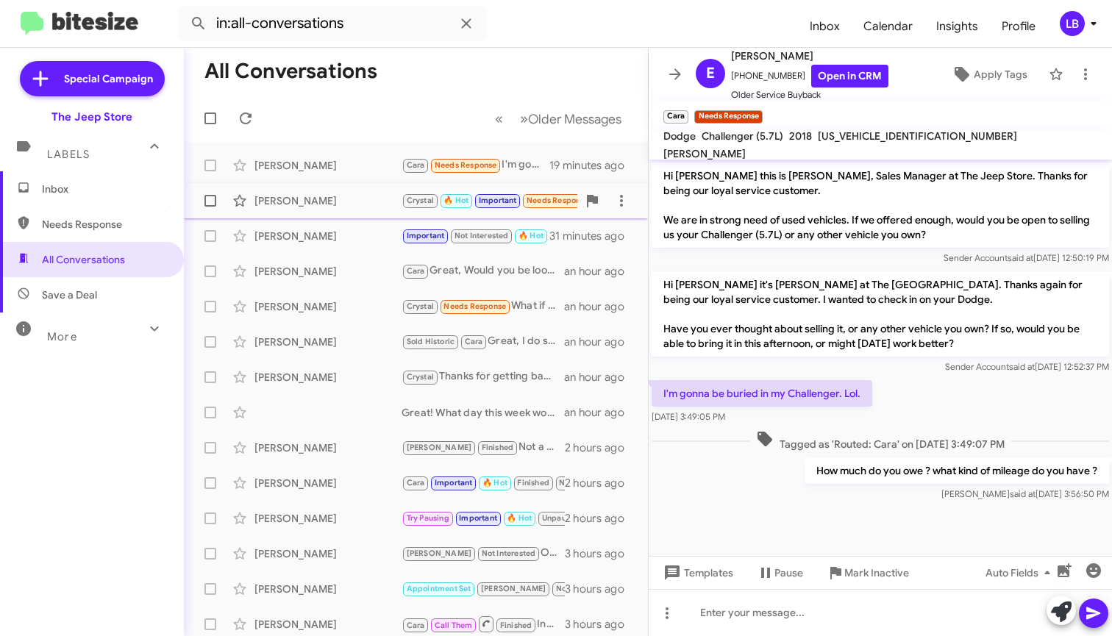
click at [294, 203] on div "[PERSON_NAME]" at bounding box center [328, 200] width 147 height 15
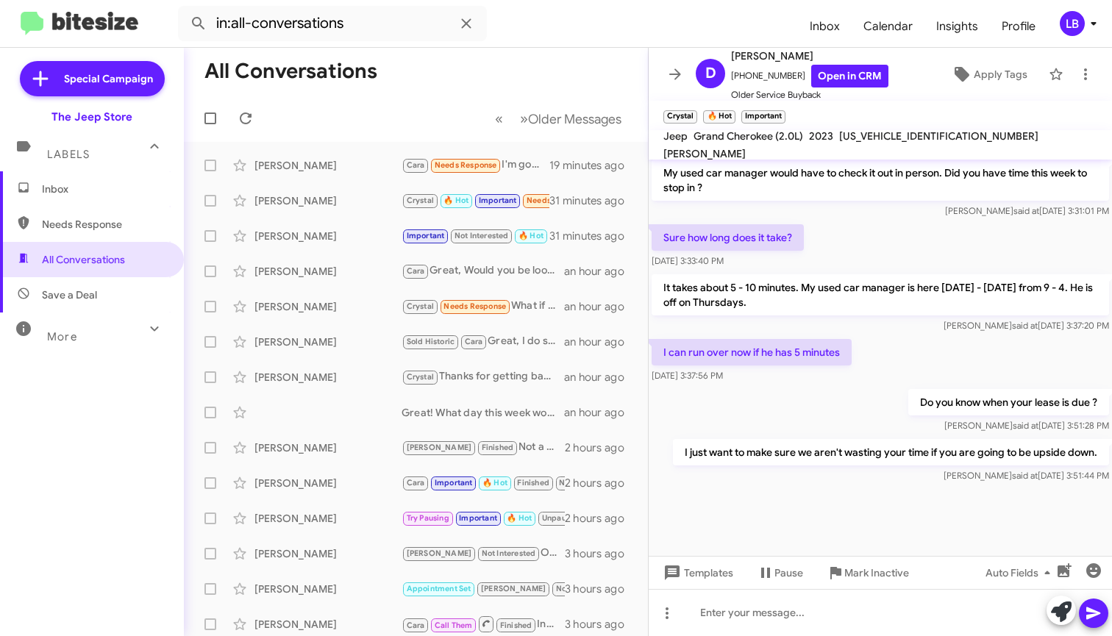
click at [853, 242] on div "Sure how long does it take? [DATE] 3:33:40 PM" at bounding box center [880, 246] width 463 height 50
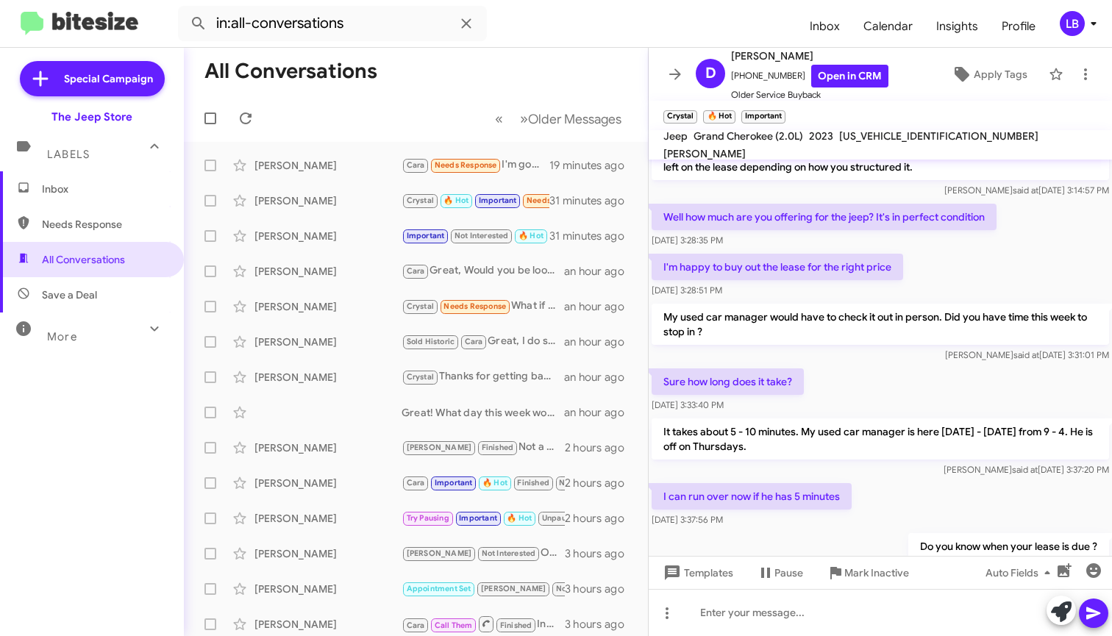
click at [400, 105] on mat-toolbar-row "« Previous » Next Older Messages" at bounding box center [416, 118] width 464 height 47
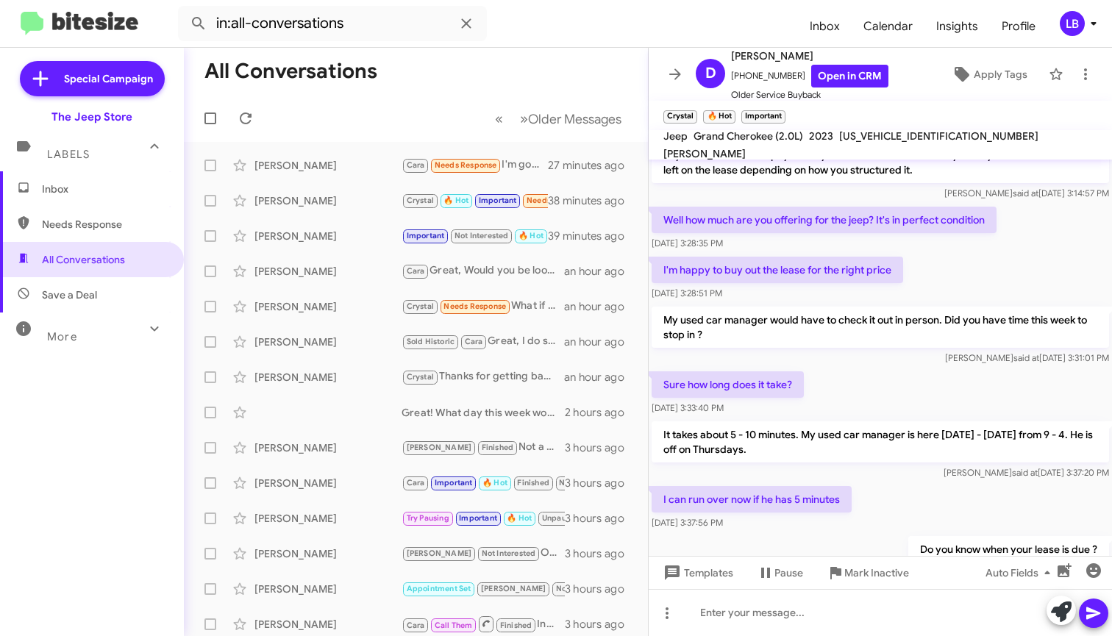
scroll to position [734, 0]
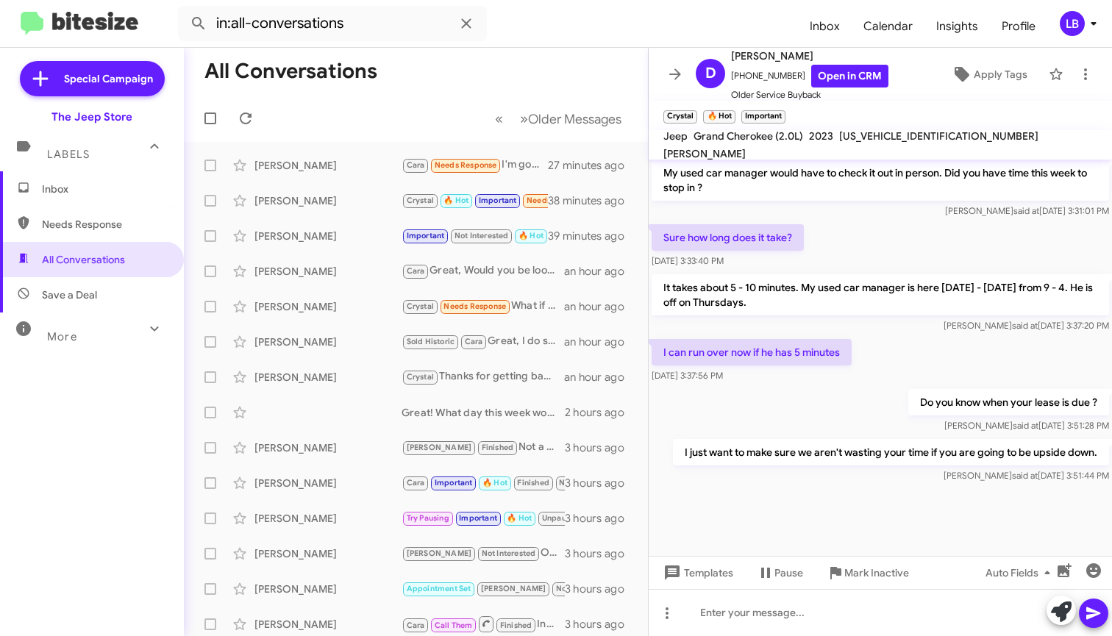
click at [894, 347] on div "I can run over now if he has 5 minutes [DATE] 3:37:56 PM" at bounding box center [880, 361] width 463 height 50
click at [489, 88] on mat-toolbar-row "All Conversations" at bounding box center [416, 71] width 464 height 47
